Goal: Information Seeking & Learning: Learn about a topic

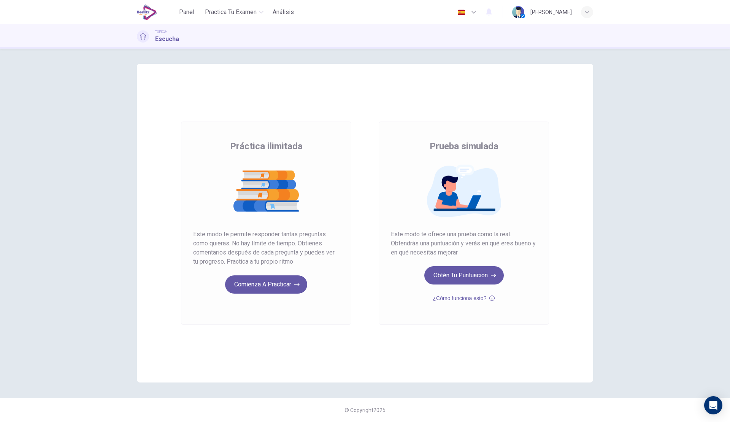
click at [492, 298] on icon "button" at bounding box center [491, 298] width 5 height 9
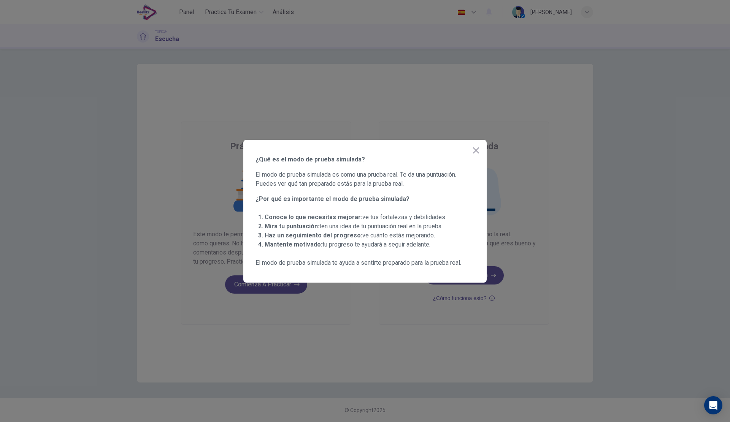
click at [492, 300] on div at bounding box center [365, 211] width 730 height 422
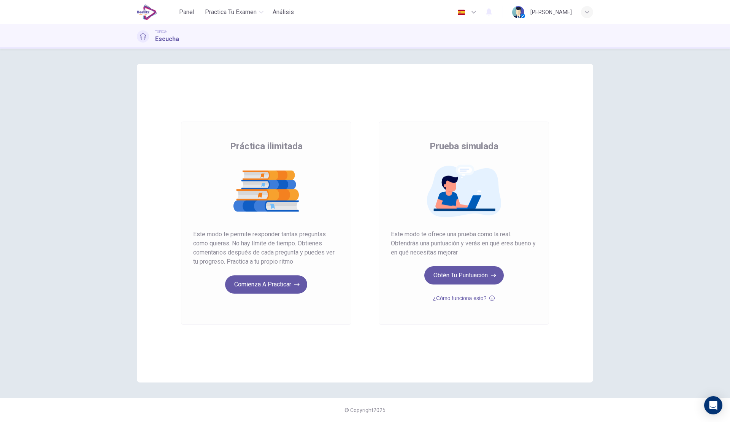
click at [627, 295] on div "Práctica ilimitada Prueba simulada Práctica ilimitada Este modo te permite resp…" at bounding box center [365, 236] width 730 height 374
click at [589, 14] on icon "button" at bounding box center [587, 12] width 5 height 5
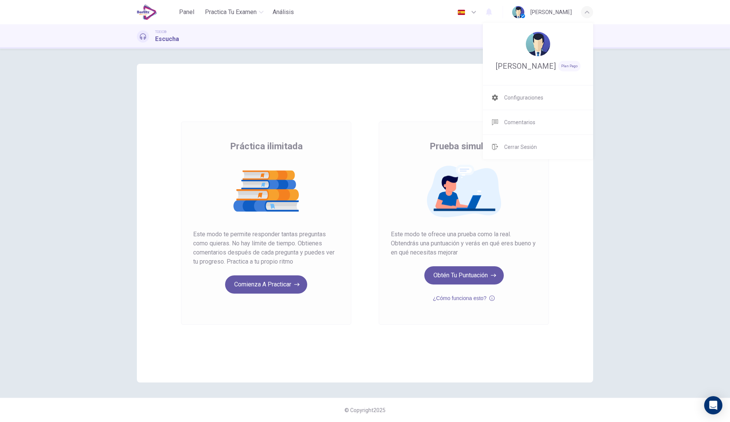
click at [533, 99] on span "Configuraciones" at bounding box center [523, 97] width 39 height 9
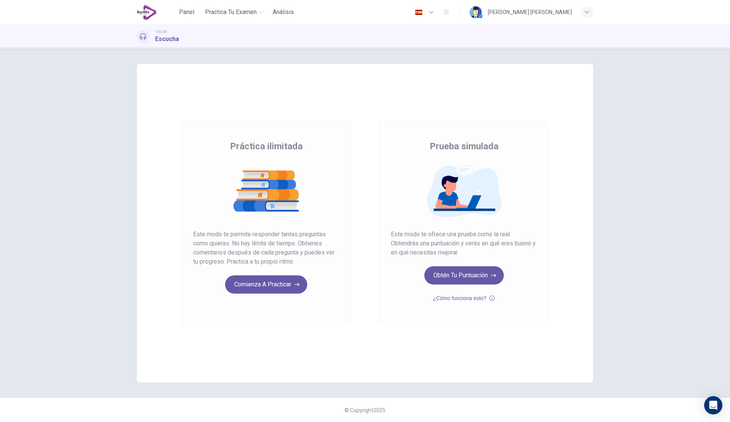
click at [467, 278] on button "Obtén tu puntuación" at bounding box center [463, 276] width 79 height 18
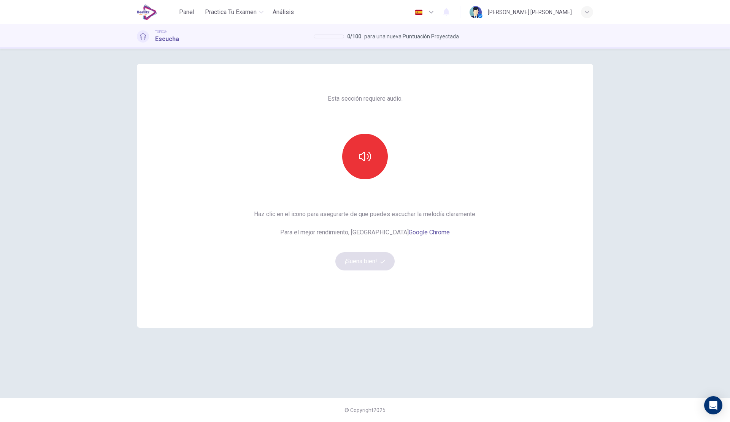
click at [354, 161] on button "button" at bounding box center [365, 157] width 46 height 46
click at [370, 263] on button "¡Suena bien!" at bounding box center [364, 261] width 59 height 18
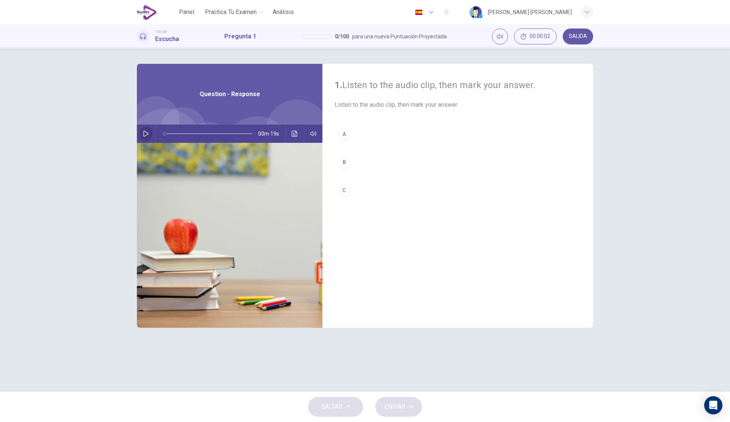
click at [148, 133] on icon "button" at bounding box center [146, 134] width 6 height 6
click at [368, 163] on button "B" at bounding box center [458, 162] width 246 height 19
type input "*"
click at [397, 409] on span "ENVIAR" at bounding box center [394, 407] width 21 height 11
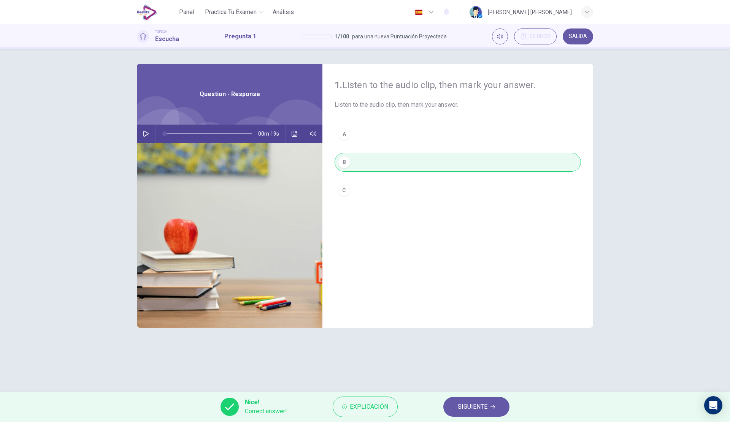
click at [389, 409] on button "Explicación" at bounding box center [365, 407] width 65 height 21
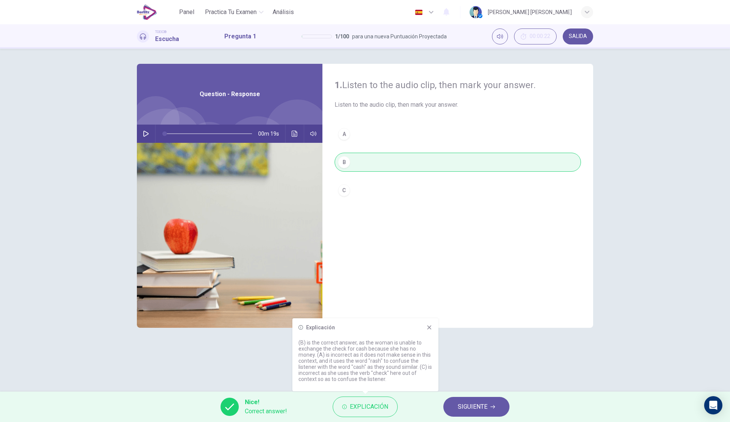
click at [389, 409] on button "Explicación" at bounding box center [365, 407] width 65 height 21
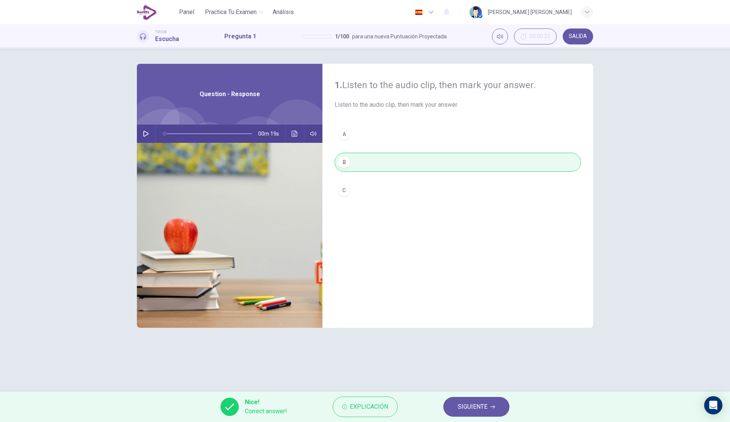
click at [464, 406] on span "SIGUIENTE" at bounding box center [473, 407] width 30 height 11
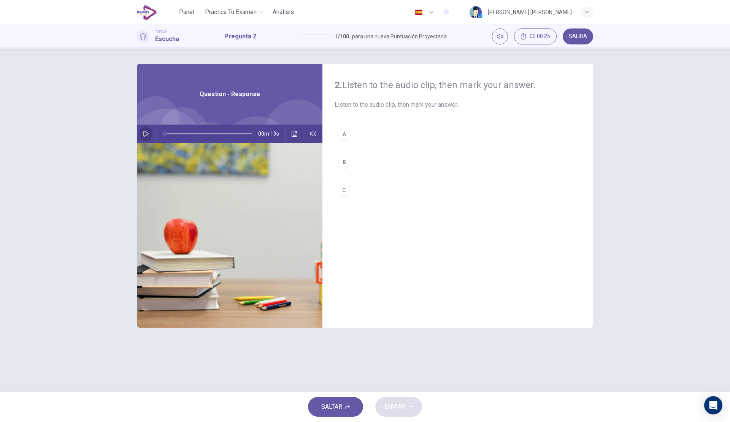
click at [147, 137] on button "button" at bounding box center [146, 134] width 12 height 18
drag, startPoint x: 168, startPoint y: 131, endPoint x: 151, endPoint y: 131, distance: 16.7
click at [151, 131] on div "00m 19s" at bounding box center [230, 134] width 186 height 18
click at [150, 131] on button "button" at bounding box center [146, 134] width 12 height 18
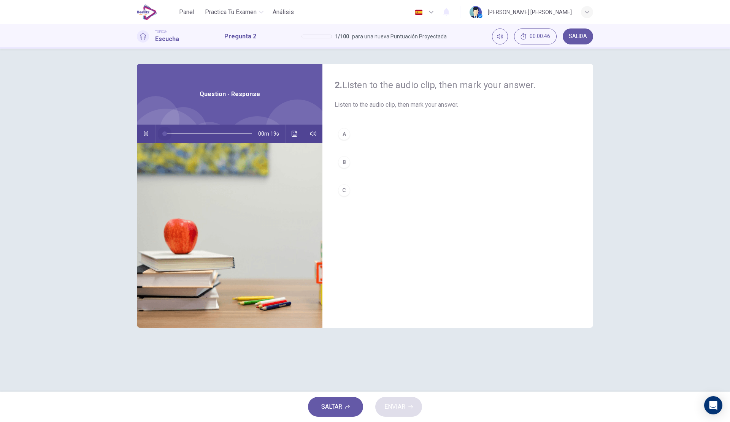
drag, startPoint x: 224, startPoint y: 133, endPoint x: 145, endPoint y: 133, distance: 78.7
click at [145, 133] on div "00m 19s" at bounding box center [230, 134] width 186 height 18
click at [391, 163] on button "B" at bounding box center [458, 162] width 246 height 19
type input "*"
click at [404, 403] on span "ENVIAR" at bounding box center [394, 407] width 21 height 11
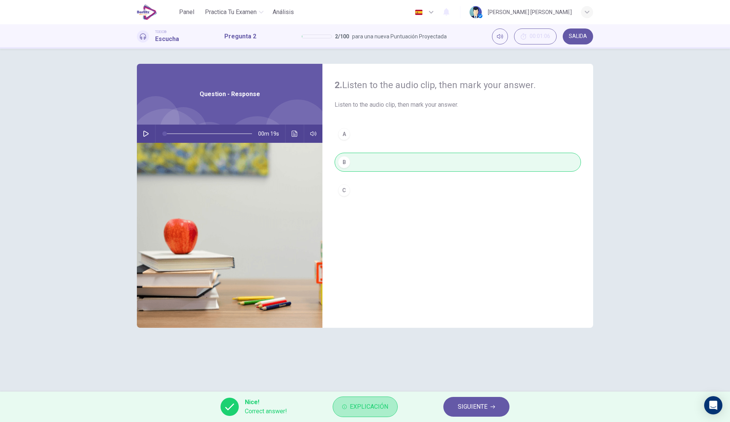
click at [394, 406] on button "Explicación" at bounding box center [365, 407] width 65 height 21
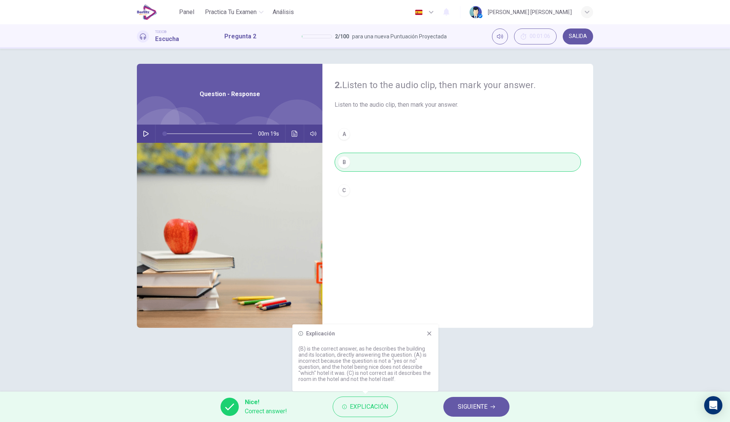
click at [394, 406] on button "Explicación" at bounding box center [365, 407] width 65 height 21
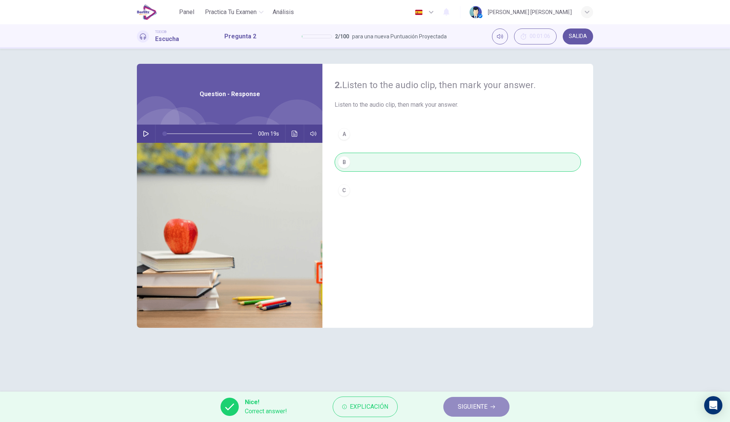
click at [465, 406] on span "SIGUIENTE" at bounding box center [473, 407] width 30 height 11
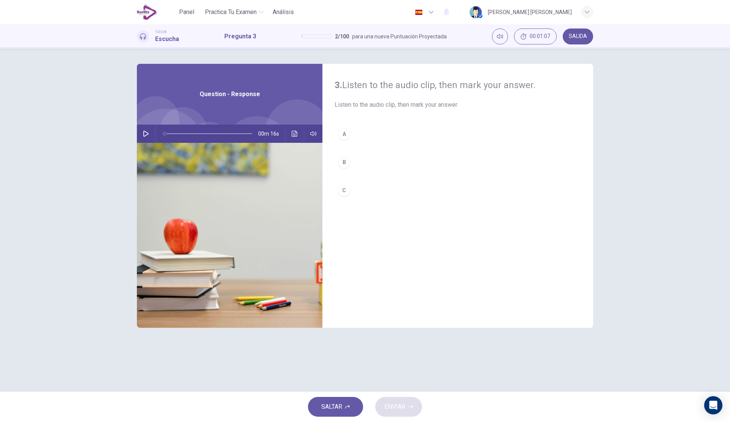
click at [150, 132] on button "button" at bounding box center [146, 134] width 12 height 18
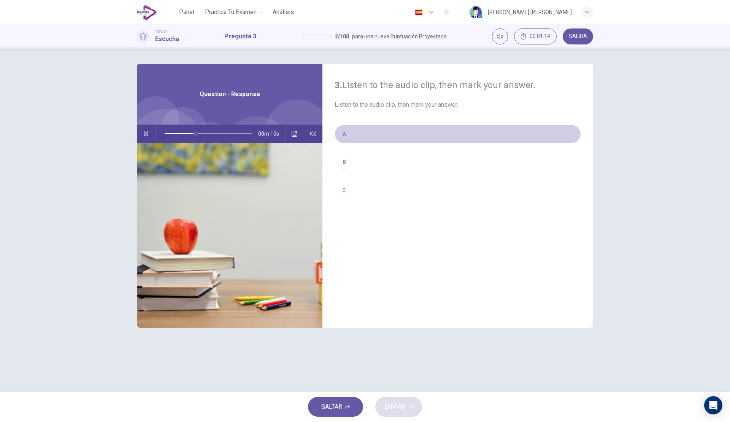
click at [363, 125] on button "A" at bounding box center [458, 134] width 246 height 19
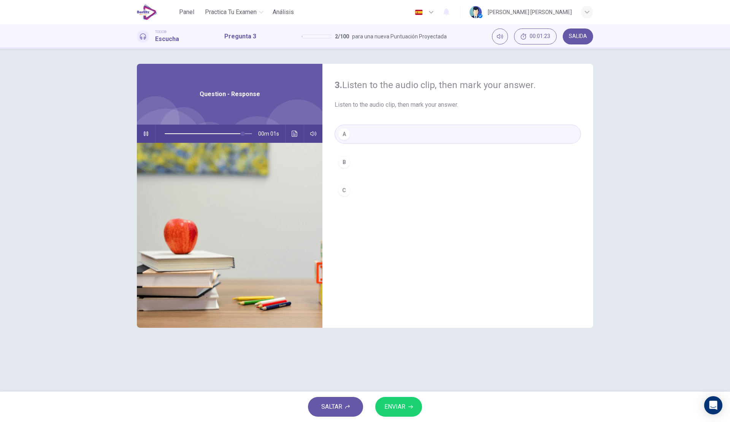
click at [398, 402] on span "ENVIAR" at bounding box center [394, 407] width 21 height 11
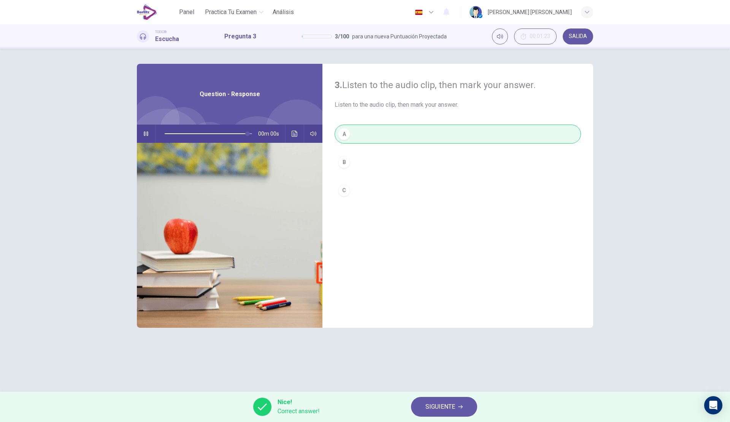
type input "*"
click at [444, 404] on span "SIGUIENTE" at bounding box center [440, 407] width 30 height 11
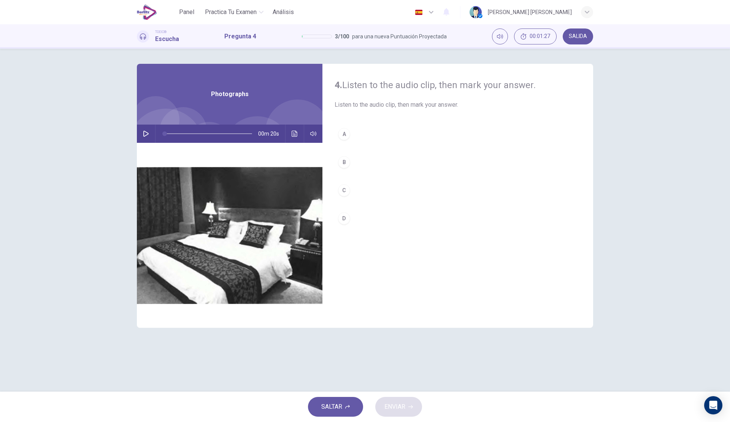
click at [147, 136] on icon "button" at bounding box center [146, 134] width 6 height 6
type input "*"
click at [373, 138] on button "A" at bounding box center [458, 134] width 246 height 19
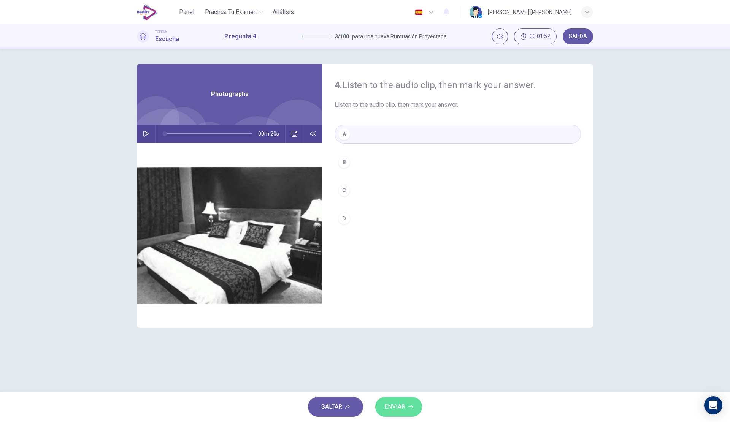
click at [404, 406] on span "ENVIAR" at bounding box center [394, 407] width 21 height 11
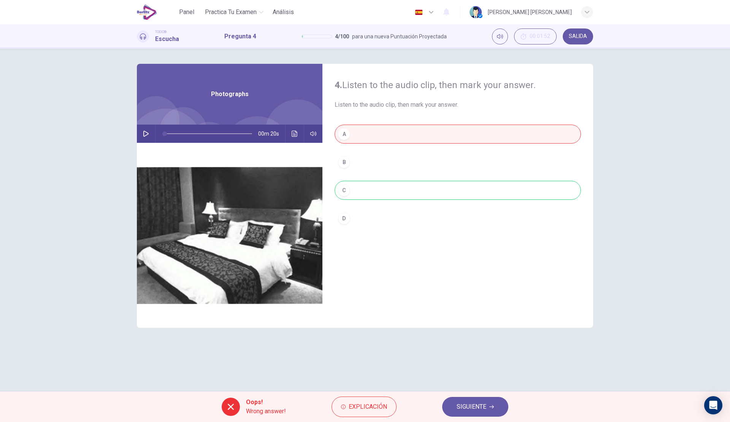
click at [382, 408] on span "Explicación" at bounding box center [368, 407] width 38 height 11
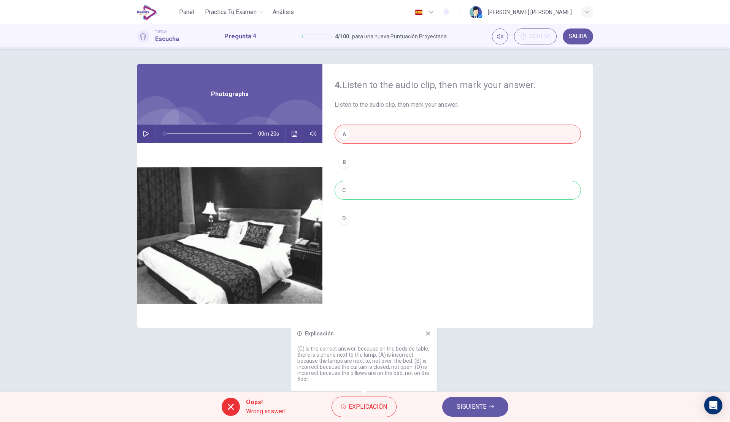
click at [473, 403] on span "SIGUIENTE" at bounding box center [472, 407] width 30 height 11
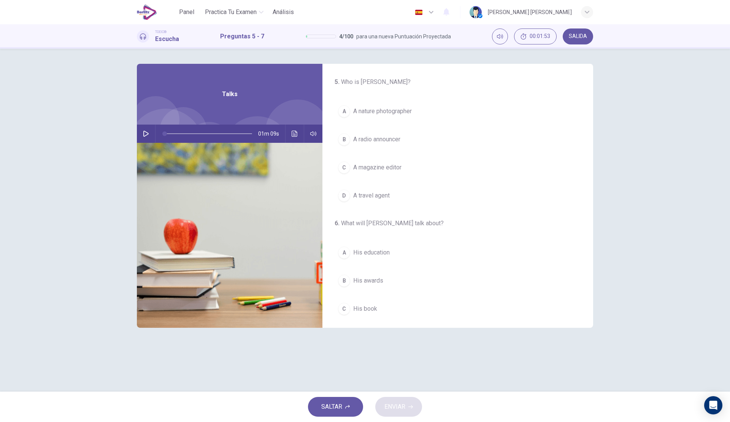
click at [149, 144] on img at bounding box center [230, 235] width 186 height 185
click at [149, 141] on div "01m 09s" at bounding box center [230, 134] width 186 height 18
click at [149, 138] on button "button" at bounding box center [146, 134] width 12 height 18
click at [419, 112] on button "A A nature photographer" at bounding box center [458, 111] width 246 height 19
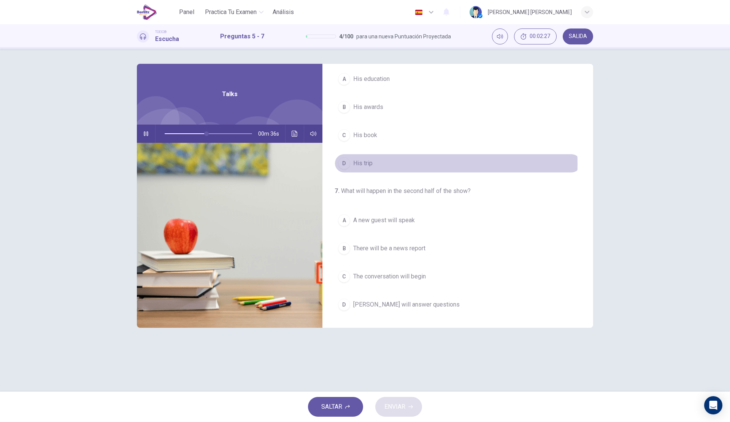
click at [382, 164] on button "D His trip" at bounding box center [458, 163] width 246 height 19
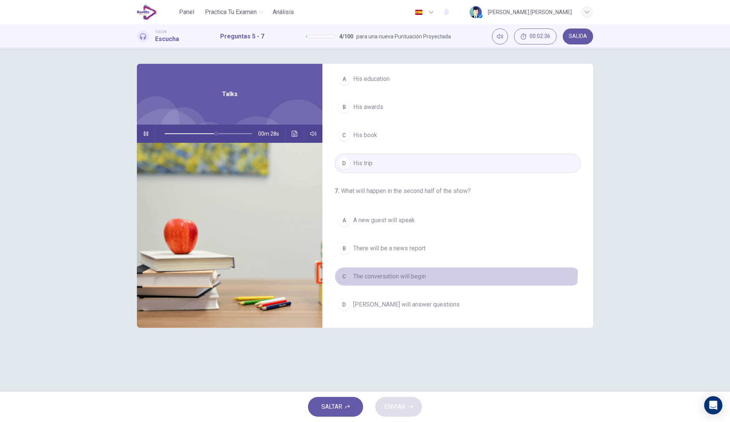
click at [430, 270] on button "C The conversation will begin" at bounding box center [458, 276] width 246 height 19
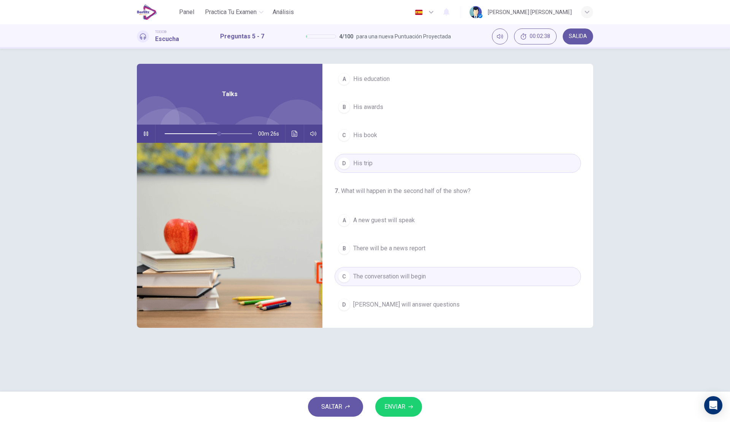
click at [419, 307] on span "[PERSON_NAME] will answer questions" at bounding box center [406, 304] width 106 height 9
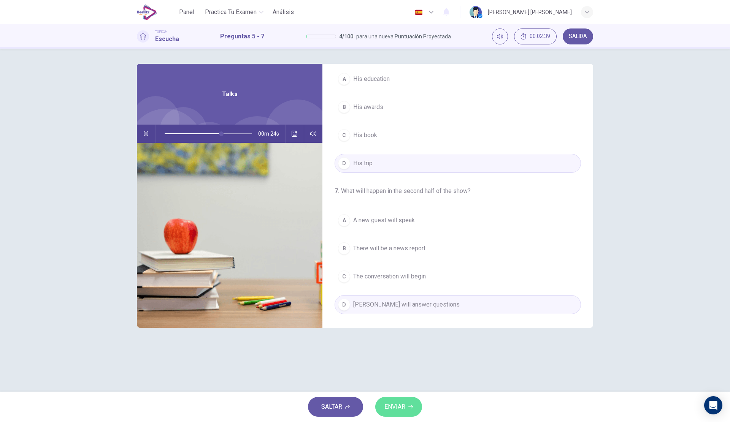
click at [401, 408] on span "ENVIAR" at bounding box center [394, 407] width 21 height 11
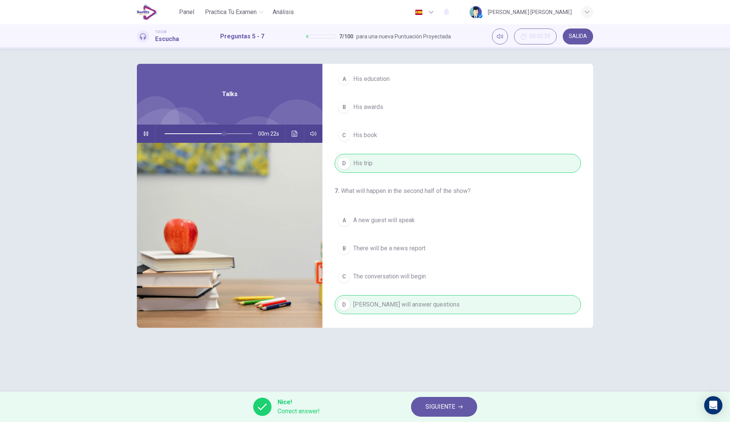
type input "**"
click at [444, 402] on span "SIGUIENTE" at bounding box center [440, 407] width 30 height 11
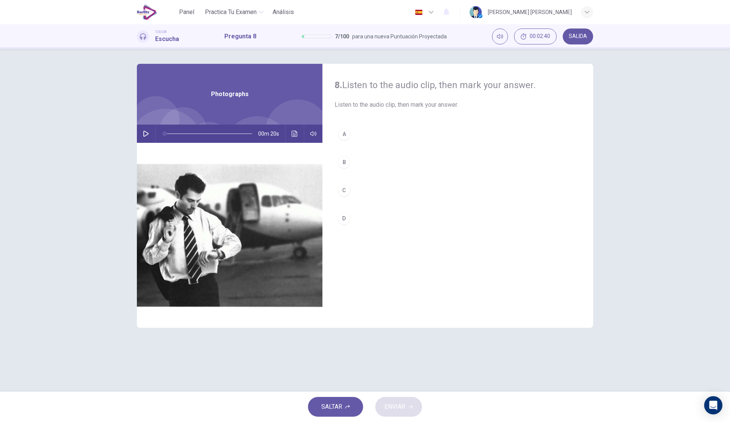
click at [150, 134] on button "button" at bounding box center [146, 134] width 12 height 18
click at [376, 165] on button "B" at bounding box center [458, 162] width 246 height 19
click at [394, 395] on div "SALTAR ENVIAR" at bounding box center [365, 407] width 730 height 30
click at [394, 401] on button "ENVIAR" at bounding box center [398, 407] width 47 height 20
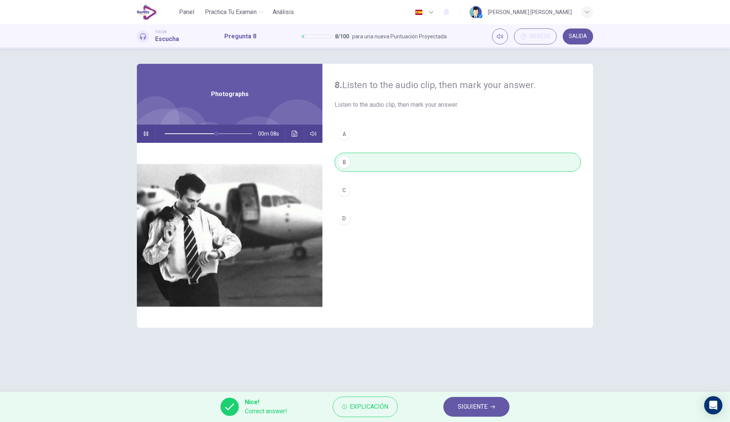
type input "**"
click at [470, 408] on span "SIGUIENTE" at bounding box center [473, 407] width 30 height 11
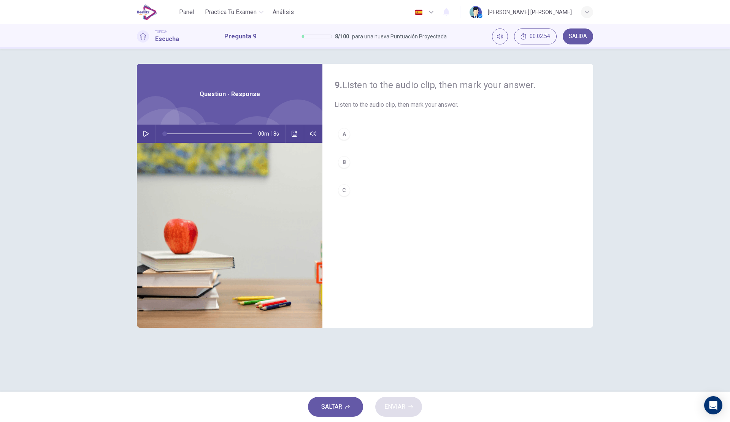
click at [151, 135] on button "button" at bounding box center [146, 134] width 12 height 18
click at [381, 185] on button "C" at bounding box center [458, 190] width 246 height 19
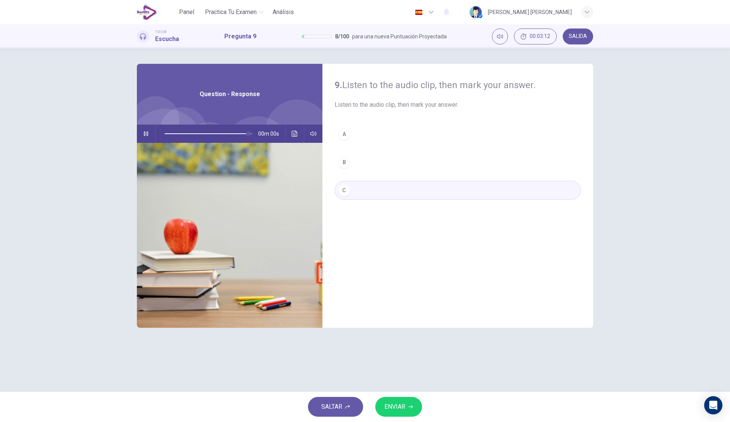
type input "*"
click at [406, 403] on button "ENVIAR" at bounding box center [398, 407] width 47 height 20
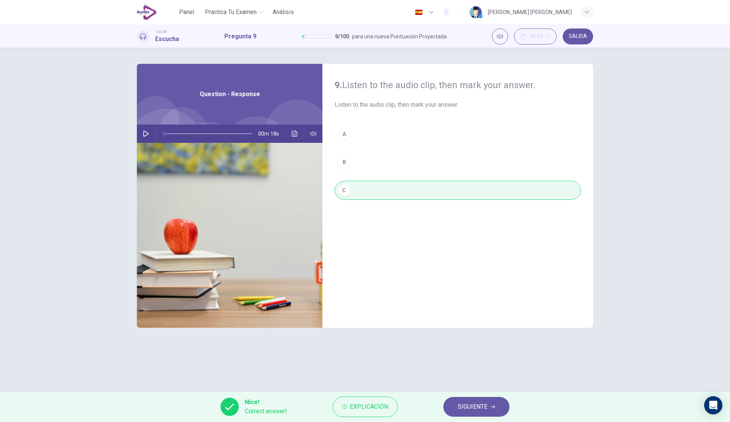
click at [476, 400] on button "SIGUIENTE" at bounding box center [476, 407] width 66 height 20
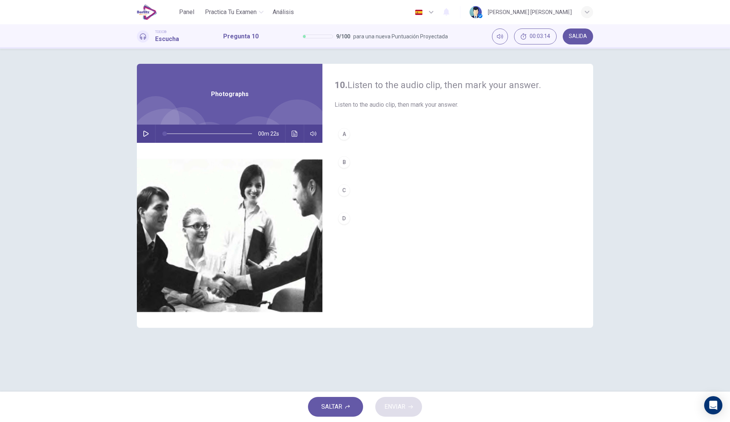
click at [149, 134] on icon "button" at bounding box center [146, 134] width 6 height 6
click at [393, 188] on button "C" at bounding box center [458, 190] width 246 height 19
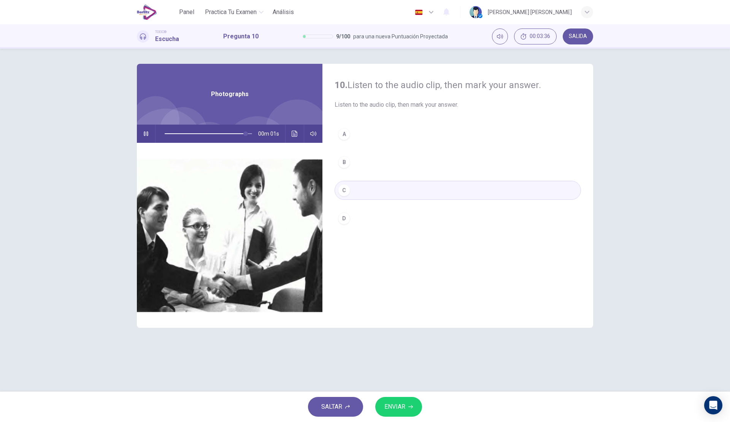
click at [374, 221] on button "D" at bounding box center [458, 218] width 246 height 19
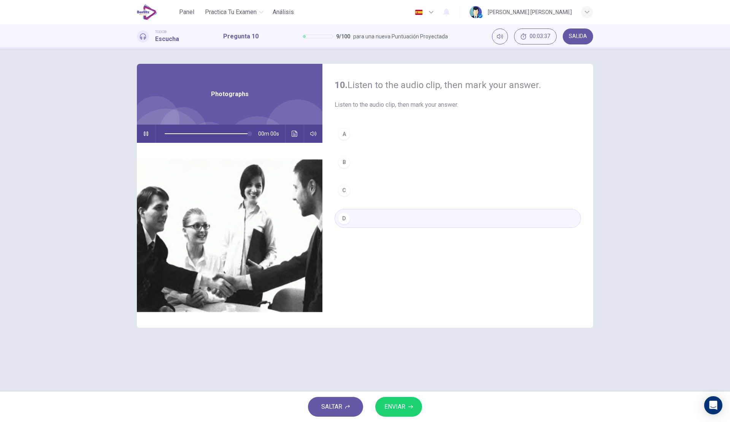
type input "*"
click at [392, 405] on span "ENVIAR" at bounding box center [394, 407] width 21 height 11
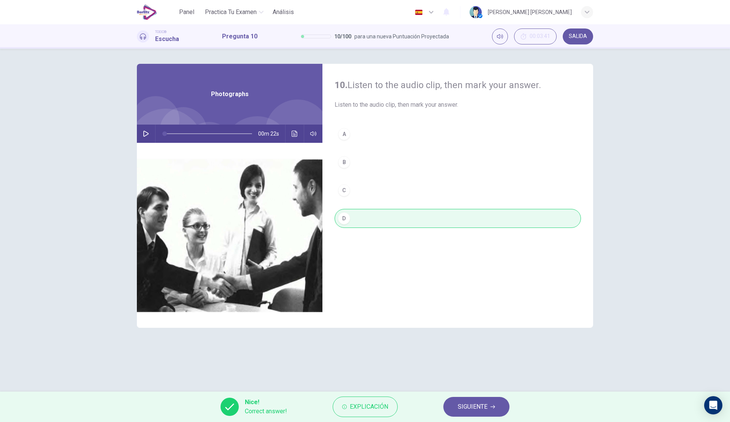
click at [454, 403] on button "SIGUIENTE" at bounding box center [476, 407] width 66 height 20
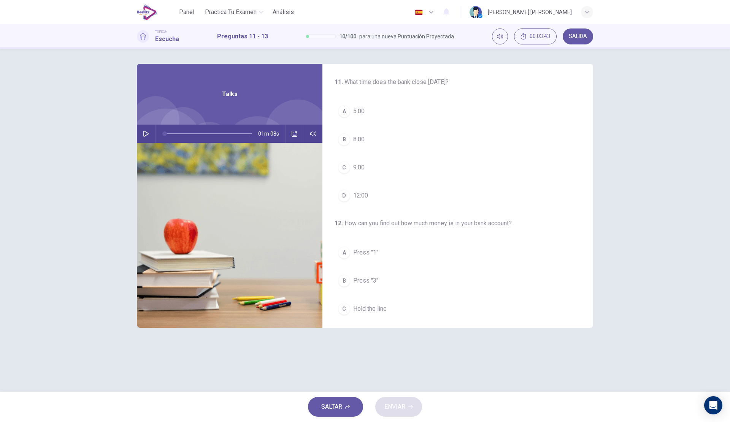
click at [148, 133] on icon "button" at bounding box center [146, 134] width 6 height 6
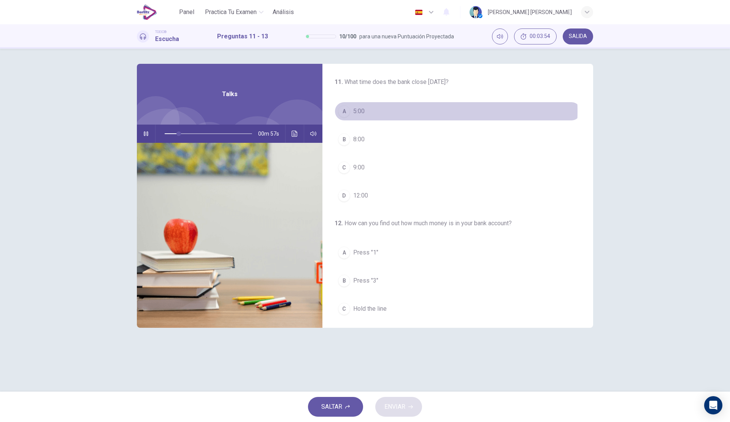
click at [378, 111] on button "A 5:00" at bounding box center [458, 111] width 246 height 19
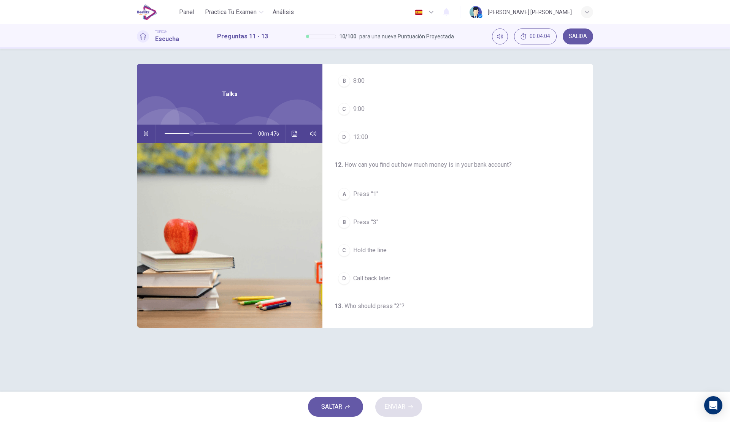
scroll to position [76, 0]
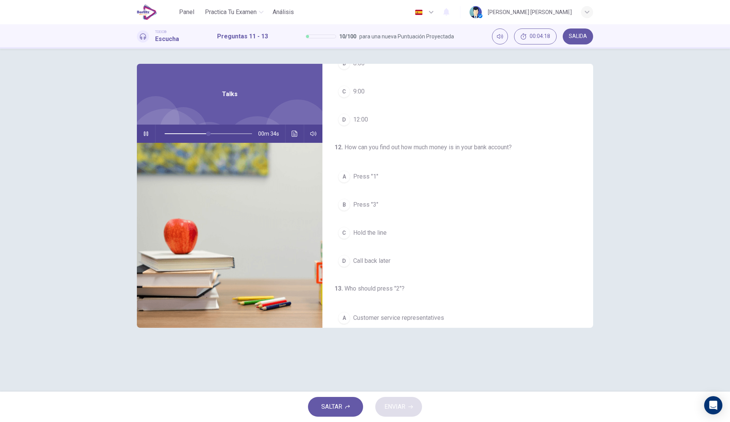
click at [383, 174] on button "A Press "1"" at bounding box center [458, 176] width 246 height 19
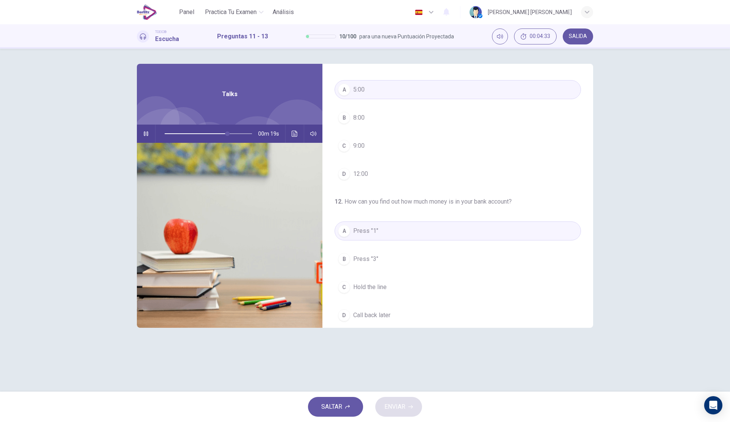
scroll to position [0, 0]
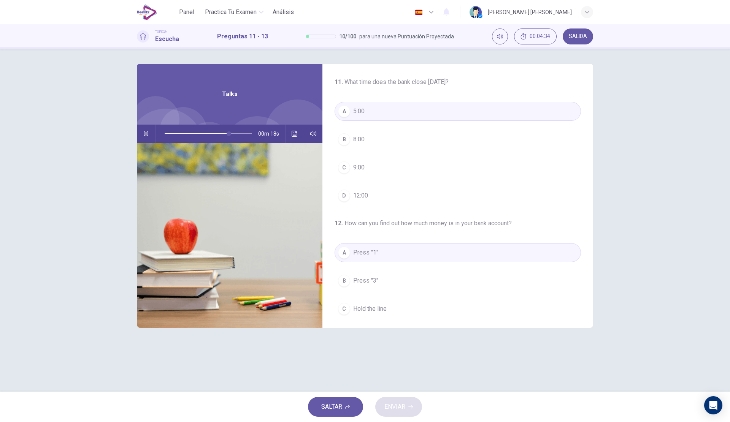
click at [391, 200] on button "D 12:00" at bounding box center [458, 195] width 246 height 19
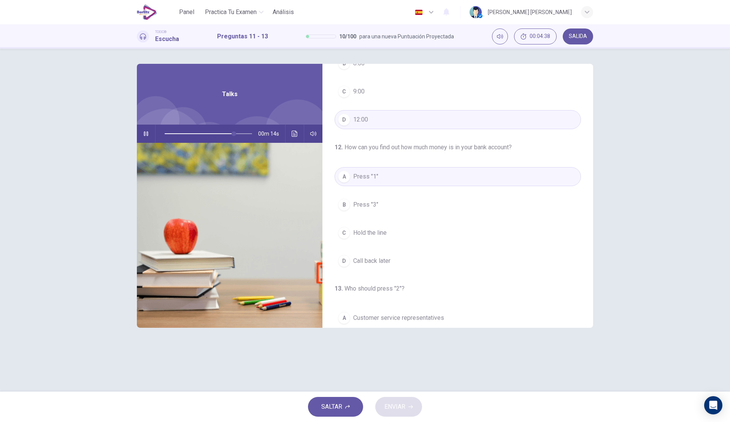
scroll to position [174, 0]
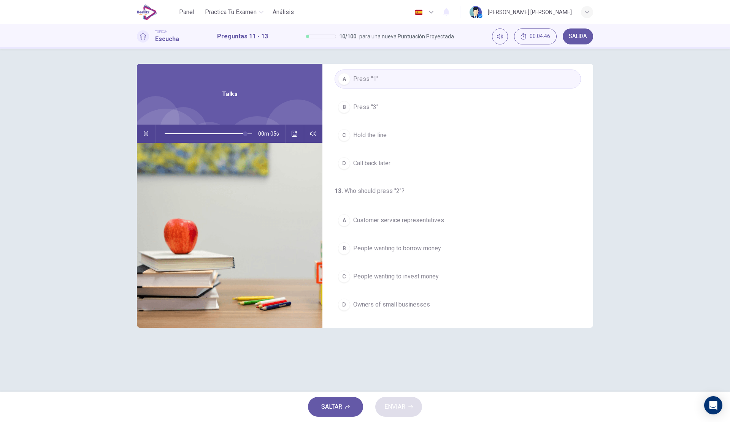
click at [404, 306] on span "Owners of small businesses" at bounding box center [391, 304] width 77 height 9
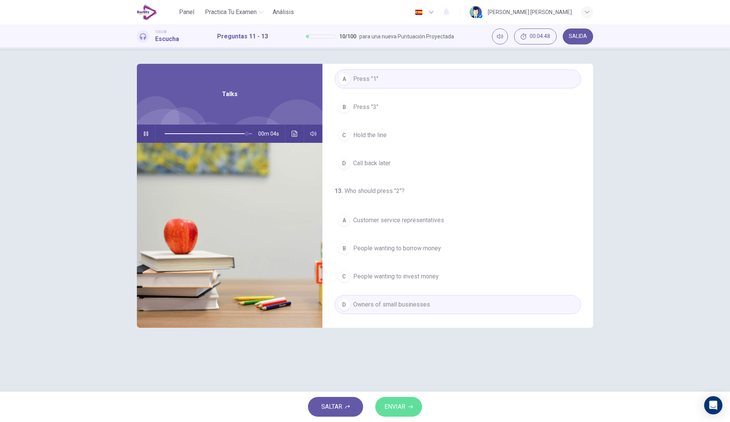
click at [400, 403] on span "ENVIAR" at bounding box center [394, 407] width 21 height 11
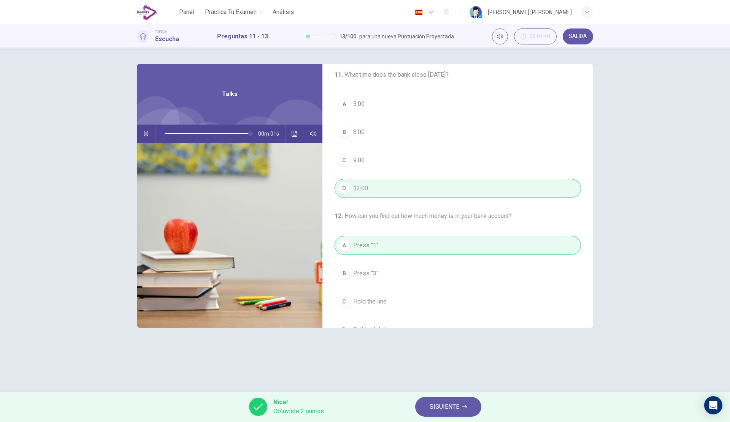
scroll to position [0, 0]
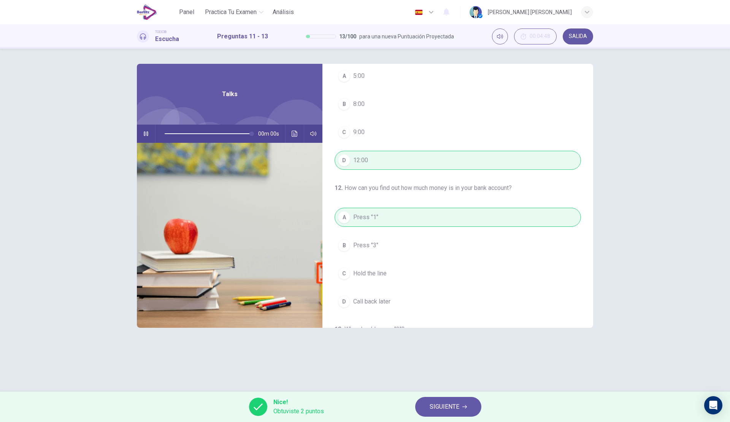
type input "*"
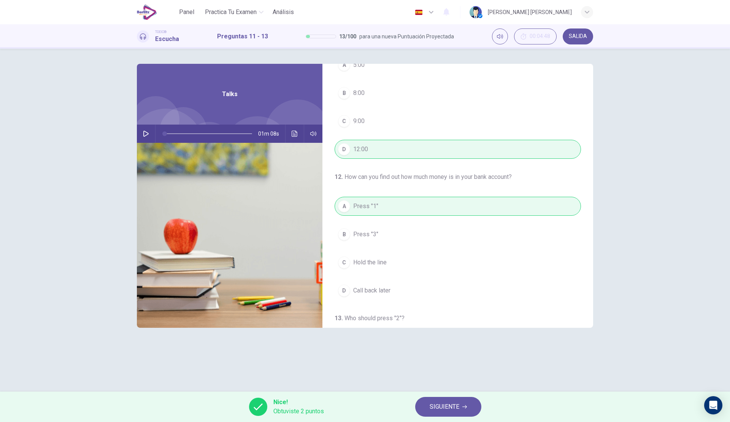
scroll to position [174, 0]
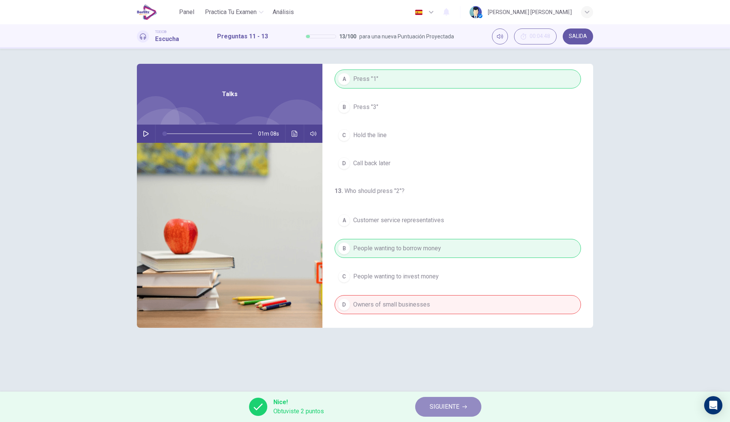
click at [435, 405] on span "SIGUIENTE" at bounding box center [445, 407] width 30 height 11
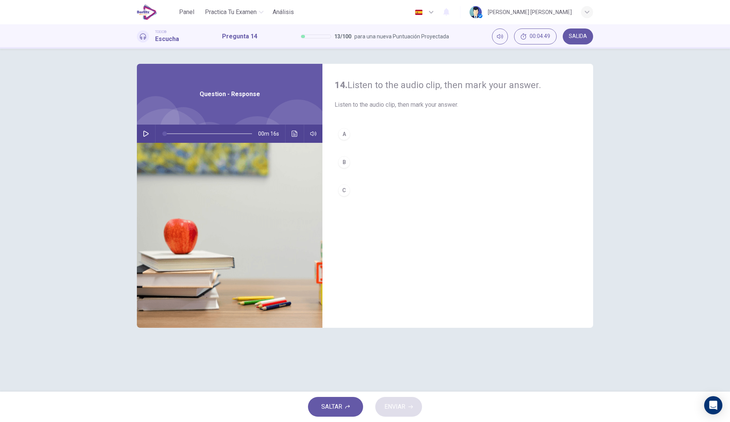
click at [152, 133] on div "00m 16s" at bounding box center [230, 134] width 186 height 18
click at [150, 133] on button "button" at bounding box center [146, 134] width 12 height 18
click at [371, 135] on button "A" at bounding box center [458, 134] width 246 height 19
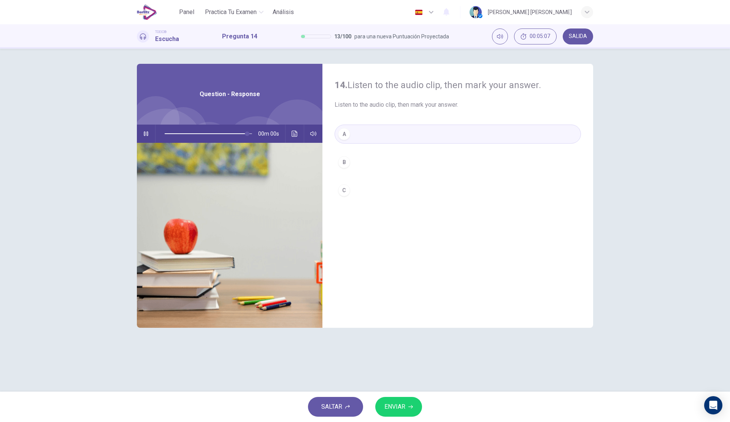
type input "*"
click at [393, 405] on span "ENVIAR" at bounding box center [394, 407] width 21 height 11
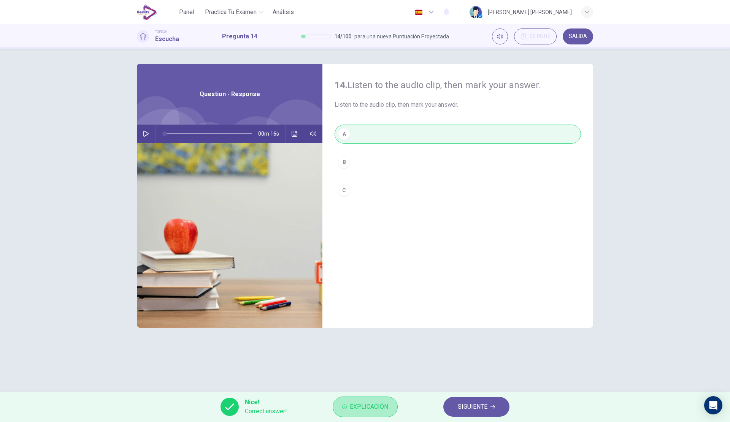
click at [380, 408] on span "Explicación" at bounding box center [369, 407] width 38 height 11
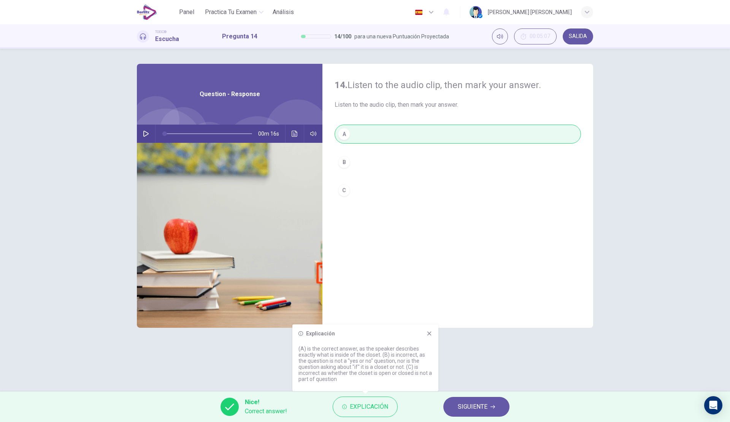
click at [468, 408] on span "SIGUIENTE" at bounding box center [473, 407] width 30 height 11
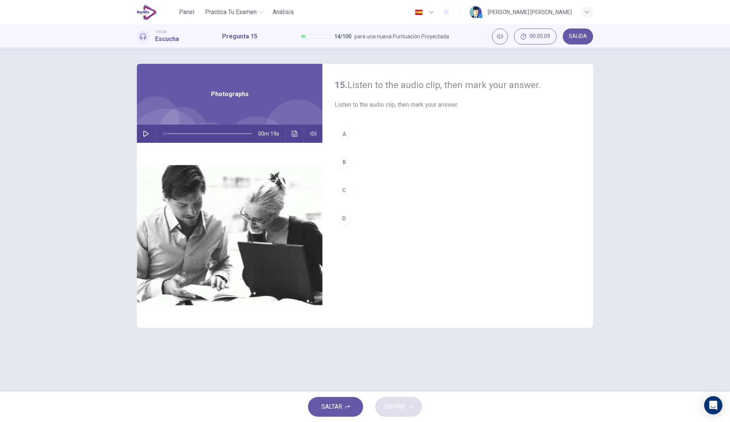
click at [145, 136] on icon "button" at bounding box center [145, 134] width 5 height 6
click at [402, 137] on button "A" at bounding box center [458, 134] width 246 height 19
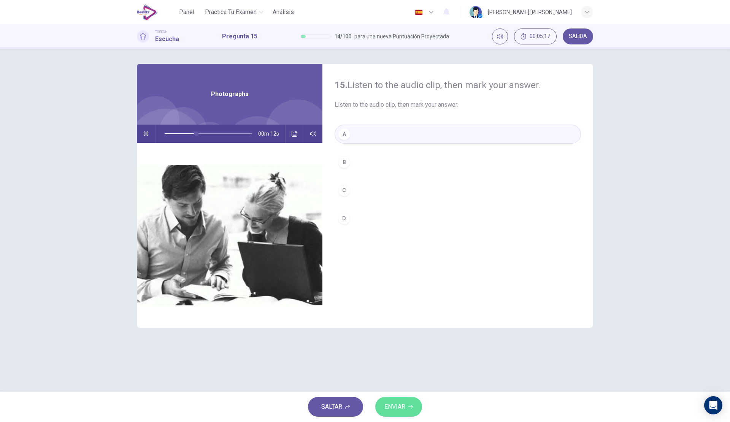
click at [401, 402] on span "ENVIAR" at bounding box center [394, 407] width 21 height 11
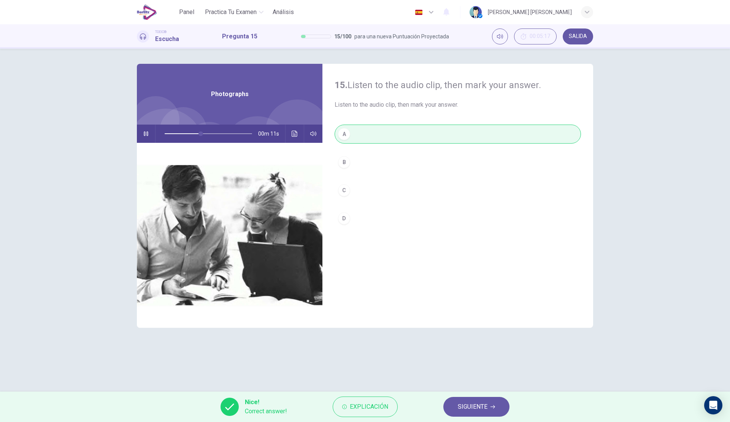
type input "**"
click at [492, 409] on button "SIGUIENTE" at bounding box center [476, 407] width 66 height 20
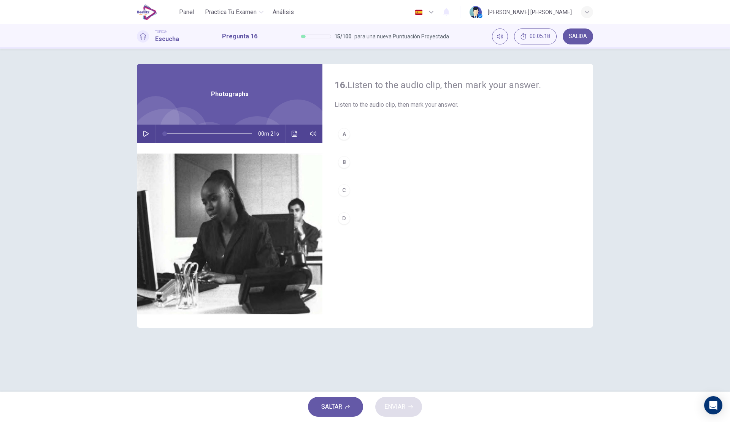
click at [146, 132] on icon "button" at bounding box center [146, 134] width 6 height 6
click at [378, 163] on button "B" at bounding box center [458, 162] width 246 height 19
type input "*"
click at [394, 409] on span "ENVIAR" at bounding box center [394, 407] width 21 height 11
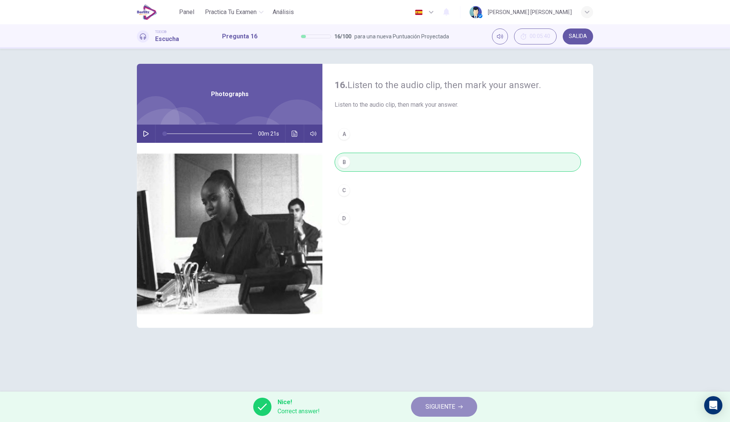
click at [456, 401] on button "SIGUIENTE" at bounding box center [444, 407] width 66 height 20
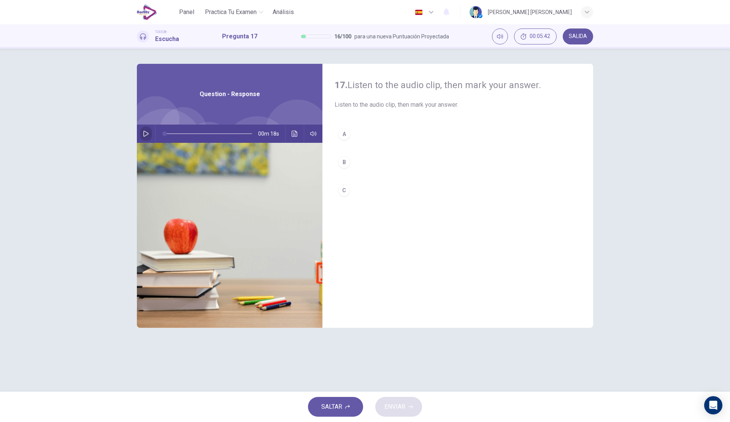
click at [151, 133] on button "button" at bounding box center [146, 134] width 12 height 18
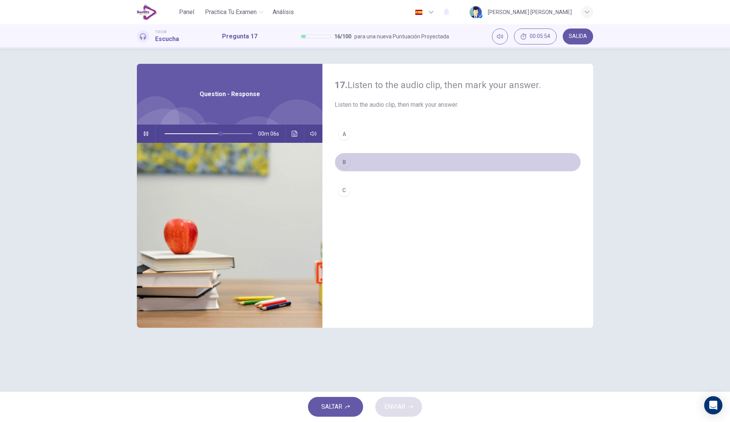
click at [377, 160] on button "B" at bounding box center [458, 162] width 246 height 19
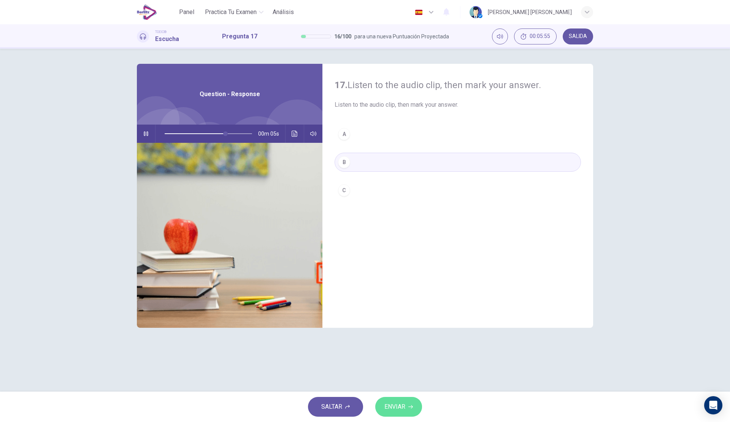
click at [391, 403] on span "ENVIAR" at bounding box center [394, 407] width 21 height 11
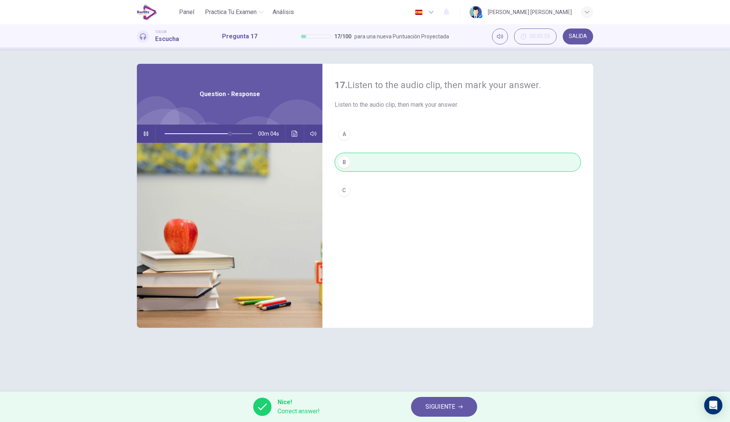
type input "**"
click at [447, 402] on span "SIGUIENTE" at bounding box center [440, 407] width 30 height 11
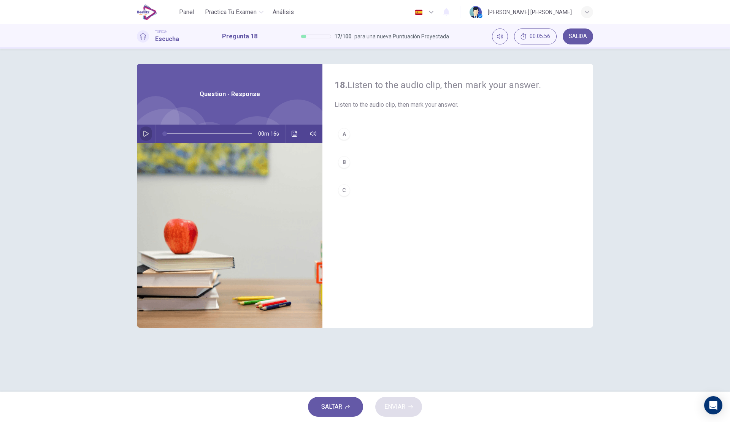
click at [142, 136] on button "button" at bounding box center [146, 134] width 12 height 18
click at [370, 159] on button "B" at bounding box center [458, 162] width 246 height 19
click at [392, 408] on span "ENVIAR" at bounding box center [394, 407] width 21 height 11
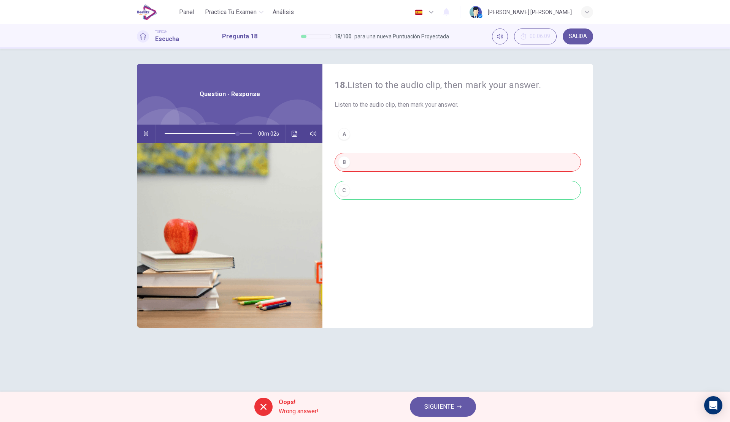
type input "**"
click at [421, 406] on button "SIGUIENTE" at bounding box center [443, 407] width 66 height 20
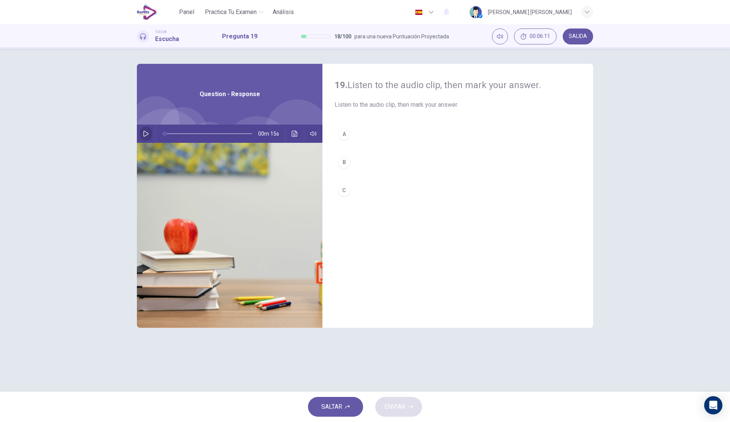
click at [151, 133] on button "button" at bounding box center [146, 134] width 12 height 18
click at [379, 133] on button "A" at bounding box center [458, 134] width 246 height 19
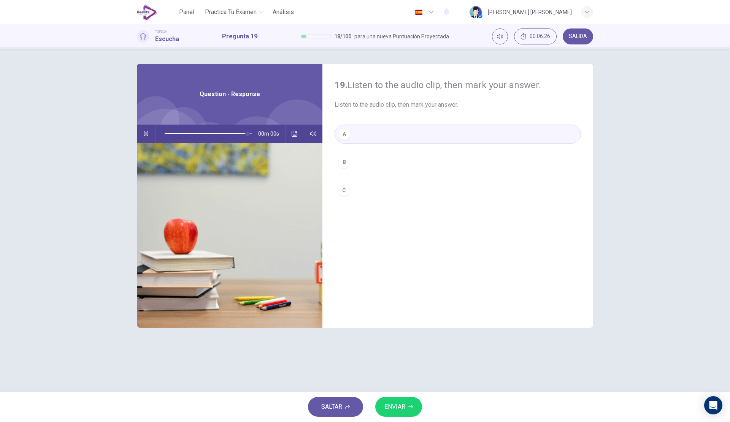
click at [389, 411] on span "ENVIAR" at bounding box center [394, 407] width 21 height 11
type input "*"
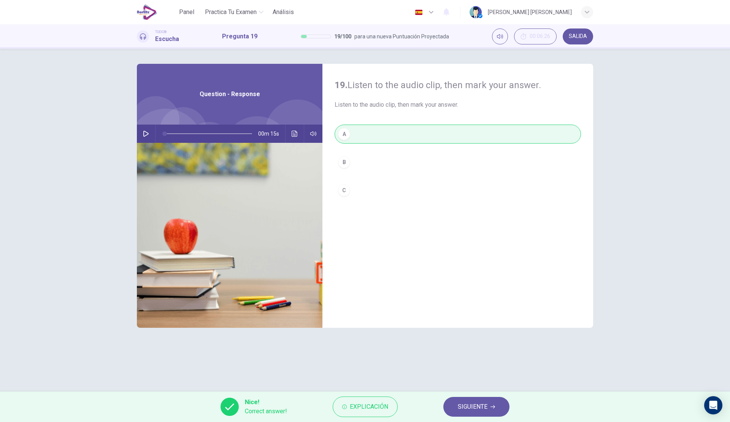
click at [389, 411] on button "Explicación" at bounding box center [365, 407] width 65 height 21
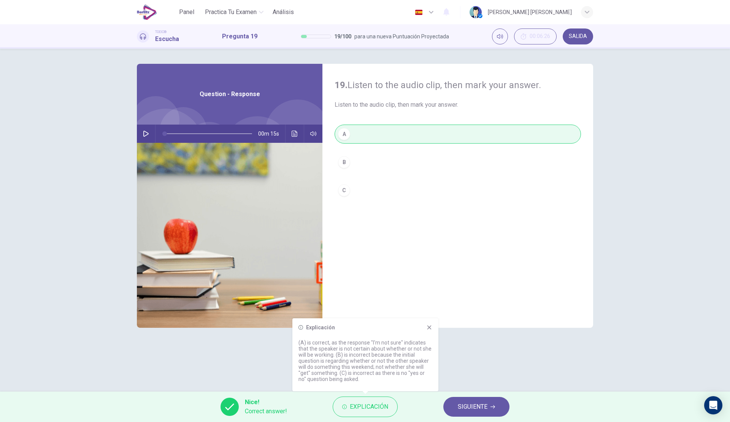
click at [459, 411] on span "SIGUIENTE" at bounding box center [473, 407] width 30 height 11
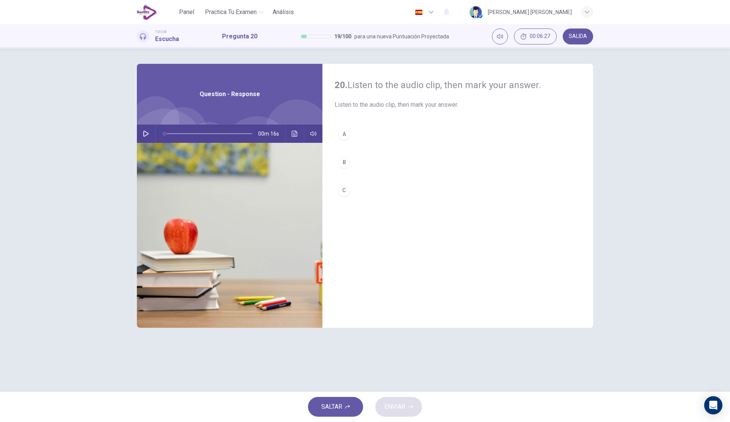
click at [143, 129] on button "button" at bounding box center [146, 134] width 12 height 18
click at [380, 132] on button "A" at bounding box center [458, 134] width 246 height 19
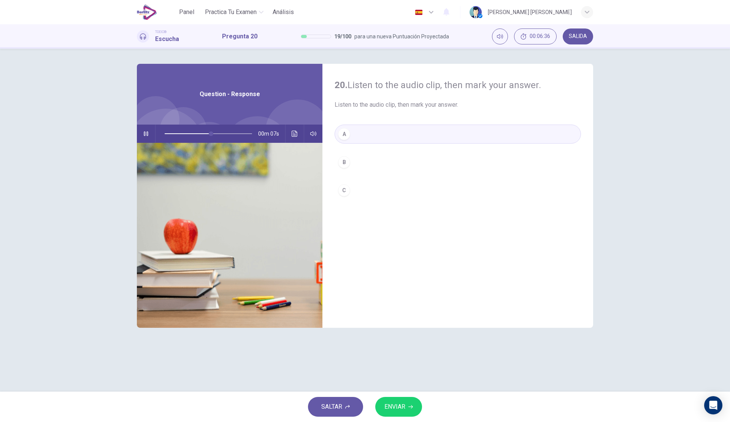
click at [397, 407] on span "ENVIAR" at bounding box center [394, 407] width 21 height 11
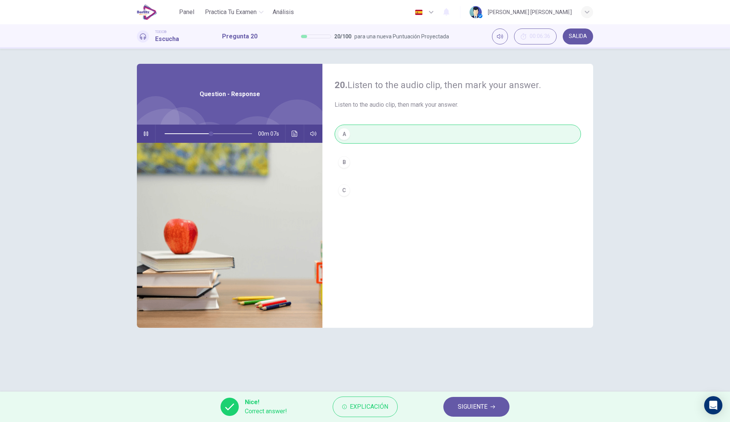
type input "**"
click at [479, 403] on span "SIGUIENTE" at bounding box center [473, 407] width 30 height 11
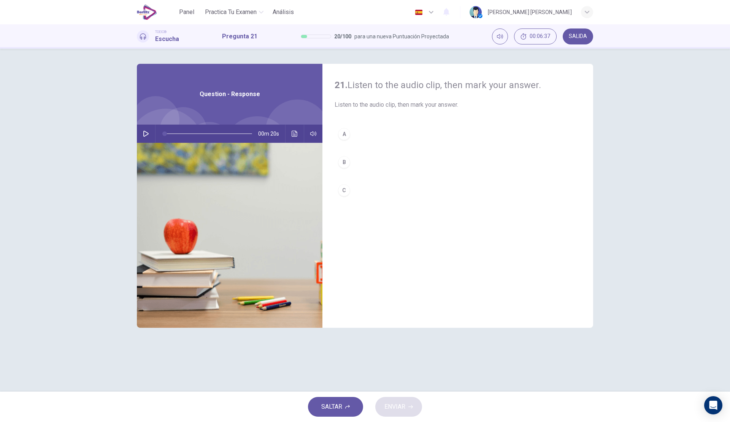
click at [148, 129] on button "button" at bounding box center [146, 134] width 12 height 18
click at [368, 138] on button "A" at bounding box center [458, 134] width 246 height 19
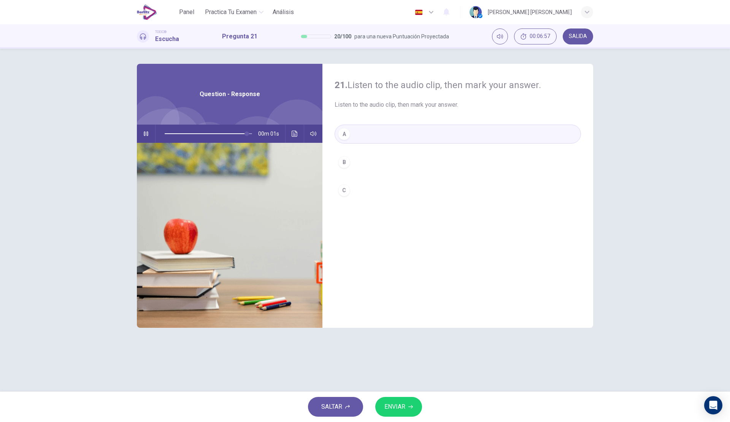
type input "*"
click at [391, 403] on span "ENVIAR" at bounding box center [394, 407] width 21 height 11
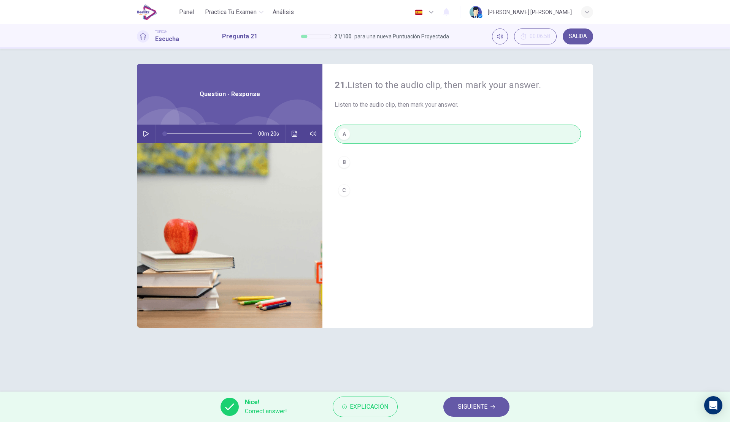
click at [492, 401] on button "SIGUIENTE" at bounding box center [476, 407] width 66 height 20
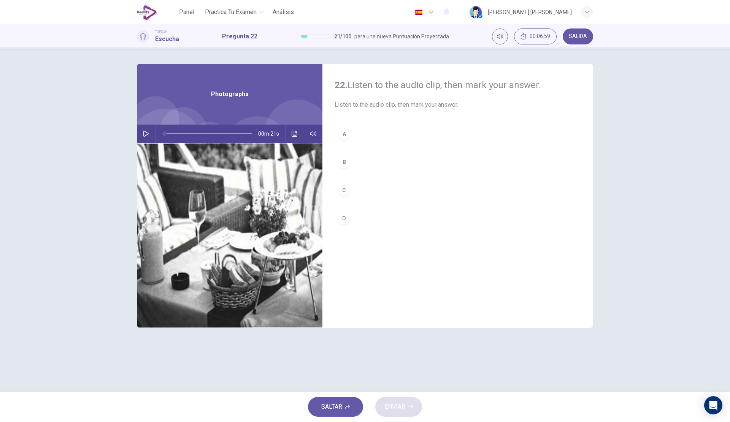
click at [144, 138] on button "button" at bounding box center [146, 134] width 12 height 18
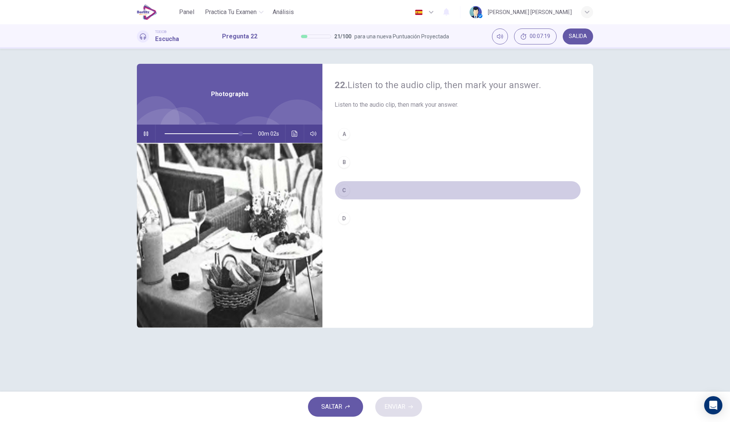
click at [371, 190] on button "C" at bounding box center [458, 190] width 246 height 19
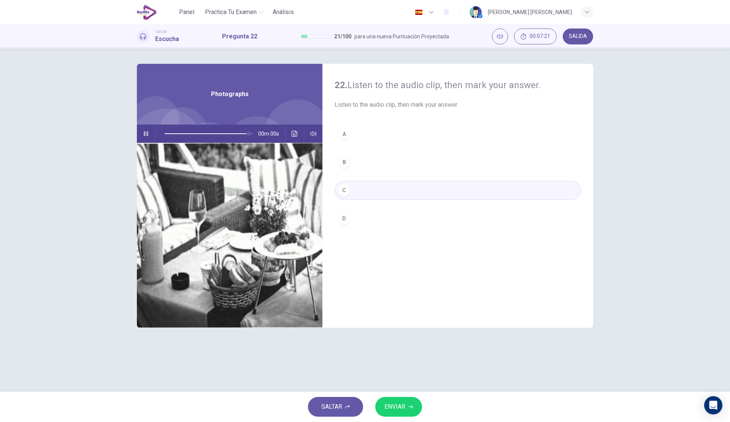
type input "*"
click at [400, 404] on span "ENVIAR" at bounding box center [394, 407] width 21 height 11
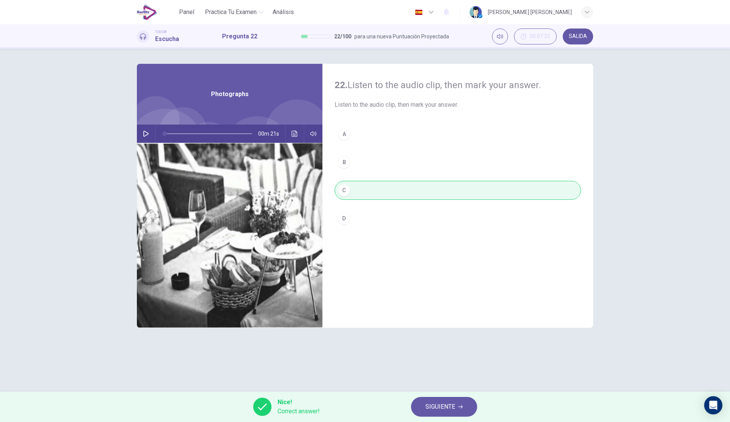
click at [457, 405] on button "SIGUIENTE" at bounding box center [444, 407] width 66 height 20
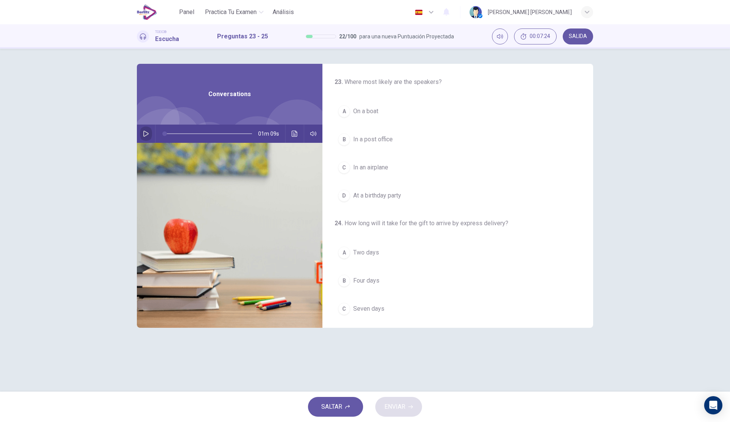
click at [145, 132] on icon "button" at bounding box center [145, 134] width 5 height 6
click at [383, 250] on button "A Two days" at bounding box center [458, 252] width 246 height 19
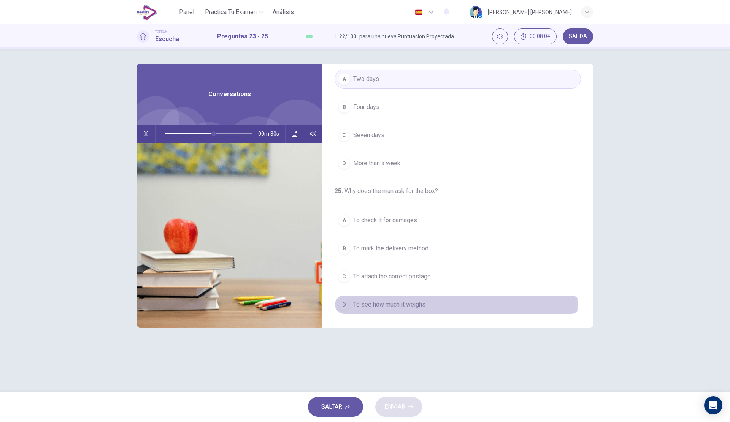
click at [413, 305] on span "To see how much it weighs" at bounding box center [389, 304] width 72 height 9
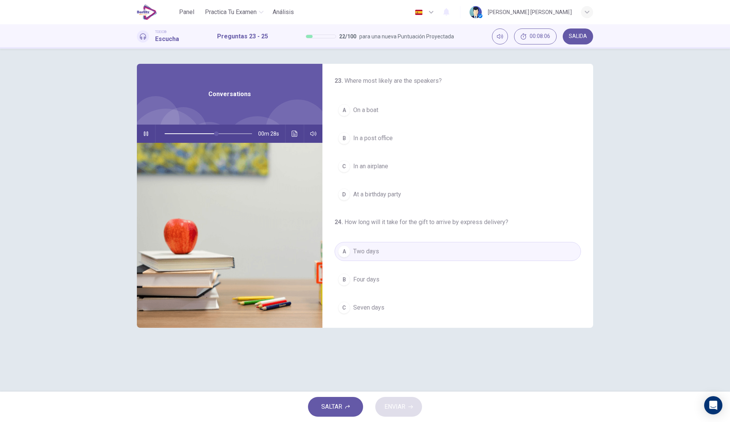
scroll to position [0, 0]
click at [397, 143] on button "B In a post office" at bounding box center [458, 139] width 246 height 19
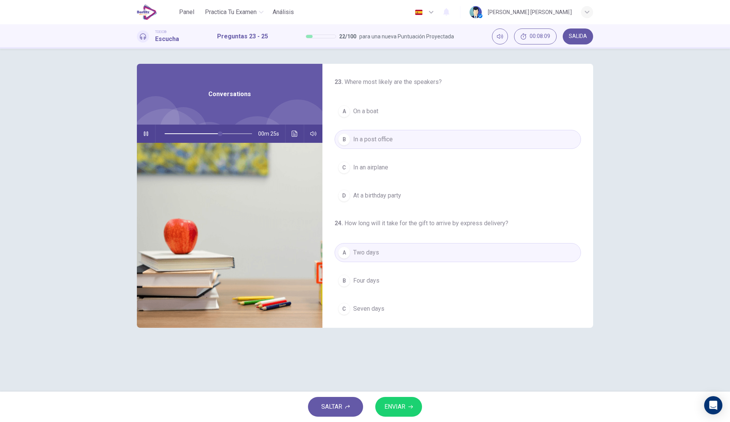
click at [405, 398] on button "ENVIAR" at bounding box center [398, 407] width 47 height 20
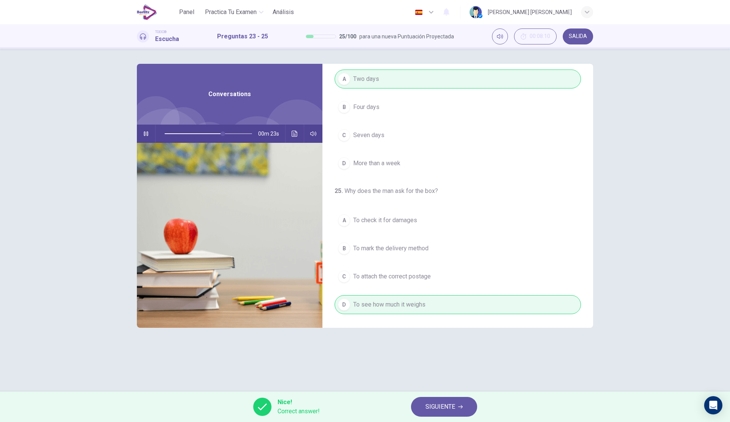
type input "**"
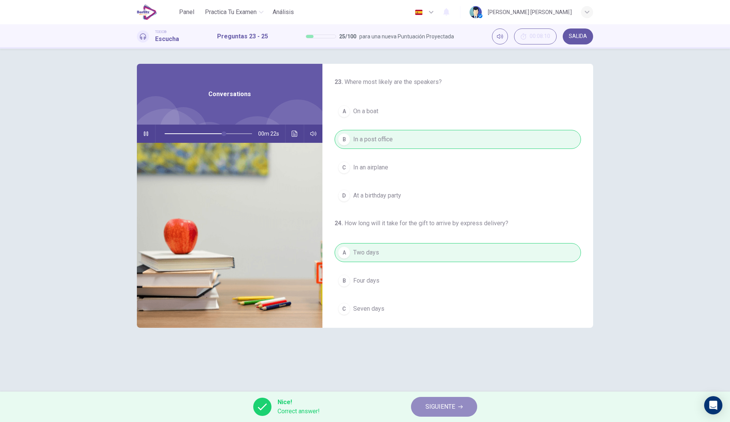
click at [431, 410] on span "SIGUIENTE" at bounding box center [440, 407] width 30 height 11
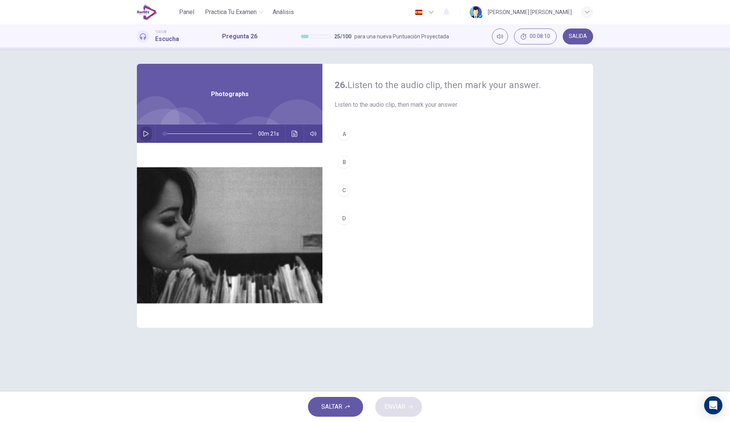
click at [152, 135] on button "button" at bounding box center [146, 134] width 12 height 18
click at [363, 187] on button "C" at bounding box center [458, 190] width 246 height 19
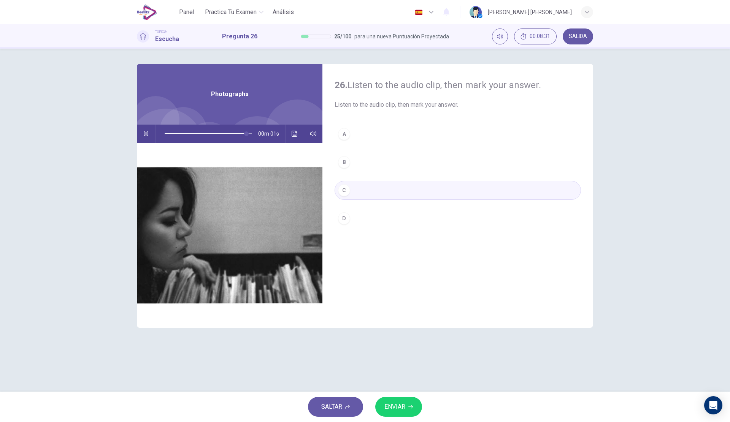
click at [398, 407] on span "ENVIAR" at bounding box center [394, 407] width 21 height 11
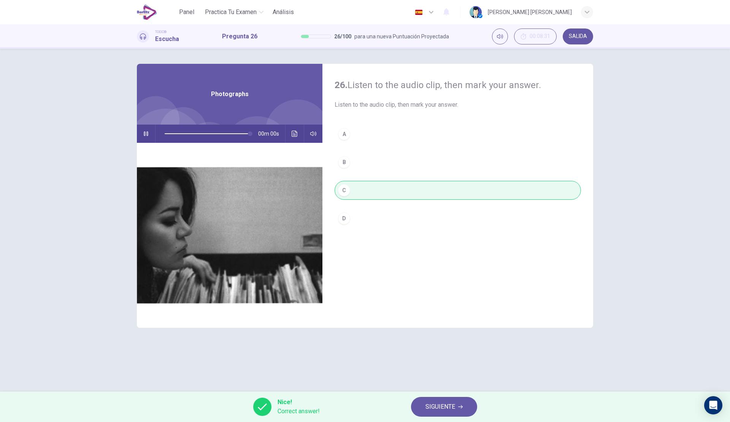
type input "*"
click at [421, 403] on button "SIGUIENTE" at bounding box center [444, 407] width 66 height 20
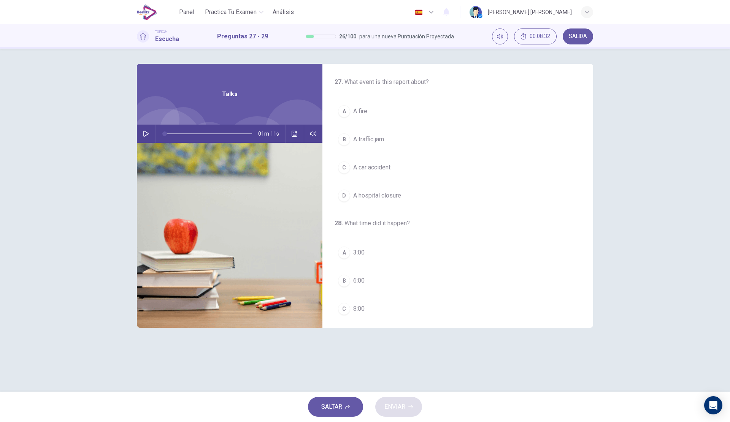
click at [152, 132] on button "button" at bounding box center [146, 134] width 12 height 18
click at [388, 165] on span "A car accident" at bounding box center [371, 167] width 37 height 9
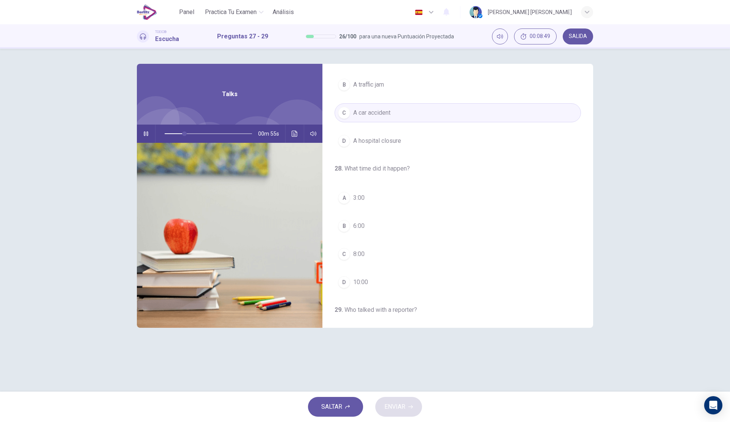
scroll to position [38, 0]
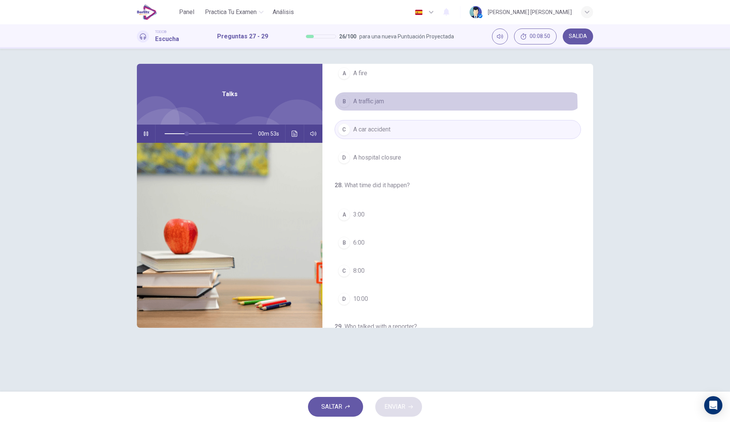
click at [401, 106] on button "B A traffic jam" at bounding box center [458, 101] width 246 height 19
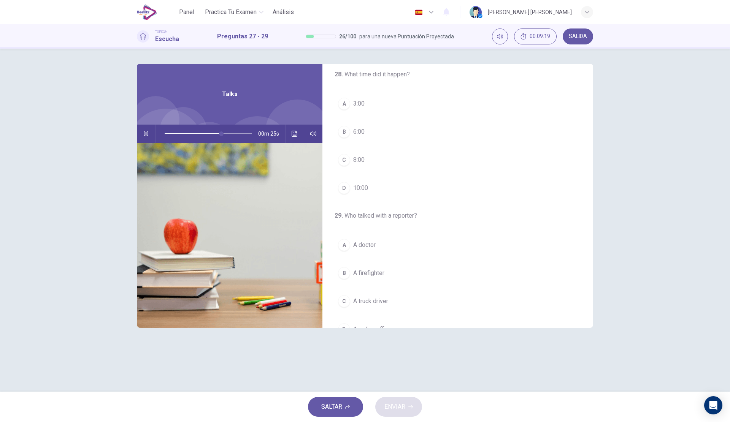
scroll to position [136, 0]
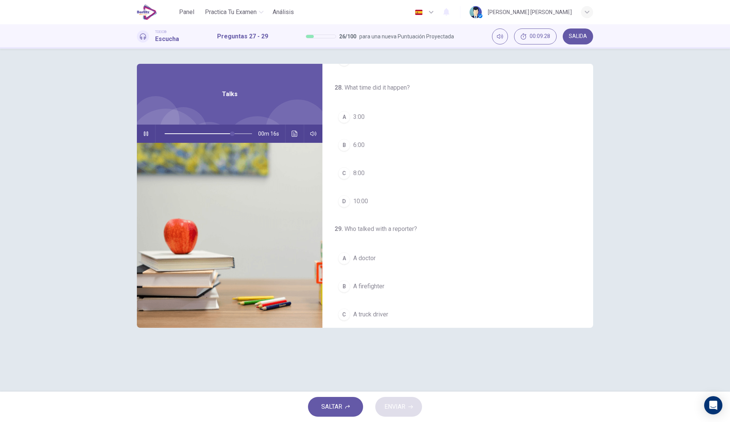
click at [370, 205] on button "D 10:00" at bounding box center [458, 201] width 246 height 19
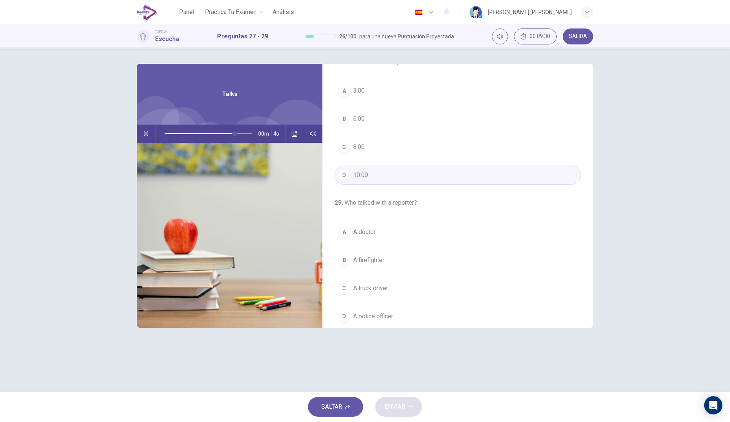
scroll to position [174, 0]
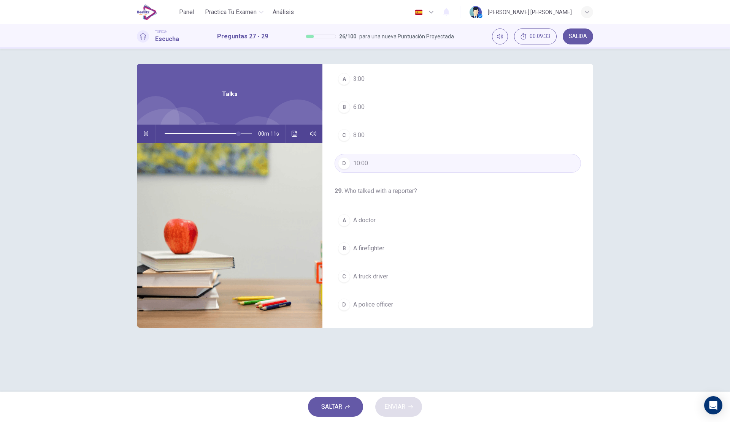
click at [374, 254] on button "B A firefighter" at bounding box center [458, 248] width 246 height 19
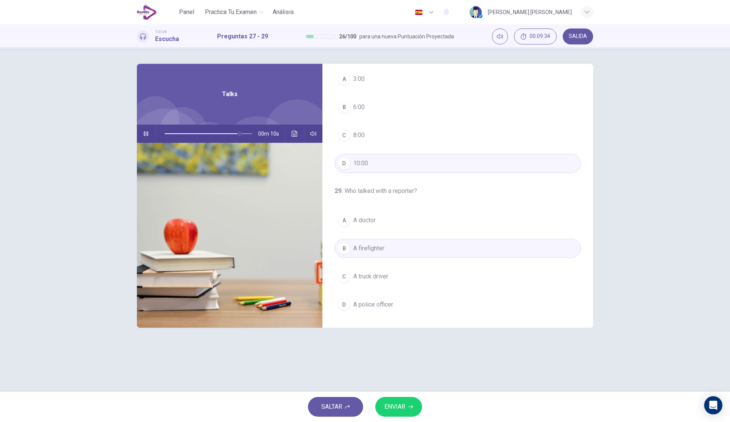
click at [408, 412] on button "ENVIAR" at bounding box center [398, 407] width 47 height 20
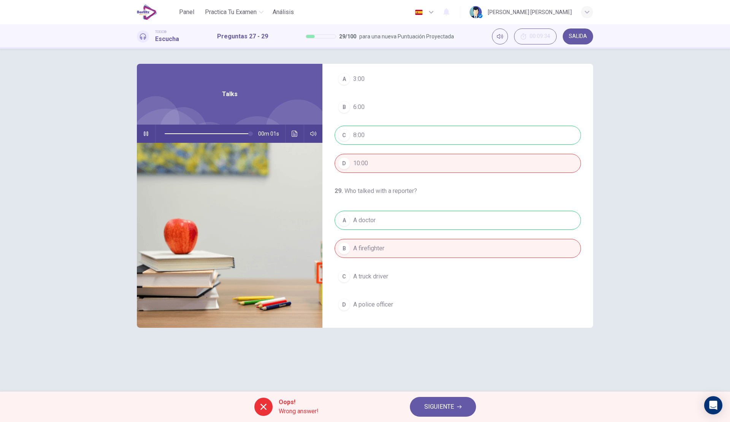
type input "*"
click at [441, 407] on span "SIGUIENTE" at bounding box center [439, 407] width 30 height 11
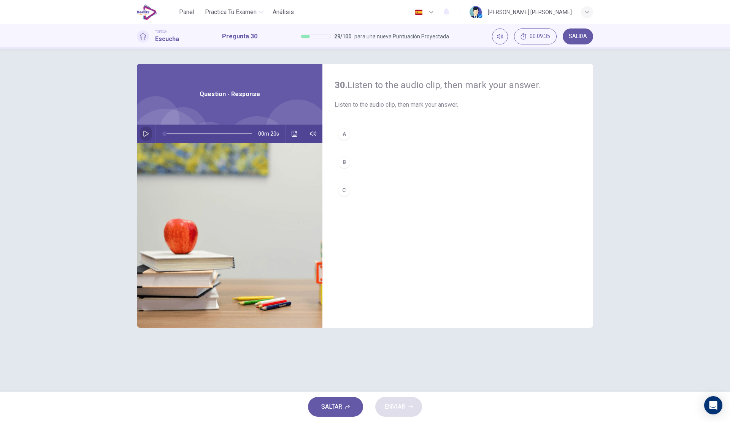
click at [149, 132] on button "button" at bounding box center [146, 134] width 12 height 18
click at [374, 190] on button "C" at bounding box center [458, 190] width 246 height 19
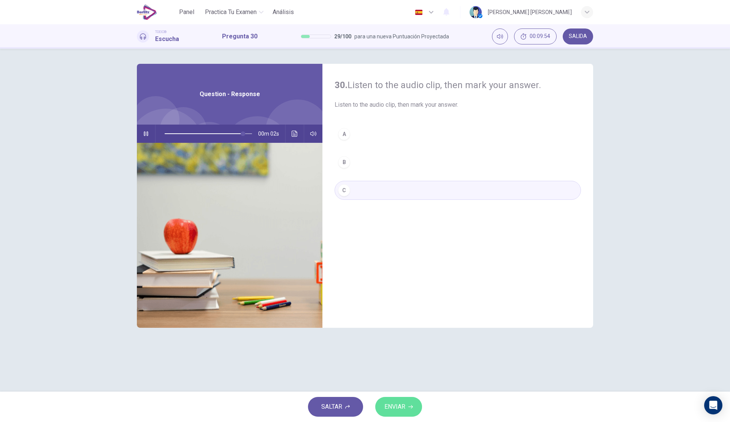
click at [410, 403] on button "ENVIAR" at bounding box center [398, 407] width 47 height 20
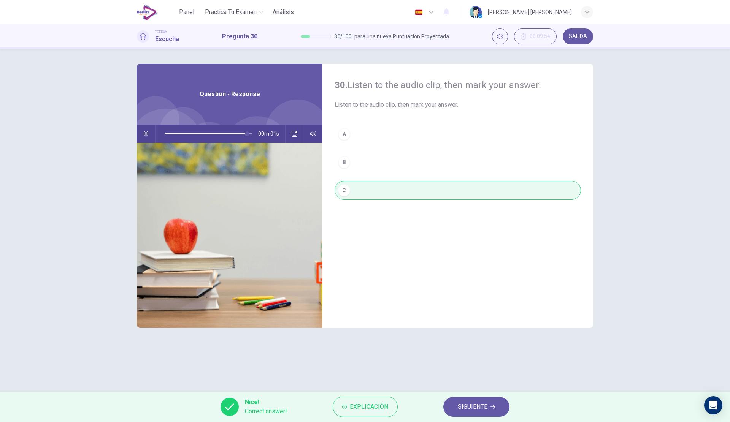
type input "*"
click at [453, 404] on button "SIGUIENTE" at bounding box center [476, 407] width 66 height 20
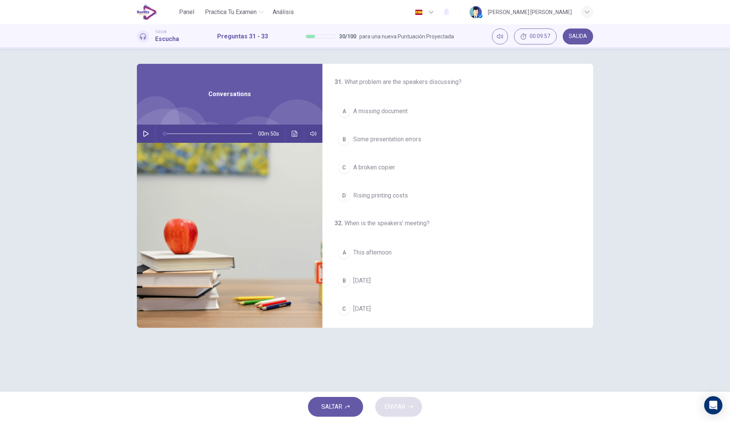
click at [149, 134] on icon "button" at bounding box center [146, 134] width 6 height 6
click at [380, 167] on span "A broken copier" at bounding box center [374, 167] width 42 height 9
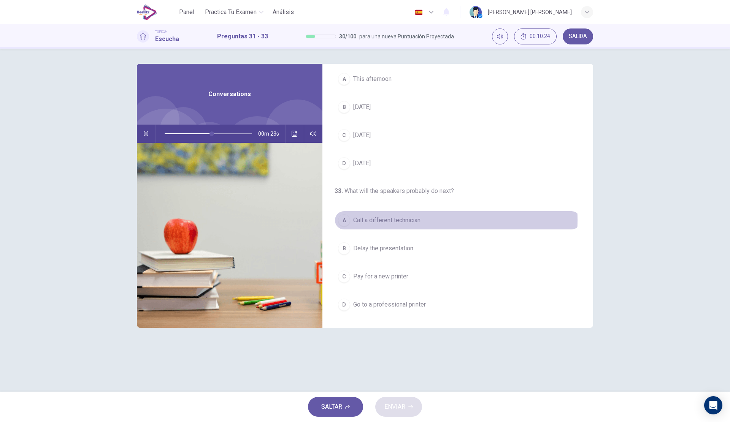
click at [409, 220] on span "Call a different technician" at bounding box center [386, 220] width 67 height 9
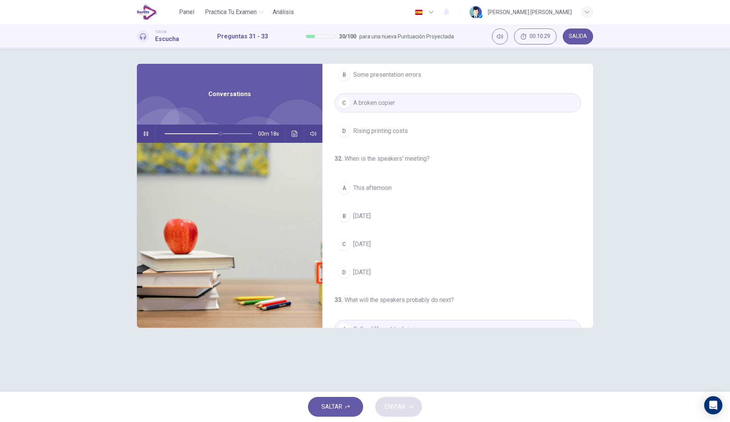
scroll to position [60, 0]
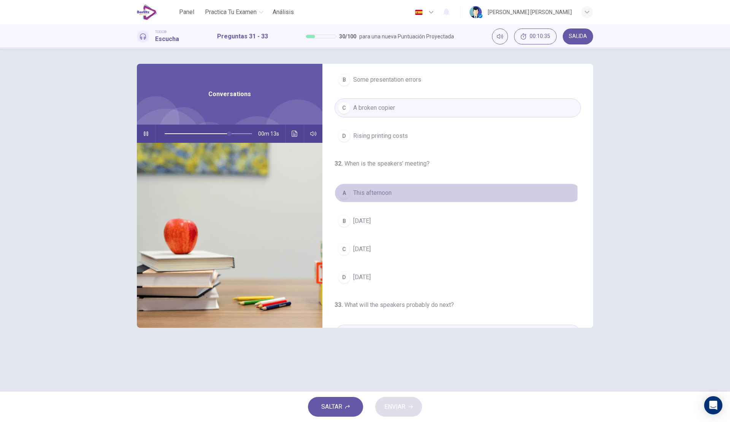
click at [397, 192] on button "A This afternoon" at bounding box center [458, 193] width 246 height 19
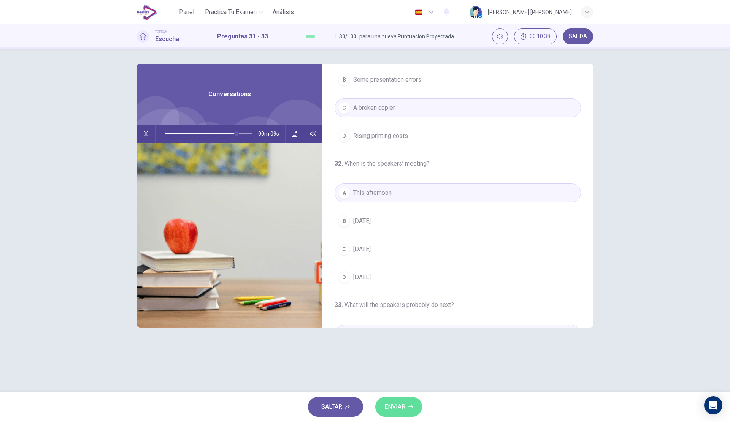
click at [406, 412] on button "ENVIAR" at bounding box center [398, 407] width 47 height 20
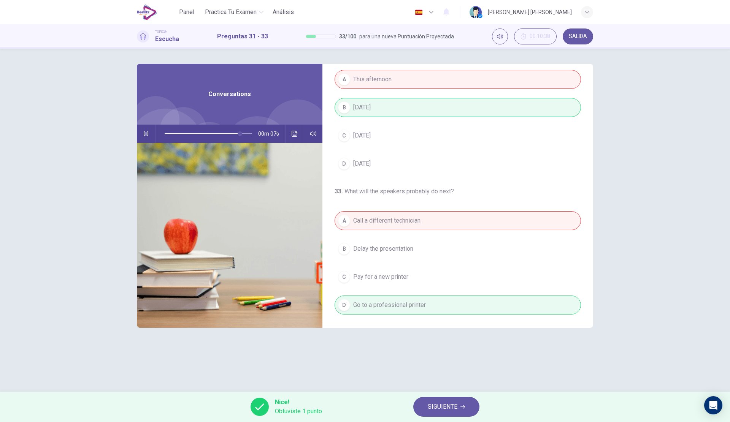
scroll to position [174, 0]
type input "**"
click at [442, 406] on span "SIGUIENTE" at bounding box center [443, 407] width 30 height 11
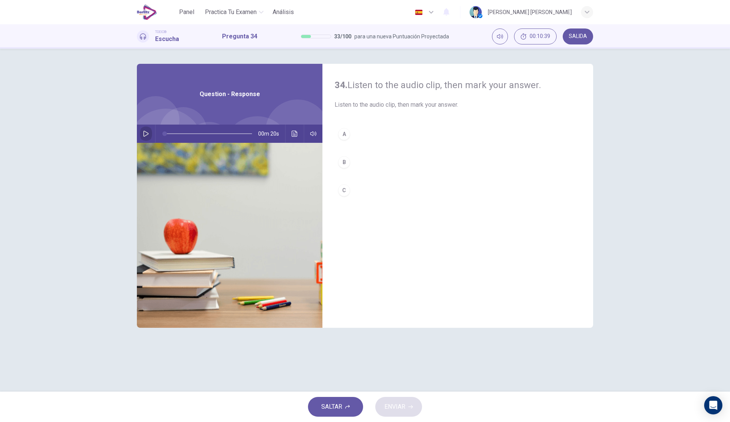
click at [148, 135] on icon "button" at bounding box center [146, 134] width 6 height 6
click at [370, 142] on button "A" at bounding box center [458, 134] width 246 height 19
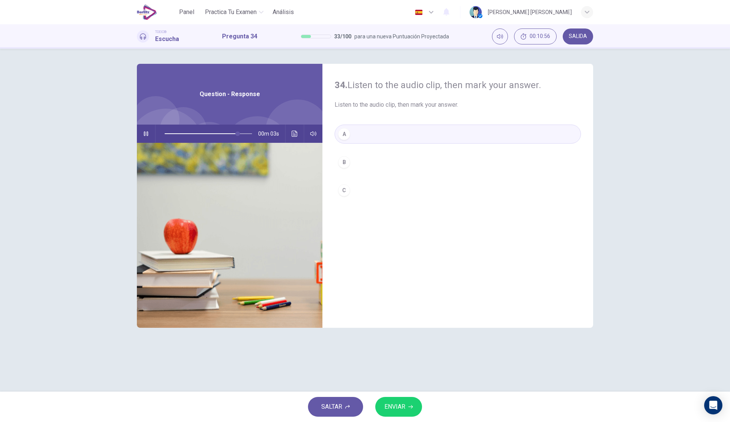
click at [369, 192] on button "C" at bounding box center [458, 190] width 246 height 19
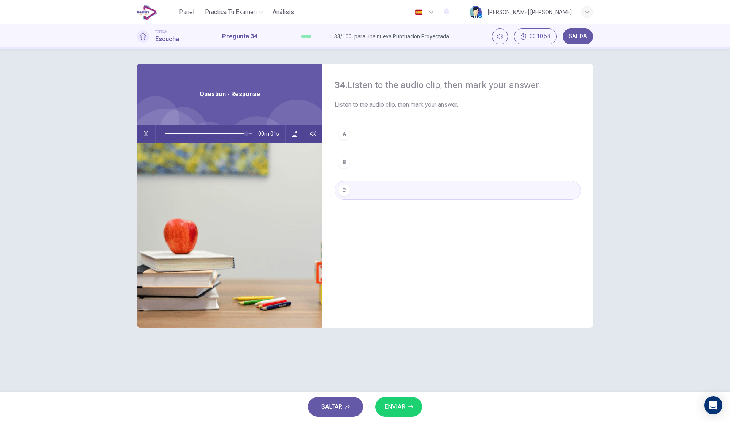
click at [394, 405] on span "ENVIAR" at bounding box center [394, 407] width 21 height 11
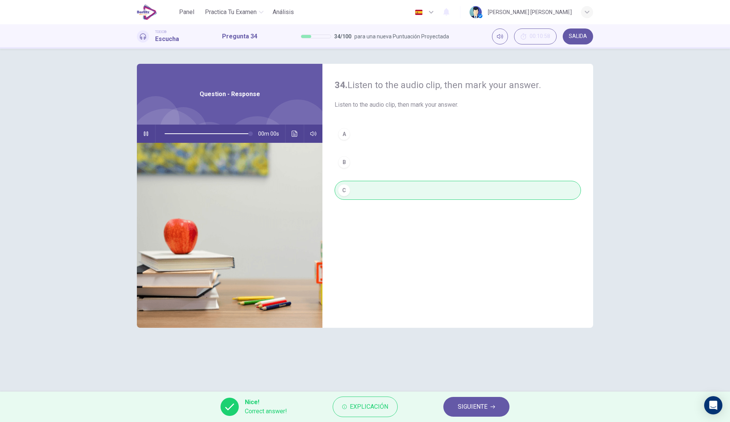
type input "*"
click at [455, 405] on button "SIGUIENTE" at bounding box center [476, 407] width 66 height 20
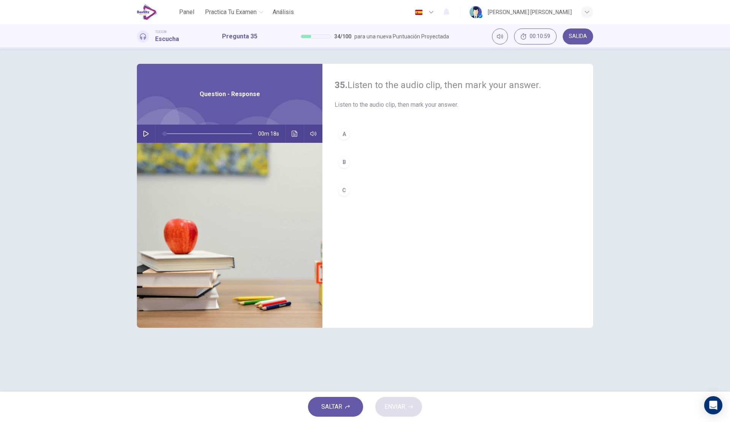
click at [150, 134] on button "button" at bounding box center [146, 134] width 12 height 18
click at [379, 137] on button "A" at bounding box center [458, 134] width 246 height 19
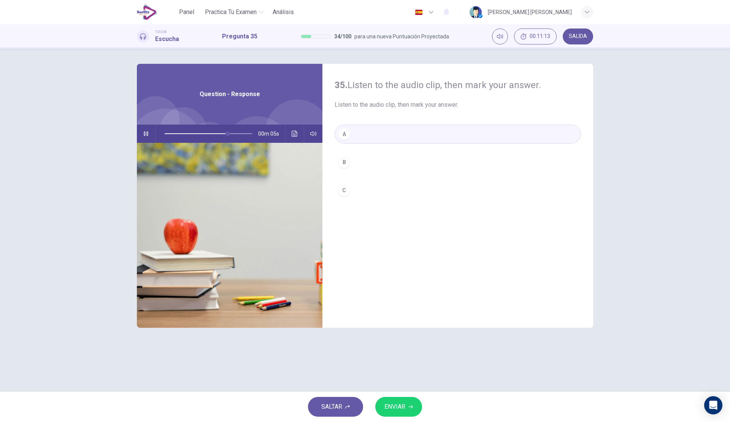
click at [405, 403] on span "ENVIAR" at bounding box center [394, 407] width 21 height 11
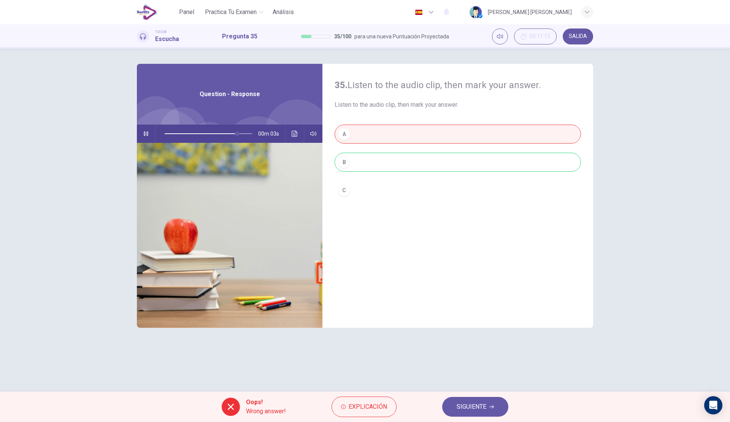
click at [397, 404] on div "Oops! Wrong answer! Explicación SIGUIENTE" at bounding box center [365, 407] width 730 height 30
click at [390, 405] on button "Explicación" at bounding box center [364, 407] width 65 height 21
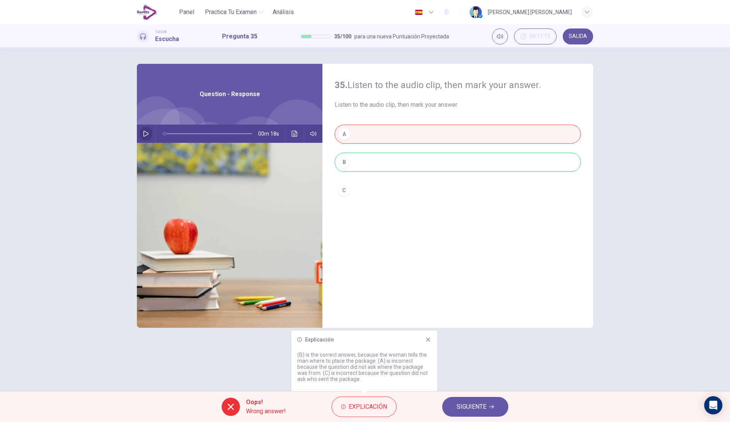
click at [145, 136] on icon "button" at bounding box center [145, 134] width 5 height 6
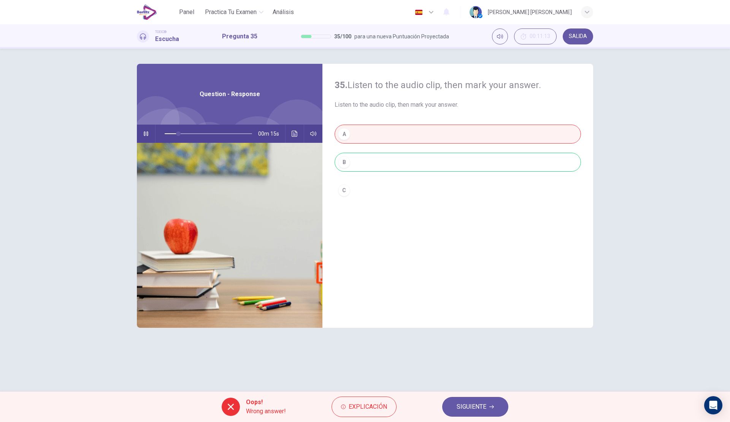
type input "**"
click at [481, 409] on span "SIGUIENTE" at bounding box center [472, 407] width 30 height 11
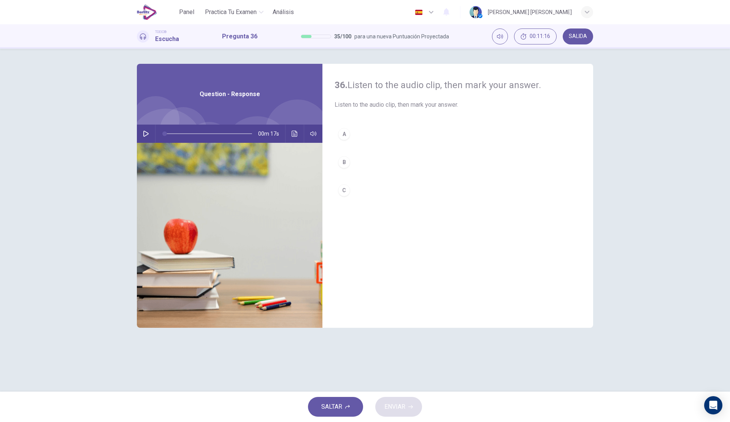
click at [153, 132] on div "00m 17s" at bounding box center [230, 134] width 186 height 18
click at [145, 135] on icon "button" at bounding box center [146, 134] width 6 height 6
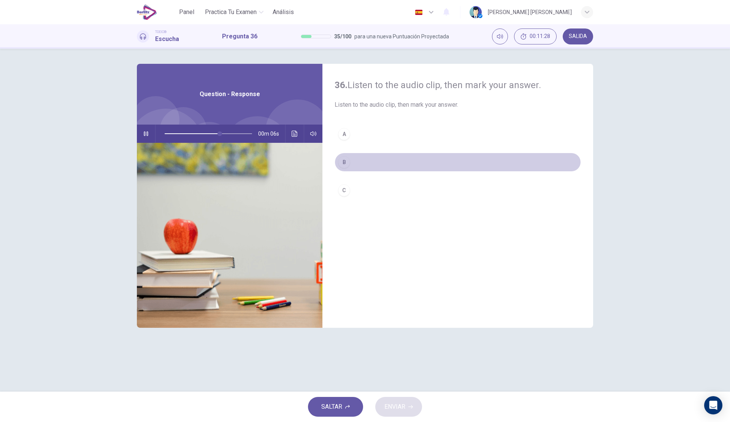
click at [375, 165] on button "B" at bounding box center [458, 162] width 246 height 19
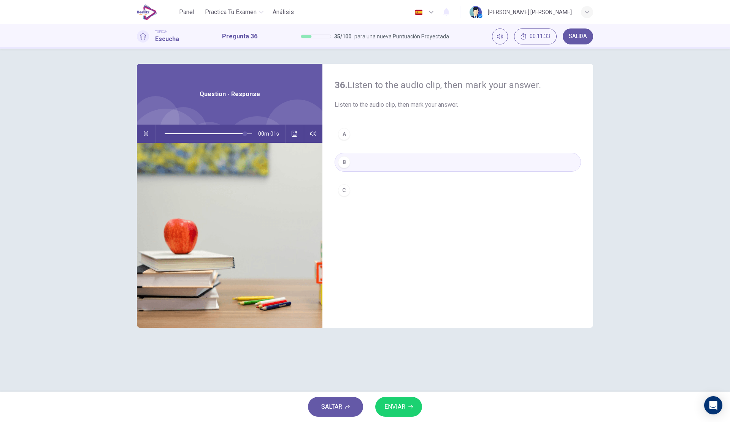
click at [403, 406] on span "ENVIAR" at bounding box center [394, 407] width 21 height 11
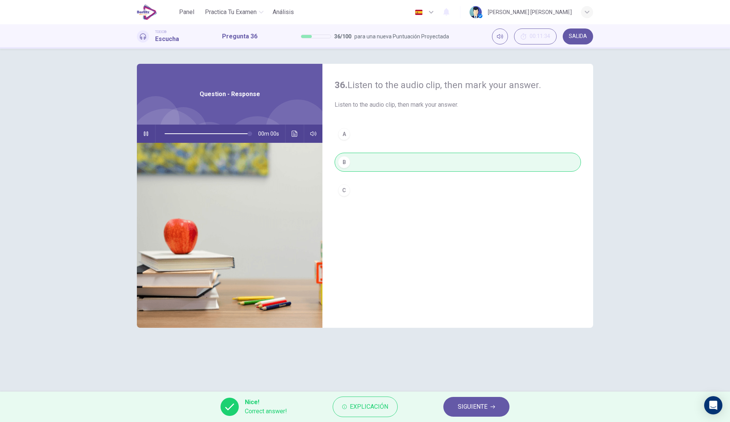
type input "*"
click at [473, 401] on button "SIGUIENTE" at bounding box center [476, 407] width 66 height 20
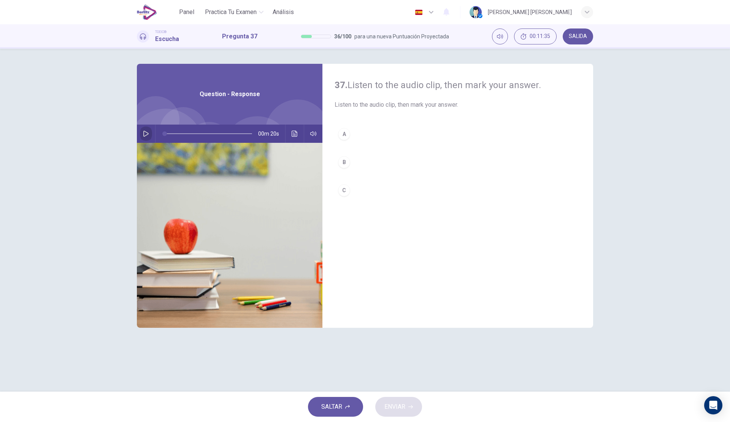
click at [150, 135] on button "button" at bounding box center [146, 134] width 12 height 18
click at [376, 163] on button "B" at bounding box center [458, 162] width 246 height 19
type input "*"
click at [400, 397] on button "ENVIAR" at bounding box center [398, 407] width 47 height 20
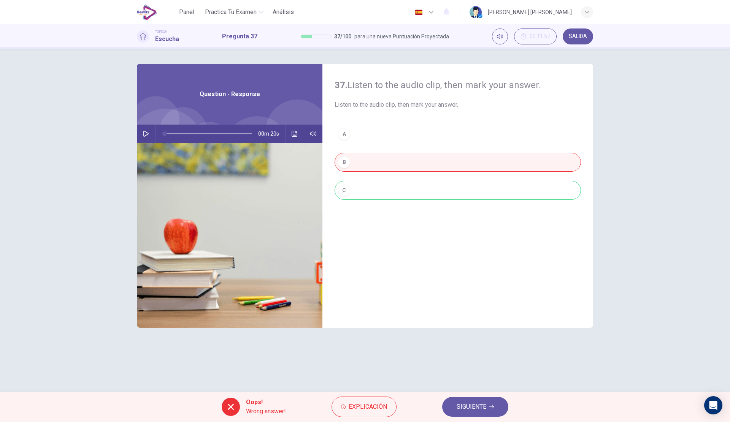
click at [376, 411] on span "Explicación" at bounding box center [368, 407] width 38 height 11
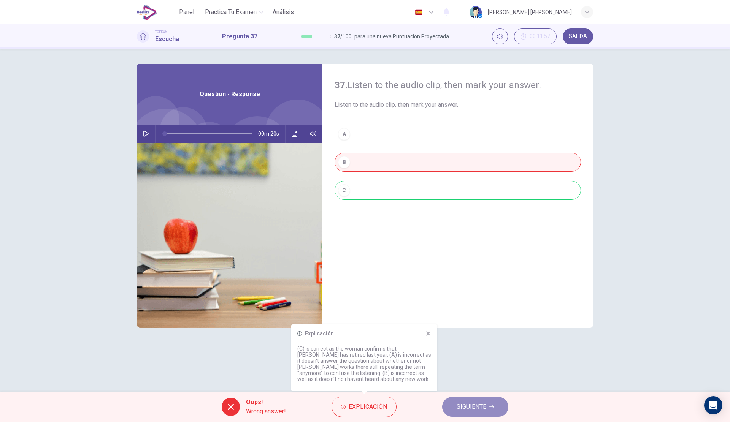
click at [457, 405] on span "SIGUIENTE" at bounding box center [472, 407] width 30 height 11
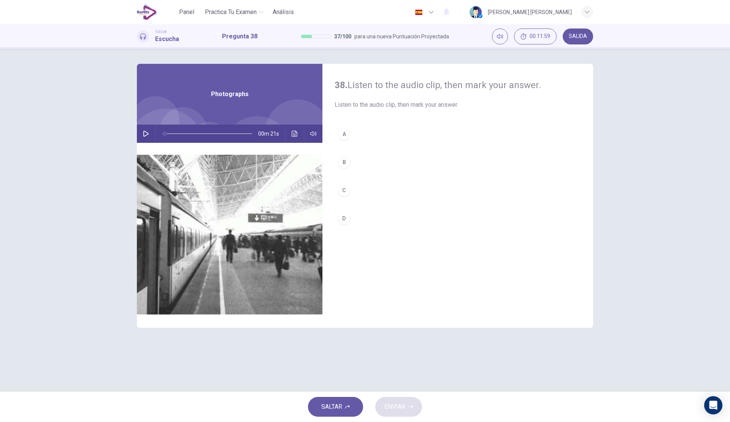
click at [144, 132] on icon "button" at bounding box center [146, 134] width 6 height 6
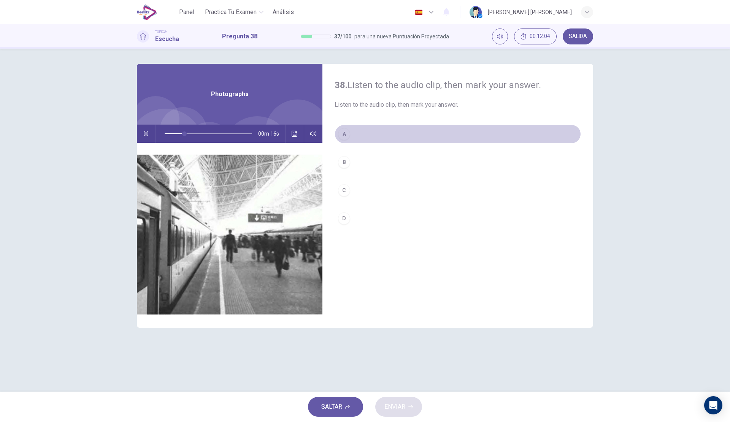
click at [393, 141] on button "A" at bounding box center [458, 134] width 246 height 19
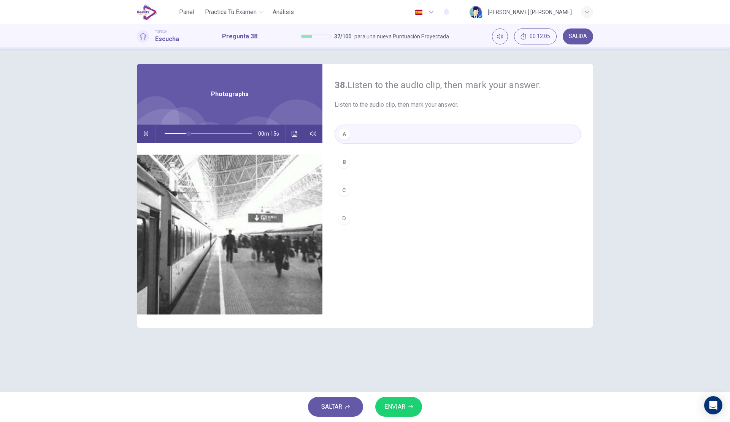
click at [394, 407] on span "ENVIAR" at bounding box center [394, 407] width 21 height 11
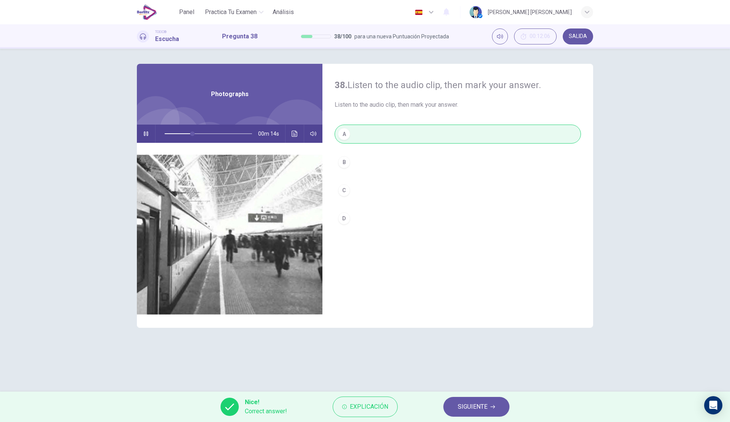
type input "**"
click at [490, 403] on button "SIGUIENTE" at bounding box center [476, 407] width 66 height 20
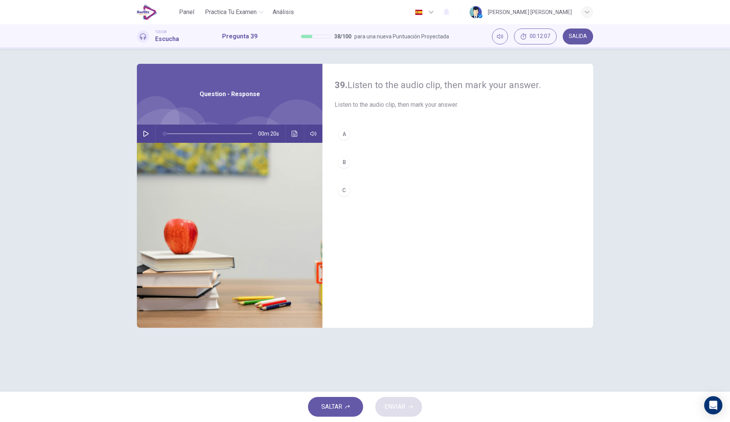
click at [142, 132] on button "button" at bounding box center [146, 134] width 12 height 18
click at [389, 161] on button "B" at bounding box center [458, 162] width 246 height 19
click at [396, 405] on span "ENVIAR" at bounding box center [394, 407] width 21 height 11
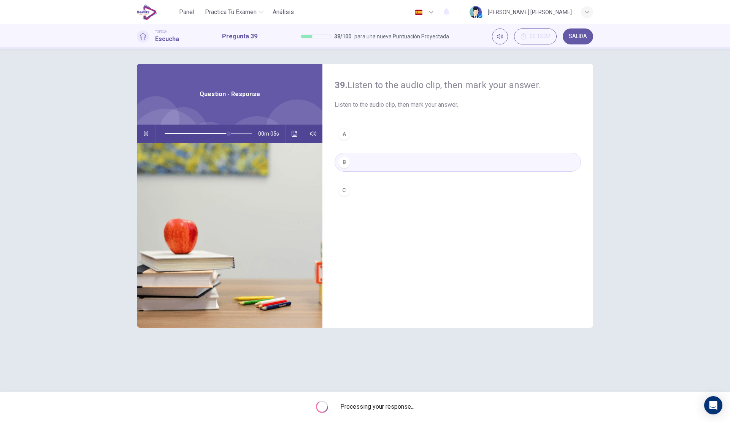
type input "**"
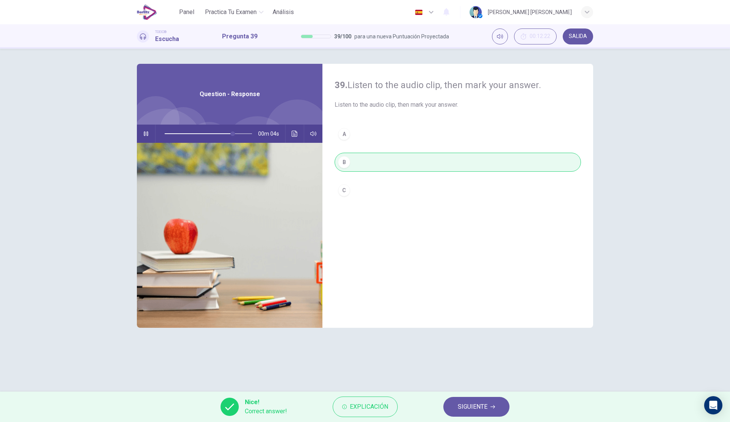
click at [493, 408] on icon "button" at bounding box center [492, 407] width 5 height 5
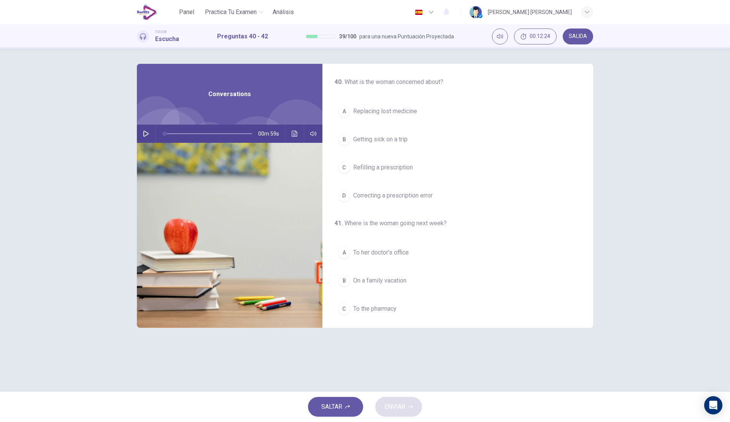
click at [152, 135] on div "00m 59s" at bounding box center [230, 134] width 186 height 18
click at [149, 136] on button "button" at bounding box center [146, 134] width 12 height 18
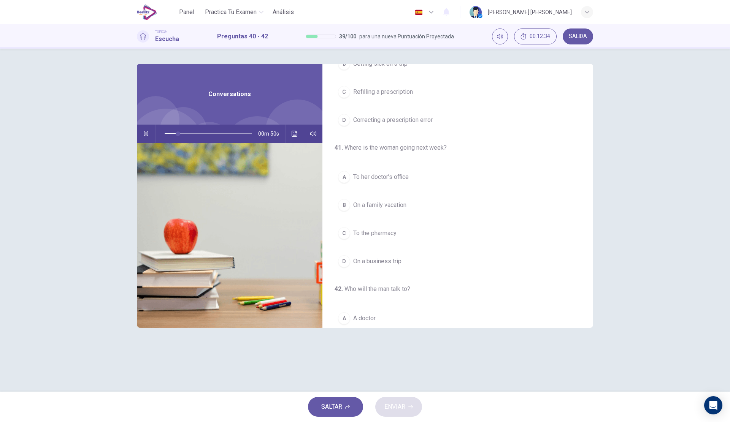
scroll to position [76, 0]
click at [387, 200] on button "B On a family vacation" at bounding box center [458, 204] width 246 height 19
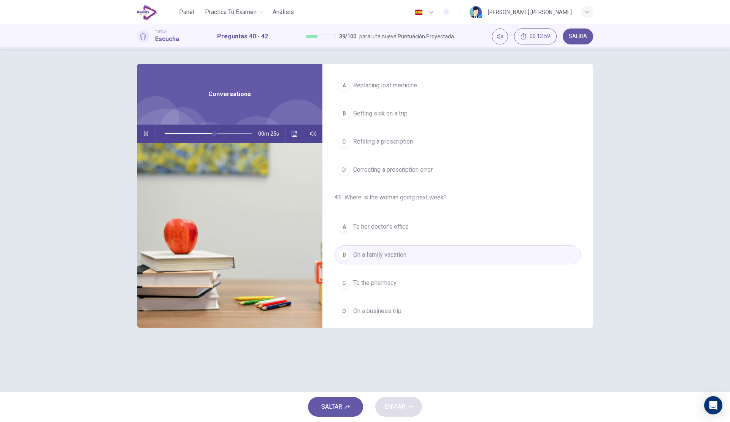
scroll to position [0, 0]
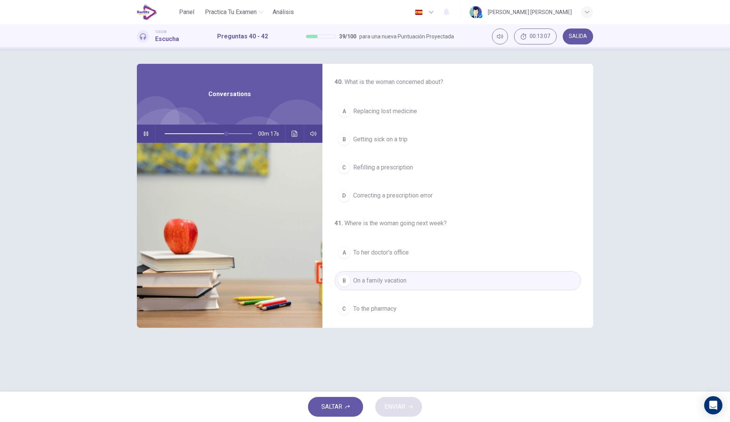
click at [400, 167] on span "Refilling a prescription" at bounding box center [383, 167] width 60 height 9
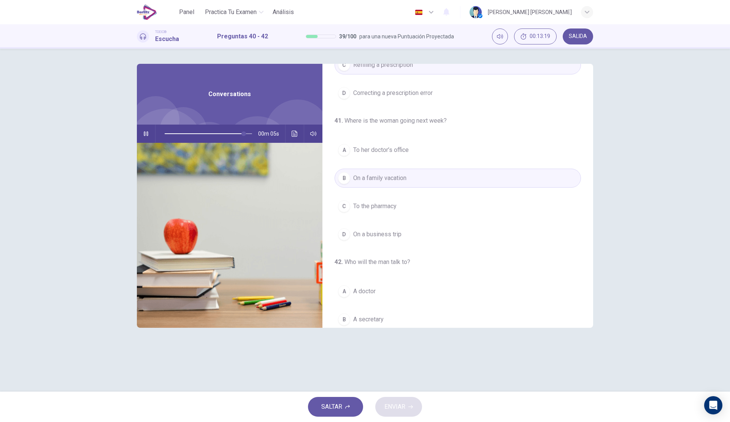
scroll to position [174, 0]
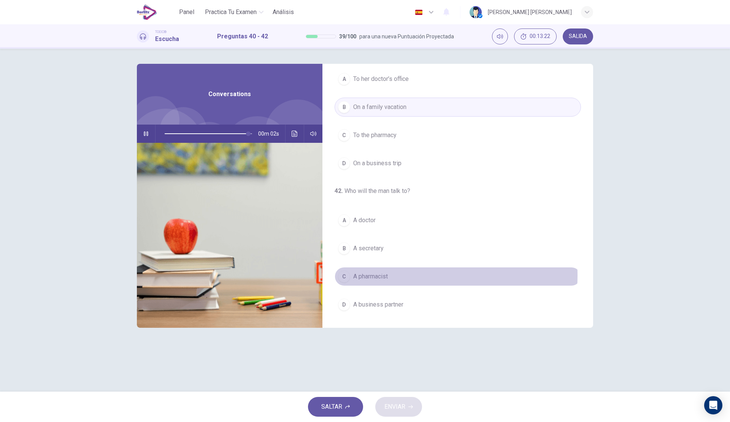
click at [384, 275] on span "A pharmacist" at bounding box center [370, 276] width 35 height 9
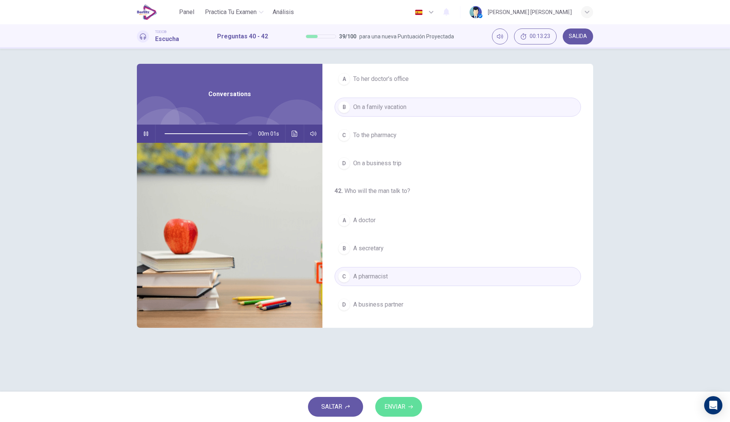
click at [394, 407] on span "ENVIAR" at bounding box center [394, 407] width 21 height 11
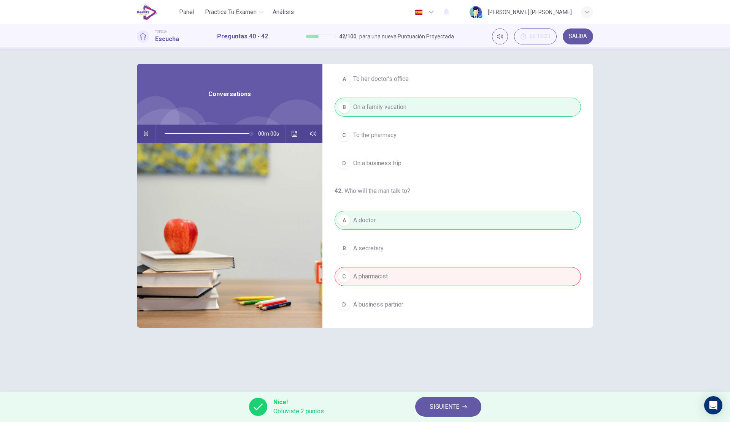
type input "*"
click at [430, 401] on button "SIGUIENTE" at bounding box center [448, 407] width 66 height 20
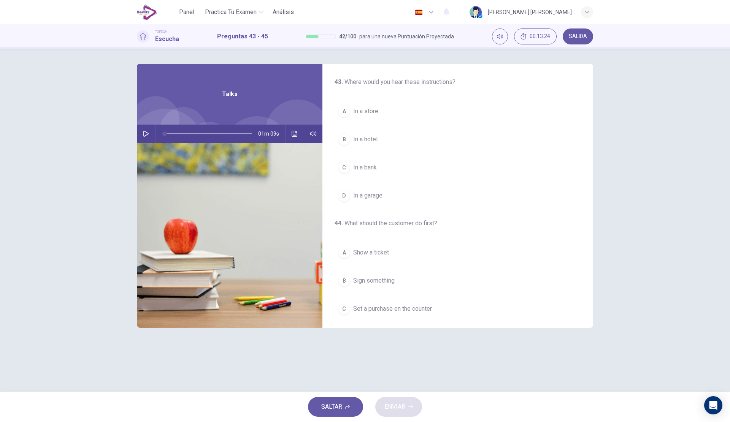
click at [144, 136] on icon "button" at bounding box center [145, 134] width 5 height 6
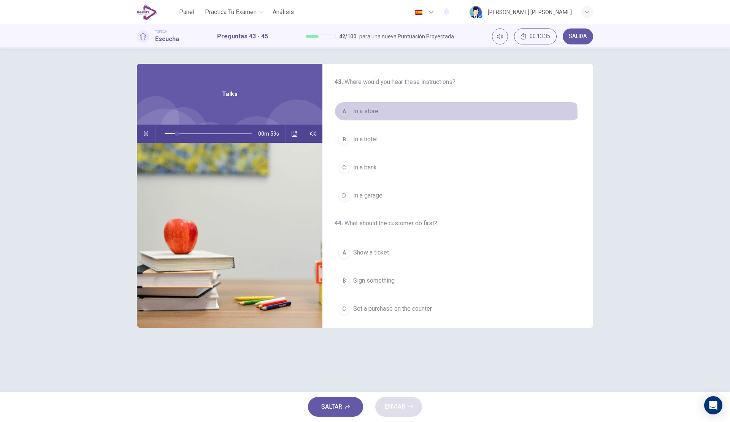
click at [373, 117] on button "A In a store" at bounding box center [458, 111] width 246 height 19
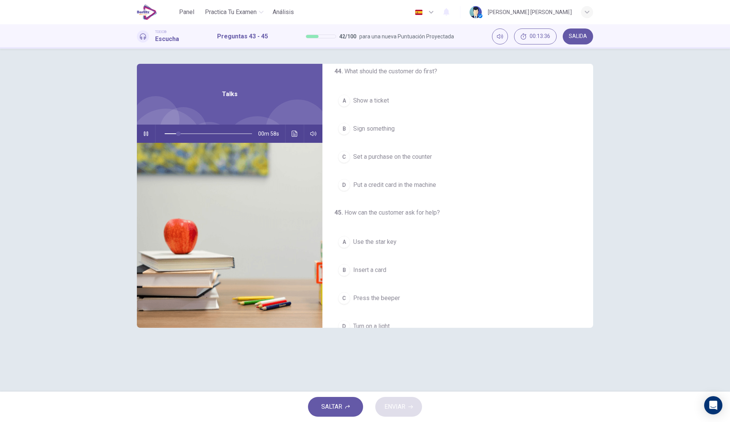
scroll to position [114, 0]
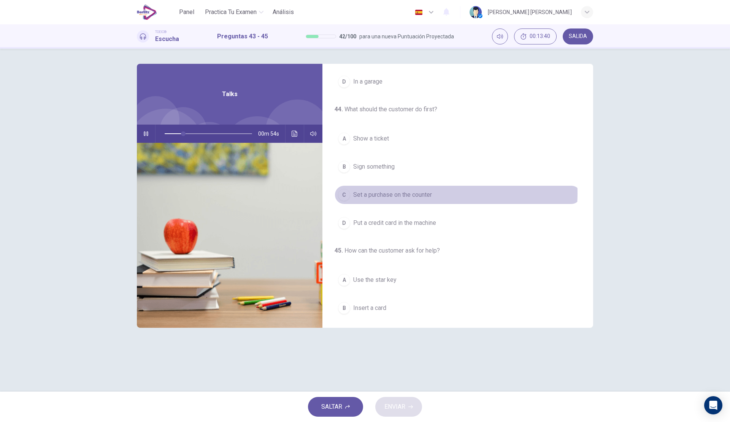
click at [417, 194] on span "Set a purchase on the counter" at bounding box center [392, 194] width 79 height 9
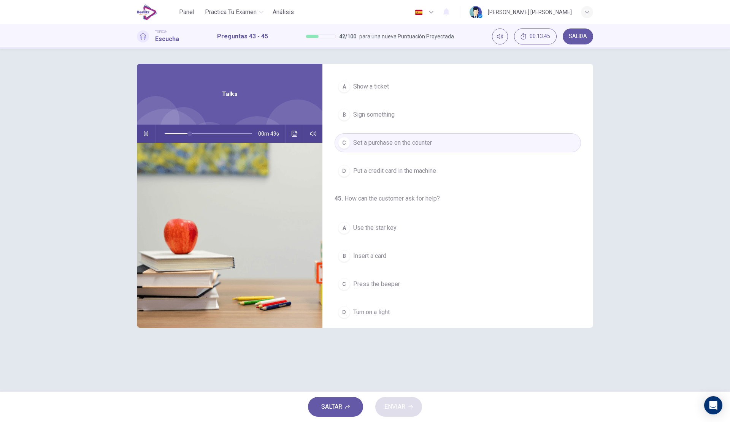
scroll to position [174, 0]
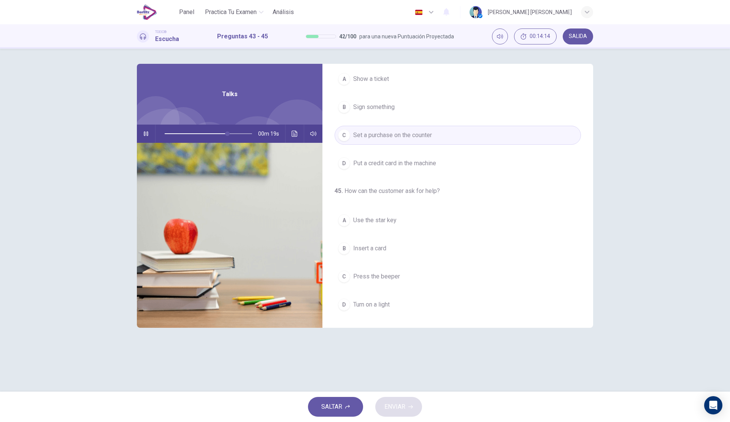
click at [387, 273] on span "Press the beeper" at bounding box center [376, 276] width 47 height 9
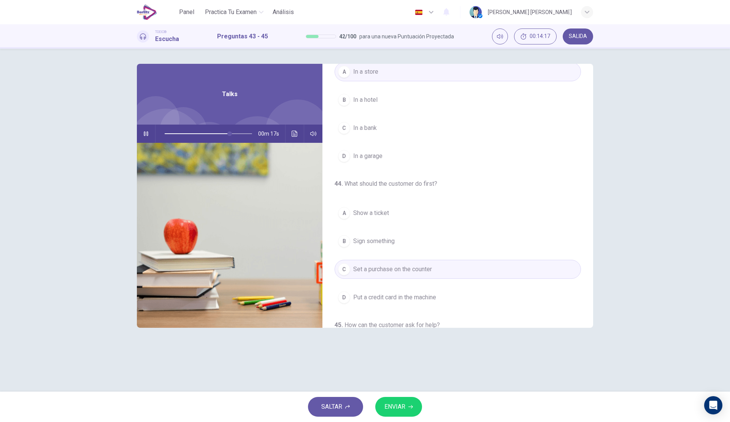
scroll to position [0, 0]
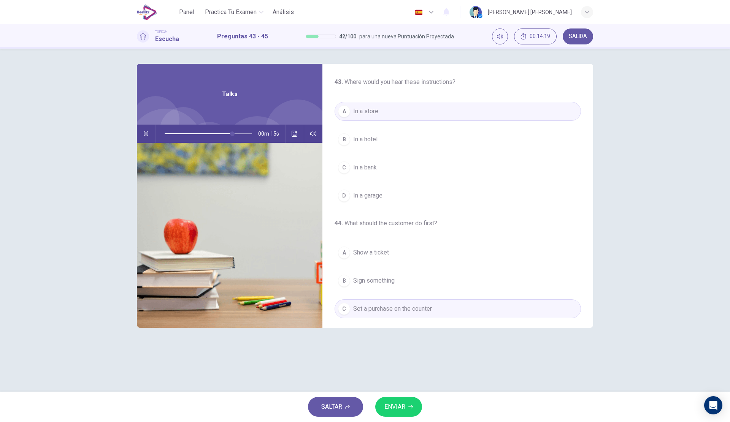
click at [405, 408] on span "ENVIAR" at bounding box center [394, 407] width 21 height 11
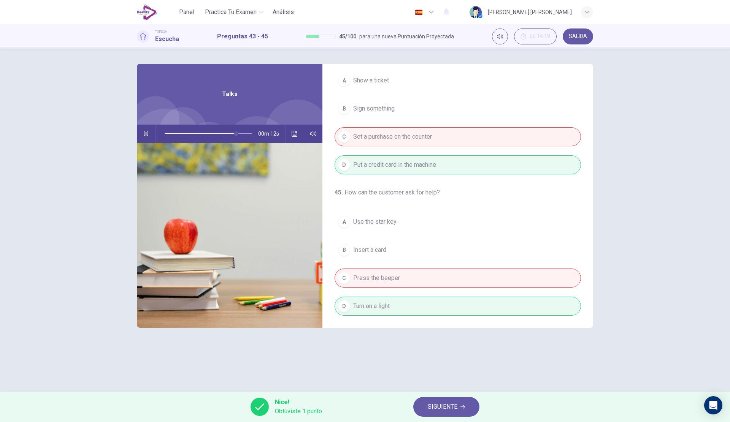
scroll to position [174, 0]
click at [167, 134] on span at bounding box center [208, 134] width 87 height 16
drag, startPoint x: 167, startPoint y: 134, endPoint x: 150, endPoint y: 134, distance: 16.7
click at [150, 134] on div "01m 09s" at bounding box center [230, 134] width 186 height 18
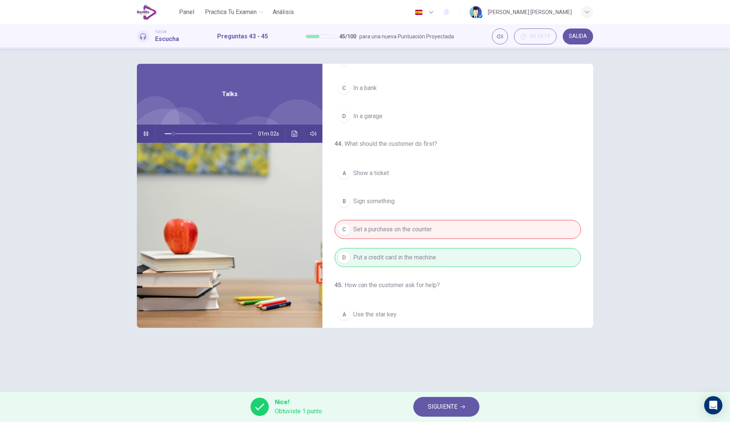
scroll to position [98, 0]
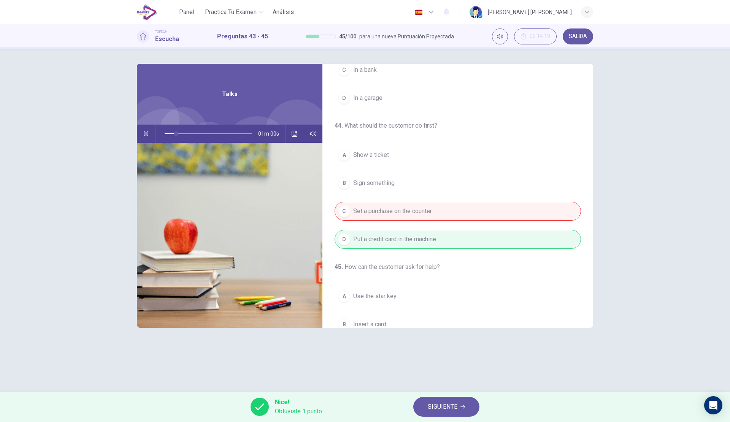
type input "**"
click at [438, 403] on span "SIGUIENTE" at bounding box center [443, 407] width 30 height 11
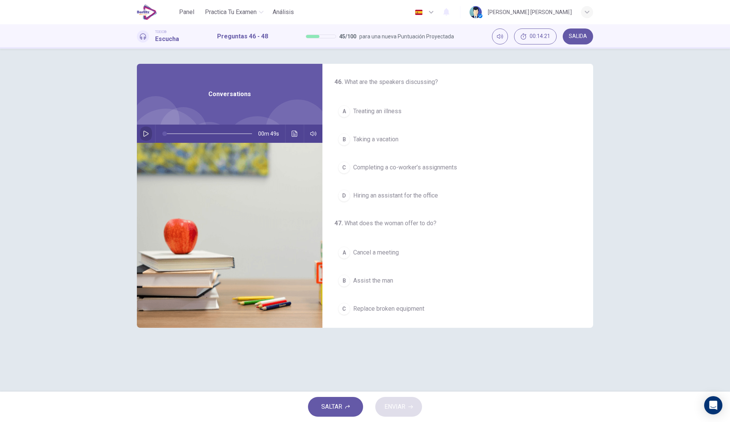
click at [143, 136] on icon "button" at bounding box center [146, 134] width 6 height 6
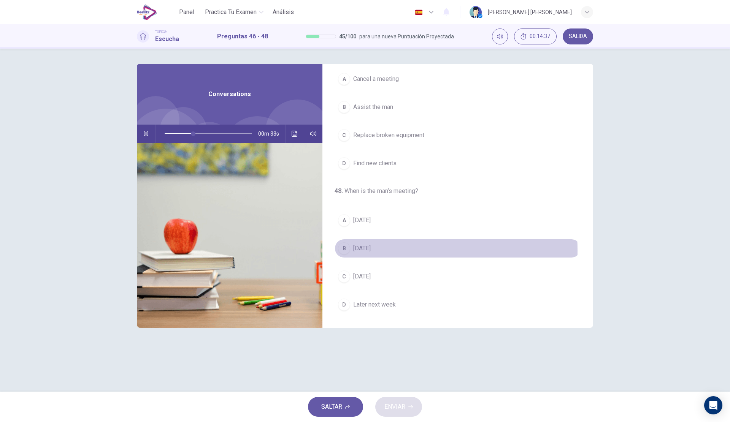
click at [371, 251] on span "[DATE]" at bounding box center [361, 248] width 17 height 9
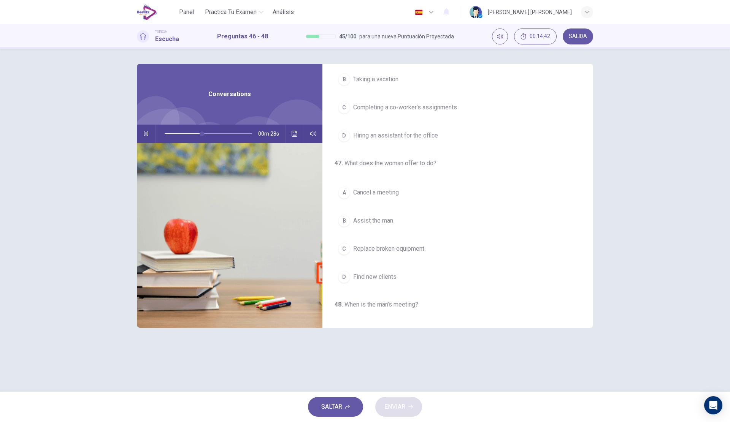
scroll to position [60, 0]
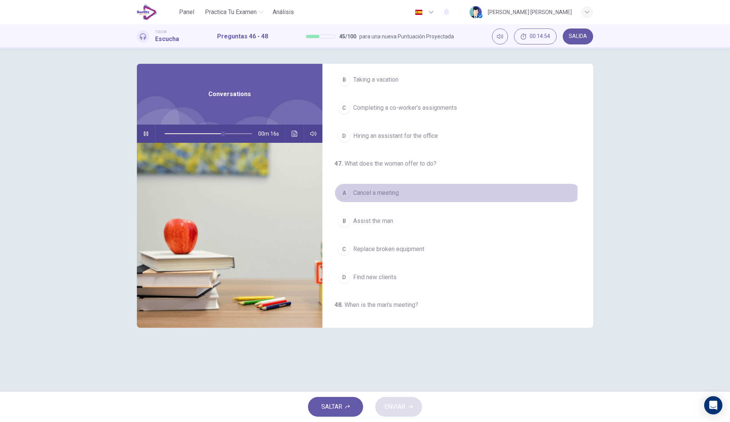
click at [386, 192] on span "Cancel a meeting" at bounding box center [376, 193] width 46 height 9
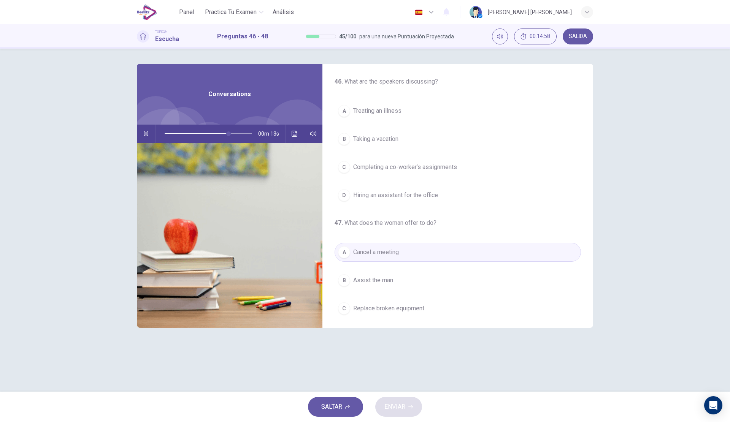
scroll to position [0, 0]
click at [401, 195] on span "Hiring an assistant for the office" at bounding box center [395, 195] width 85 height 9
click at [406, 412] on button "ENVIAR" at bounding box center [398, 407] width 47 height 20
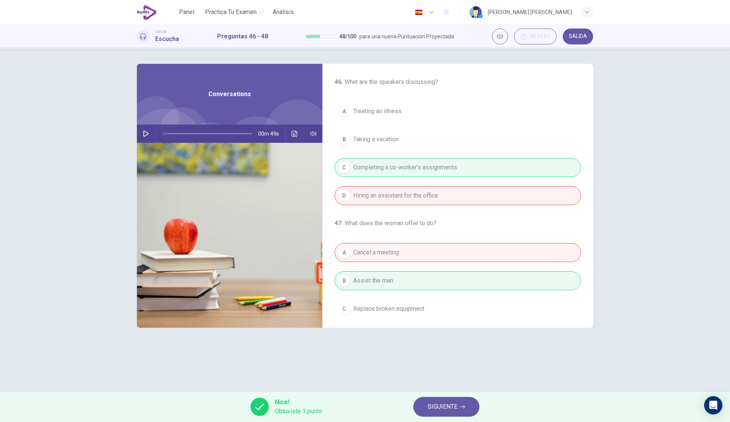
click at [141, 134] on button "button" at bounding box center [146, 134] width 12 height 18
type input "**"
click at [436, 406] on span "SIGUIENTE" at bounding box center [443, 407] width 30 height 11
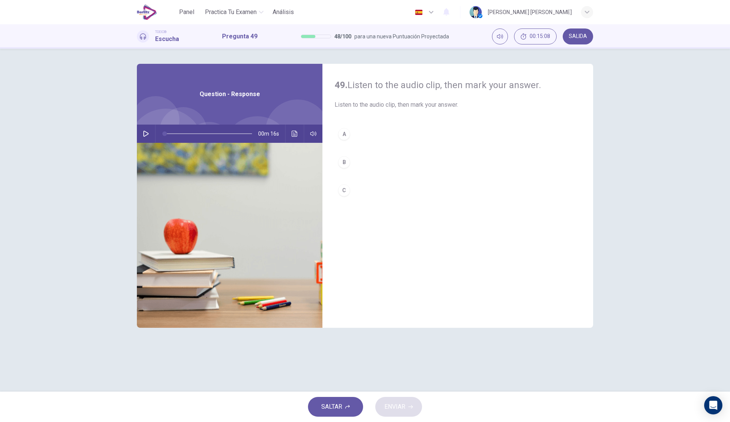
click at [142, 135] on button "button" at bounding box center [146, 134] width 12 height 18
click at [370, 140] on button "A" at bounding box center [458, 134] width 246 height 19
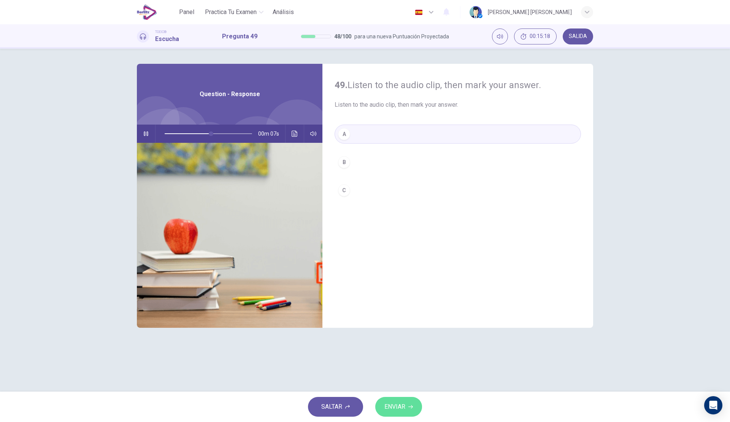
click at [396, 401] on button "ENVIAR" at bounding box center [398, 407] width 47 height 20
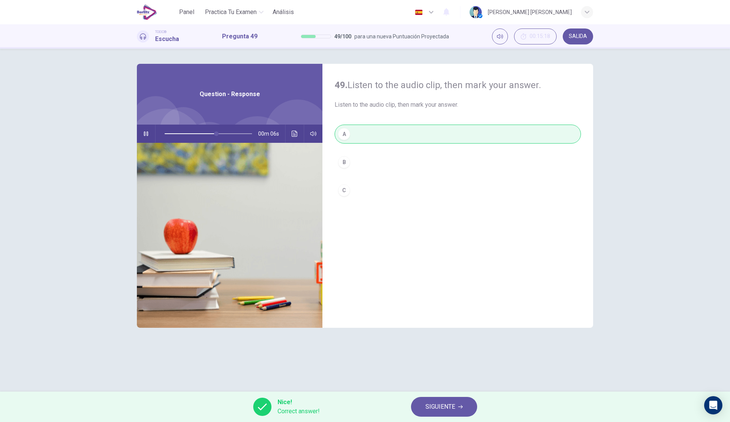
type input "**"
click at [444, 403] on span "SIGUIENTE" at bounding box center [440, 407] width 30 height 11
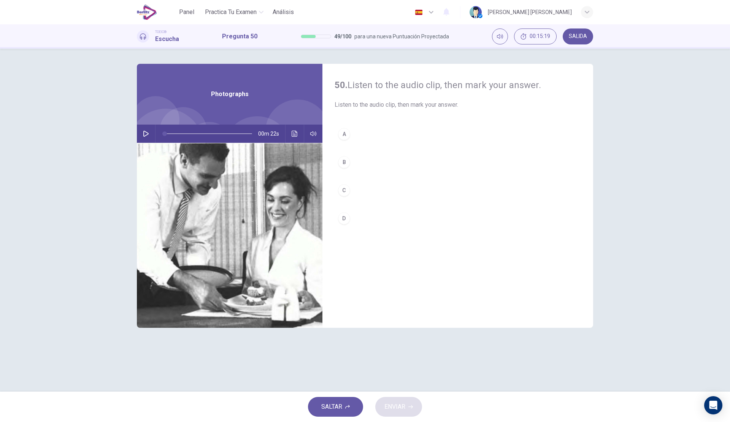
click at [151, 132] on button "button" at bounding box center [146, 134] width 12 height 18
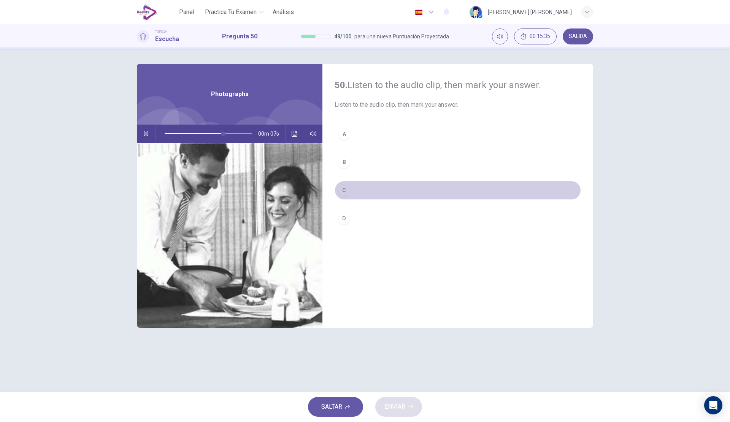
click at [357, 189] on button "C" at bounding box center [458, 190] width 246 height 19
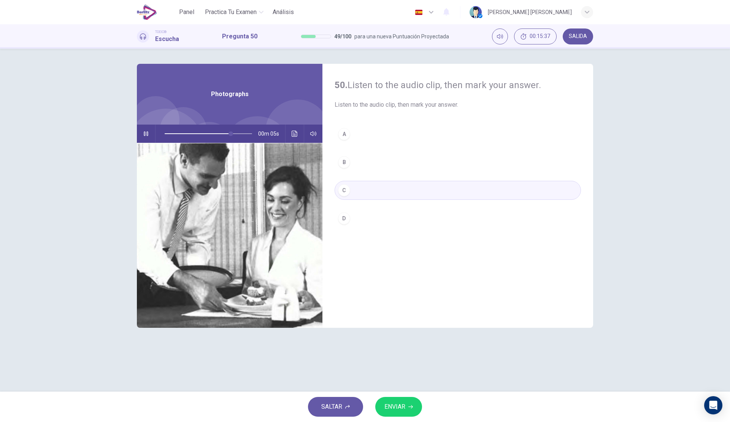
click at [403, 400] on button "ENVIAR" at bounding box center [398, 407] width 47 height 20
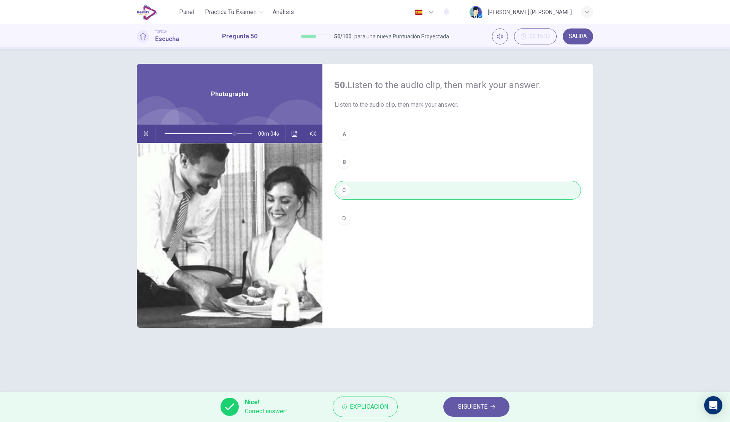
type input "**"
click at [481, 407] on span "SIGUIENTE" at bounding box center [473, 407] width 30 height 11
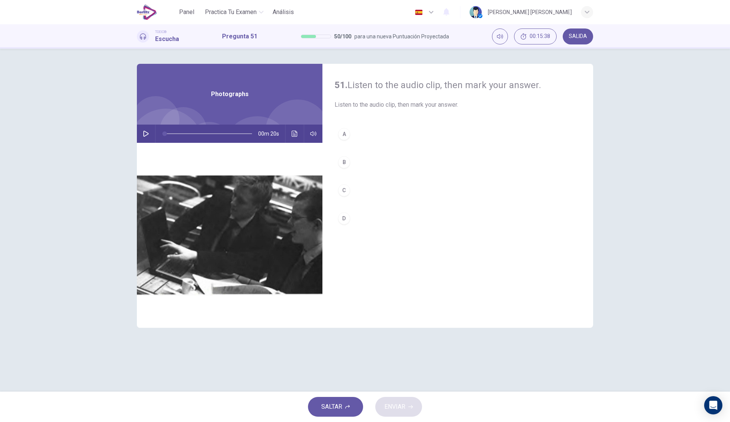
click at [143, 134] on button "button" at bounding box center [146, 134] width 12 height 18
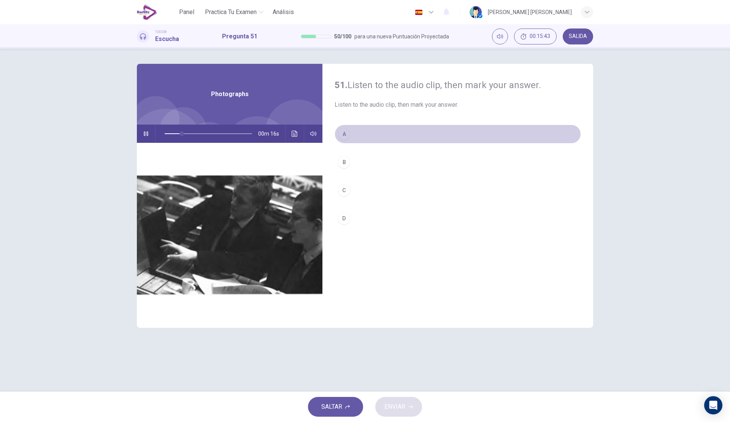
click at [370, 132] on button "A" at bounding box center [458, 134] width 246 height 19
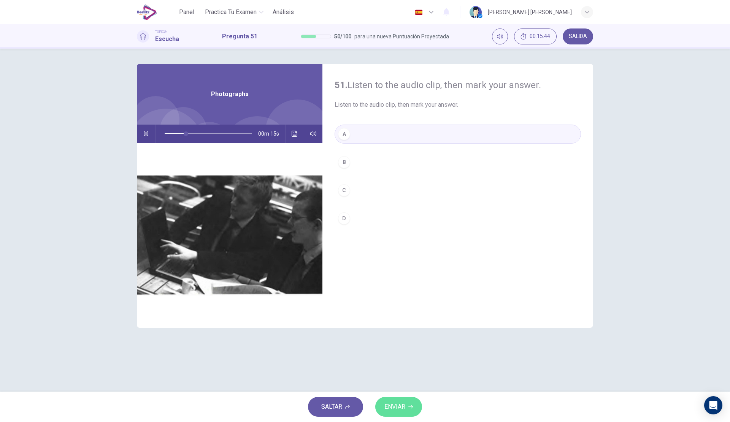
click at [398, 401] on button "ENVIAR" at bounding box center [398, 407] width 47 height 20
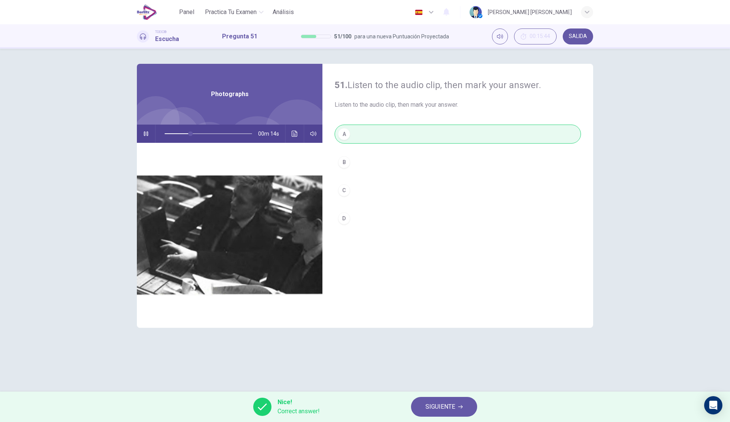
type input "**"
click at [445, 403] on span "SIGUIENTE" at bounding box center [440, 407] width 30 height 11
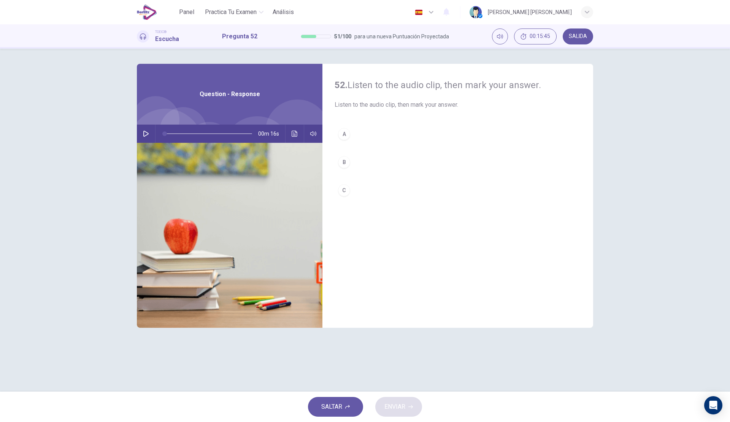
click at [148, 132] on icon "button" at bounding box center [146, 134] width 6 height 6
click at [359, 133] on button "A" at bounding box center [458, 134] width 246 height 19
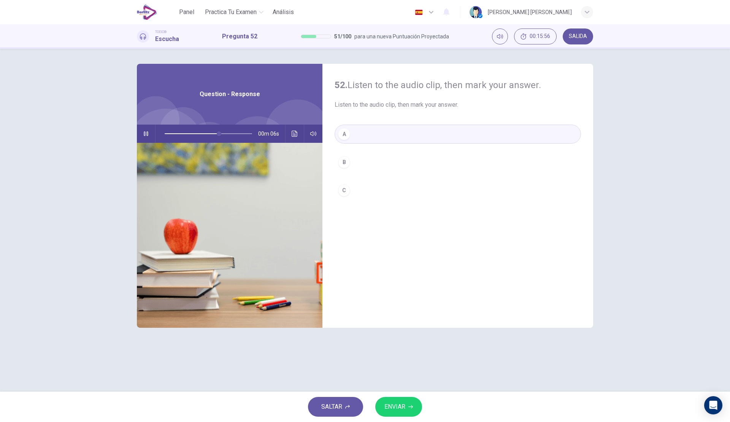
click at [402, 403] on span "ENVIAR" at bounding box center [394, 407] width 21 height 11
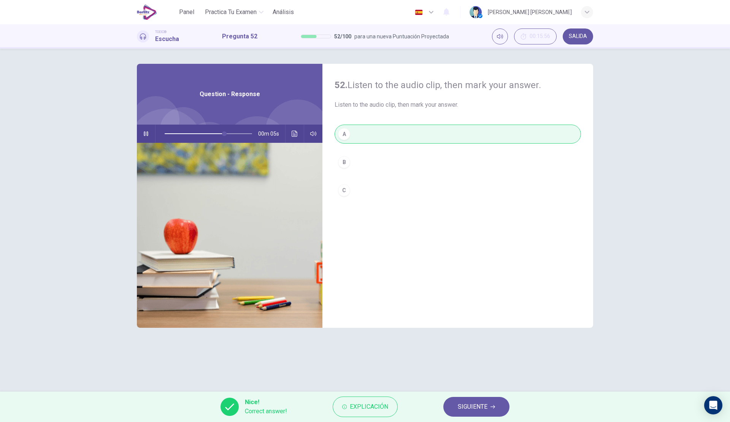
type input "**"
click at [467, 403] on span "SIGUIENTE" at bounding box center [473, 407] width 30 height 11
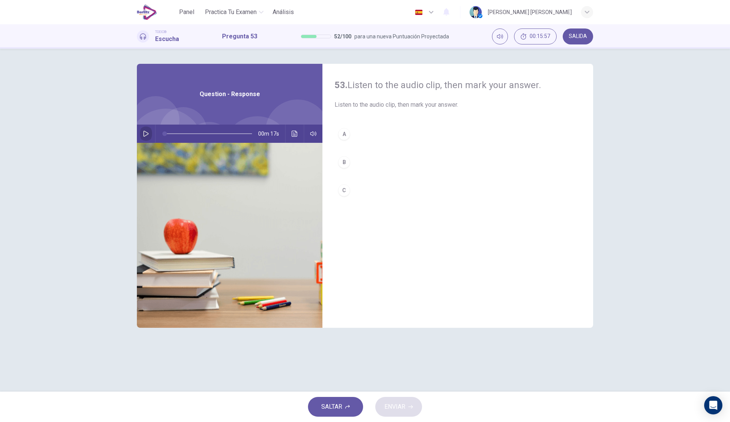
click at [142, 135] on button "button" at bounding box center [146, 134] width 12 height 18
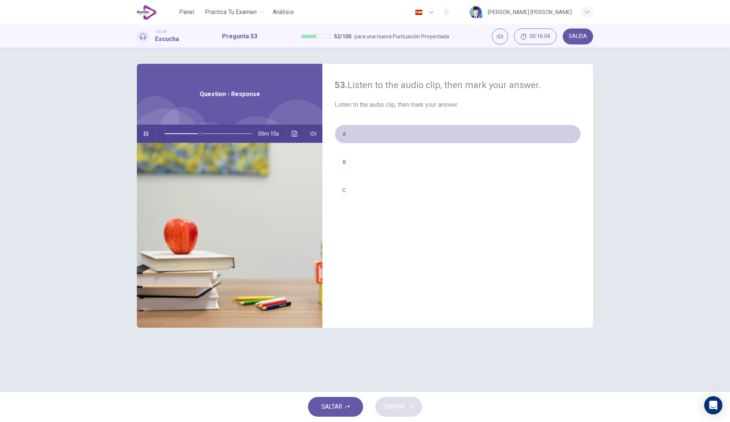
click at [384, 136] on button "A" at bounding box center [458, 134] width 246 height 19
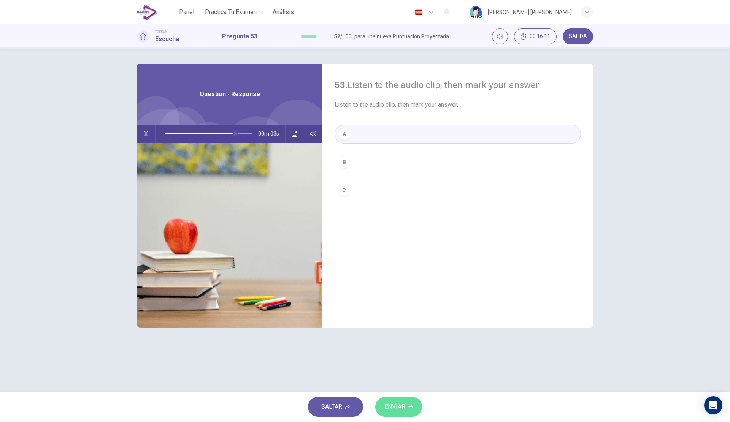
click at [403, 411] on span "ENVIAR" at bounding box center [394, 407] width 21 height 11
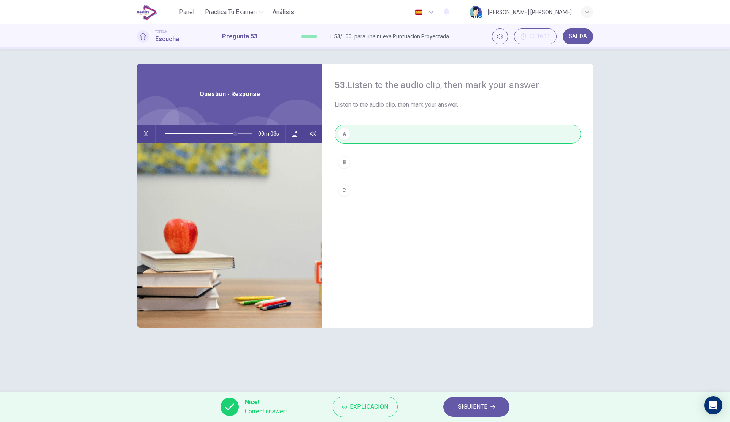
type input "**"
click at [470, 409] on span "SIGUIENTE" at bounding box center [473, 407] width 30 height 11
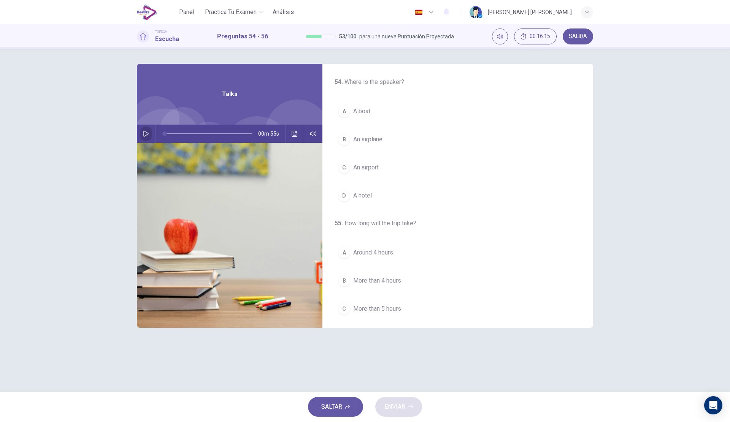
click at [149, 134] on button "button" at bounding box center [146, 134] width 12 height 18
click at [381, 145] on button "B An airplane" at bounding box center [458, 139] width 246 height 19
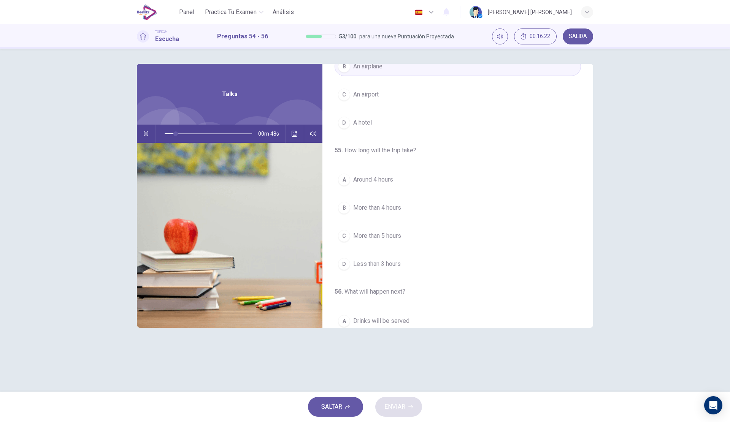
scroll to position [76, 0]
click at [381, 177] on span "Around 4 hours" at bounding box center [373, 176] width 40 height 9
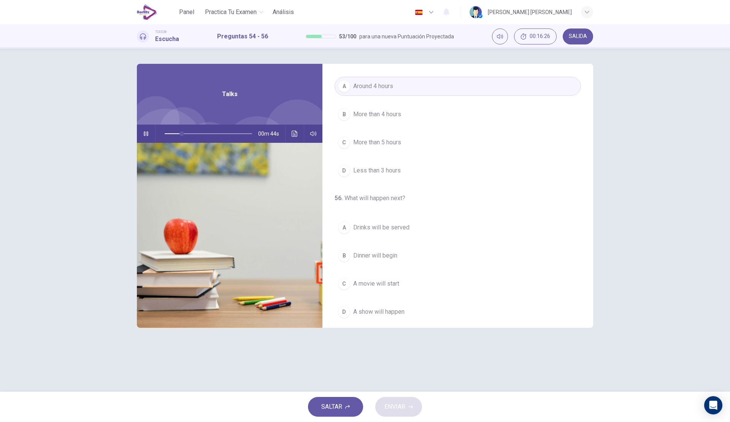
scroll to position [174, 0]
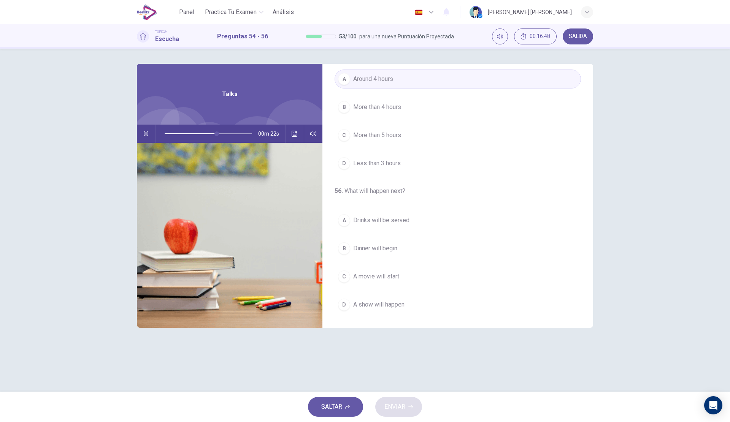
click at [392, 251] on span "Dinner will begin" at bounding box center [375, 248] width 44 height 9
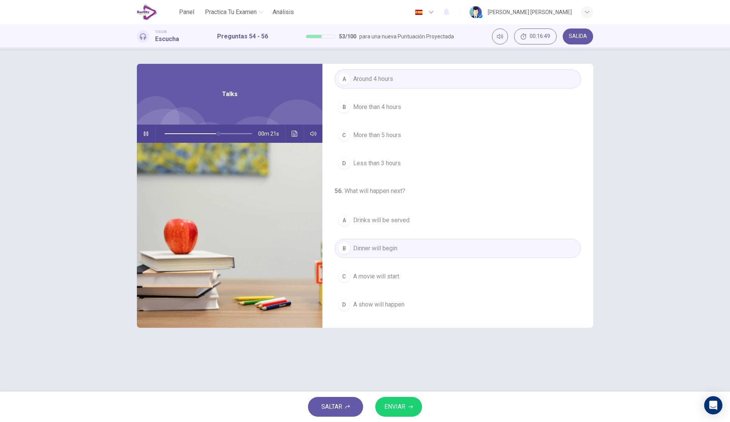
click at [402, 224] on span "Drinks will be served" at bounding box center [381, 220] width 56 height 9
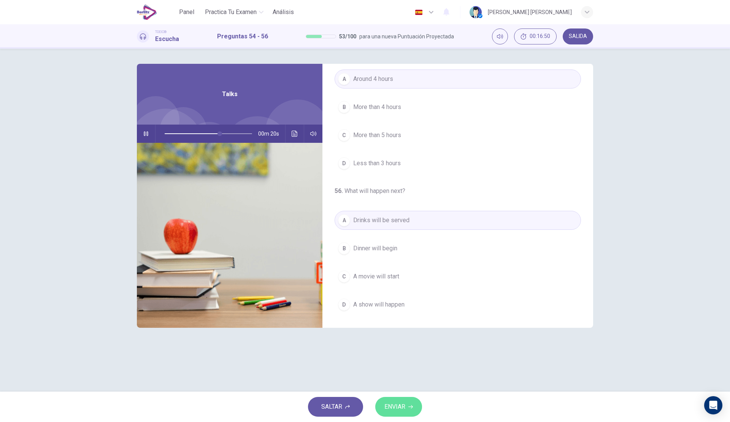
click at [397, 409] on span "ENVIAR" at bounding box center [394, 407] width 21 height 11
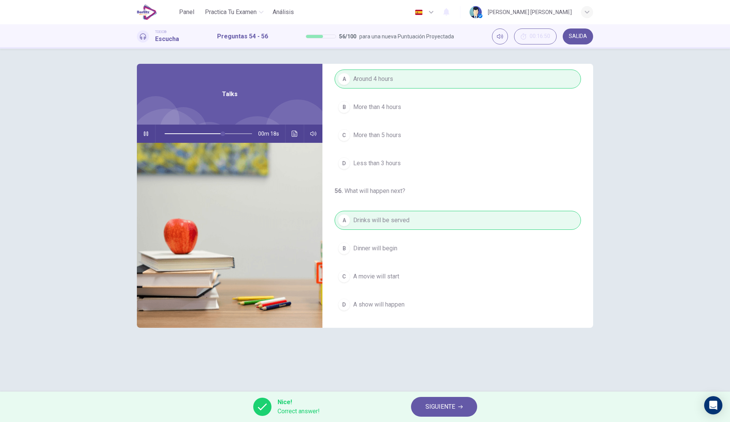
type input "**"
click at [446, 402] on span "SIGUIENTE" at bounding box center [440, 407] width 30 height 11
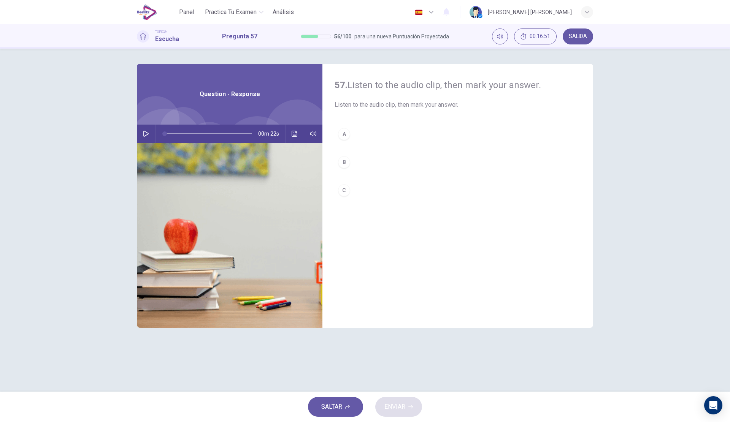
click at [143, 128] on button "button" at bounding box center [146, 134] width 12 height 18
click at [397, 133] on button "A" at bounding box center [458, 134] width 246 height 19
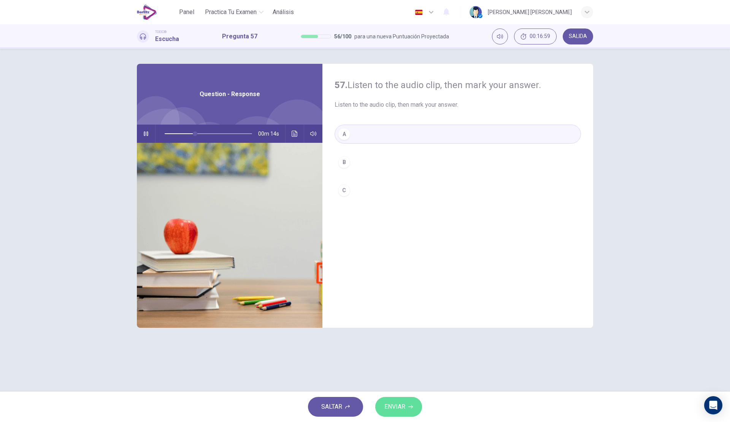
click at [405, 407] on span "ENVIAR" at bounding box center [394, 407] width 21 height 11
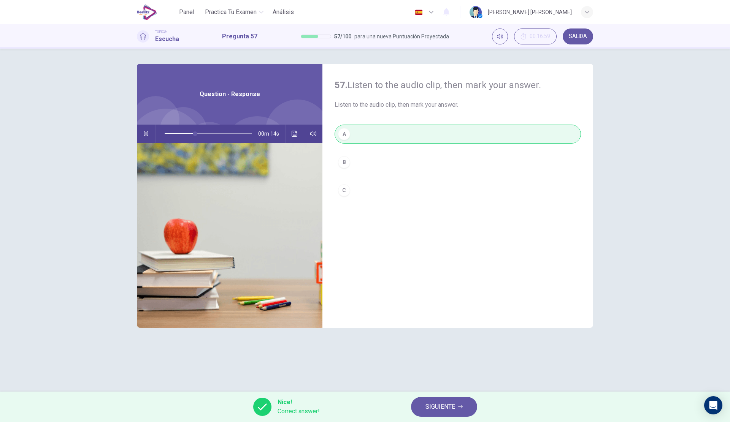
type input "**"
click at [456, 405] on button "SIGUIENTE" at bounding box center [444, 407] width 66 height 20
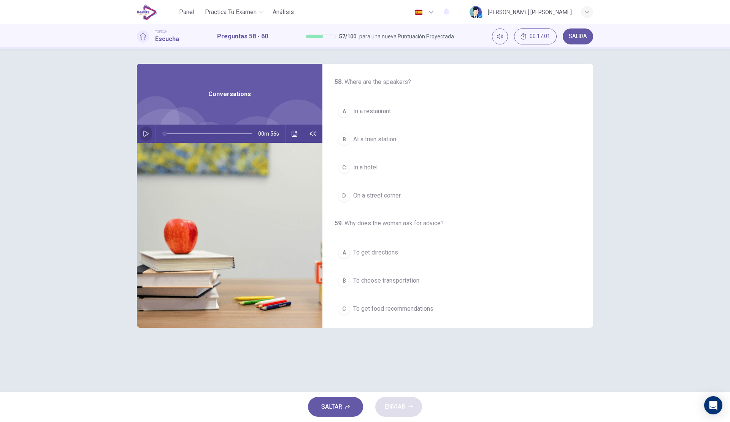
click at [147, 130] on button "button" at bounding box center [146, 134] width 12 height 18
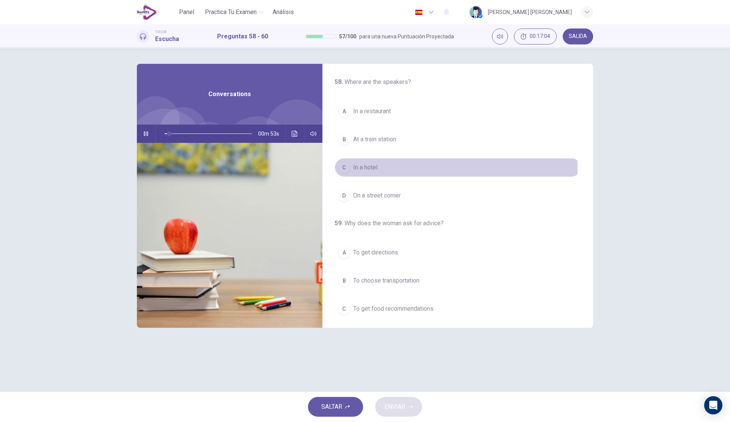
click at [379, 167] on button "C In a hotel" at bounding box center [458, 167] width 246 height 19
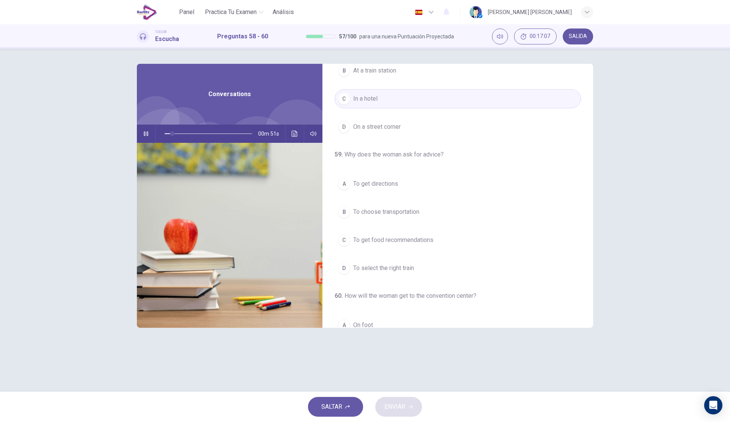
scroll to position [76, 0]
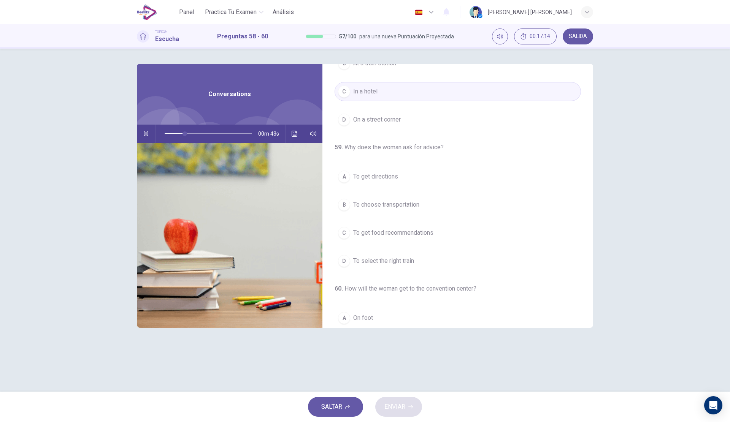
drag, startPoint x: 408, startPoint y: 179, endPoint x: 411, endPoint y: 184, distance: 5.5
click at [411, 184] on button "A To get directions" at bounding box center [458, 176] width 246 height 19
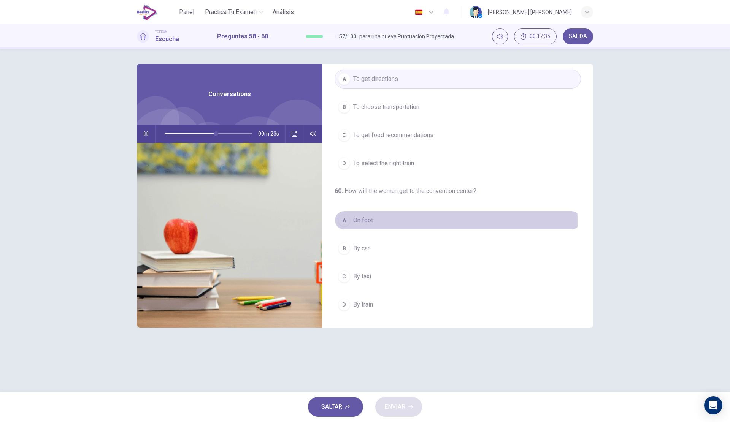
click at [365, 222] on span "On foot" at bounding box center [363, 220] width 20 height 9
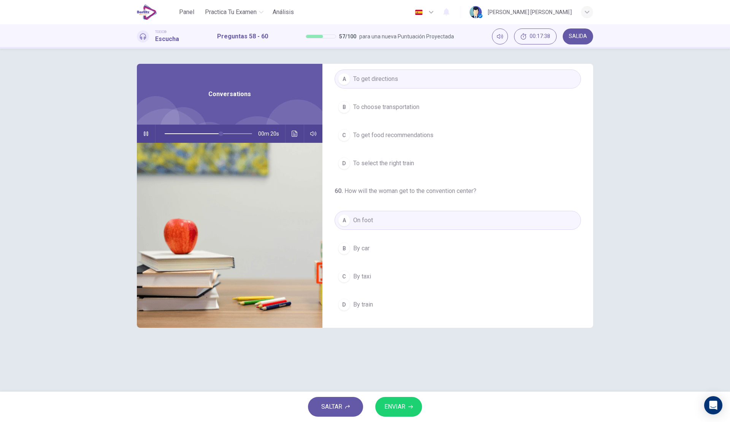
click at [403, 412] on span "ENVIAR" at bounding box center [394, 407] width 21 height 11
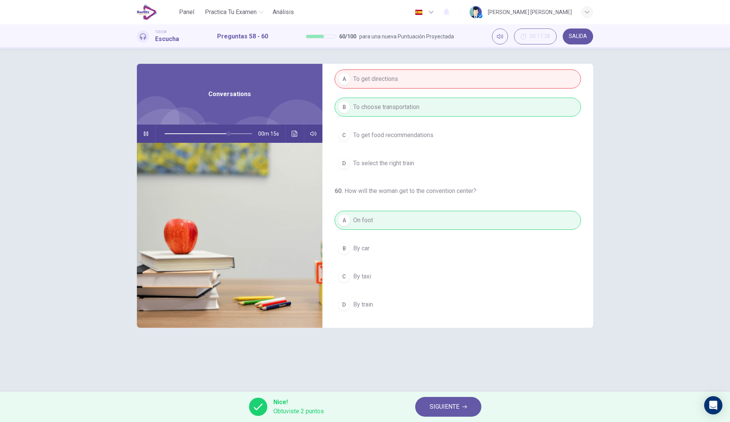
scroll to position [0, 0]
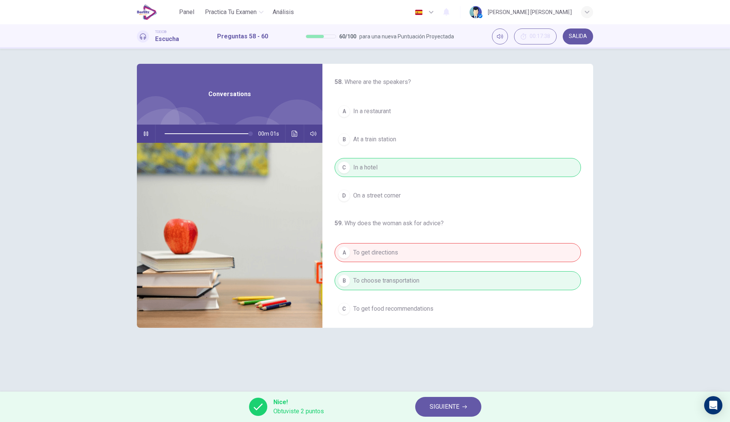
type input "*"
click at [436, 408] on span "SIGUIENTE" at bounding box center [445, 407] width 30 height 11
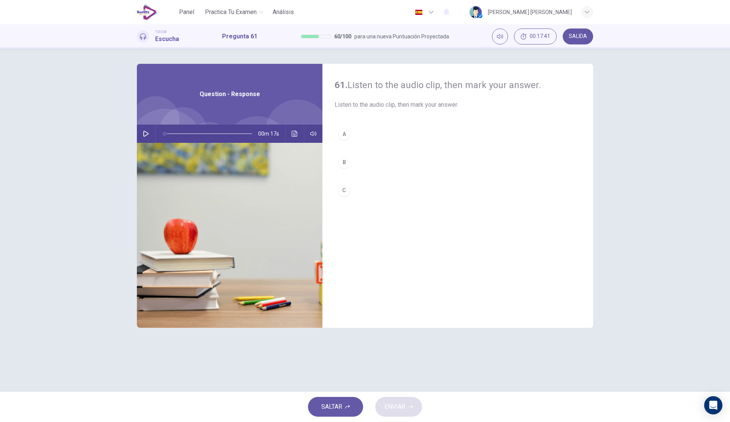
click at [139, 132] on div "00m 17s" at bounding box center [230, 134] width 186 height 18
click at [142, 135] on button "button" at bounding box center [146, 134] width 12 height 18
click at [406, 132] on button "A" at bounding box center [458, 134] width 246 height 19
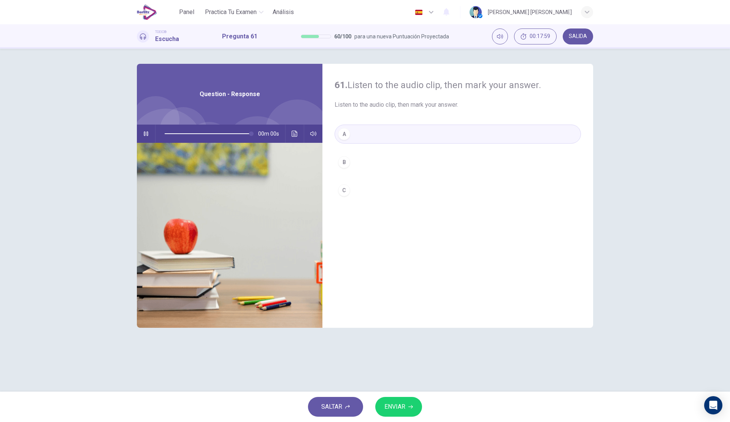
type input "*"
click at [399, 406] on span "ENVIAR" at bounding box center [394, 407] width 21 height 11
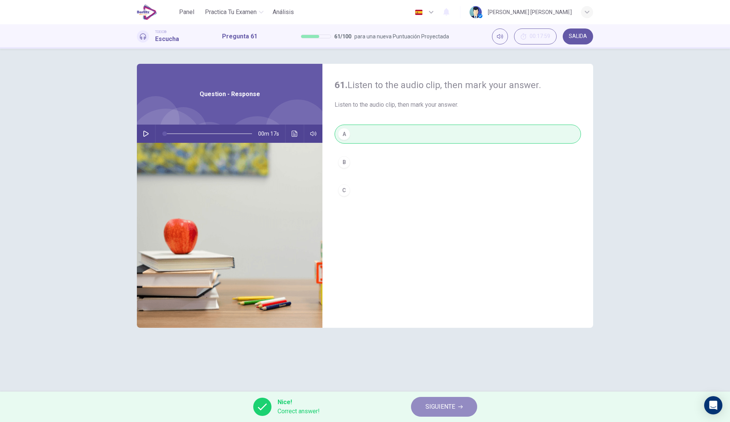
click at [436, 409] on span "SIGUIENTE" at bounding box center [440, 407] width 30 height 11
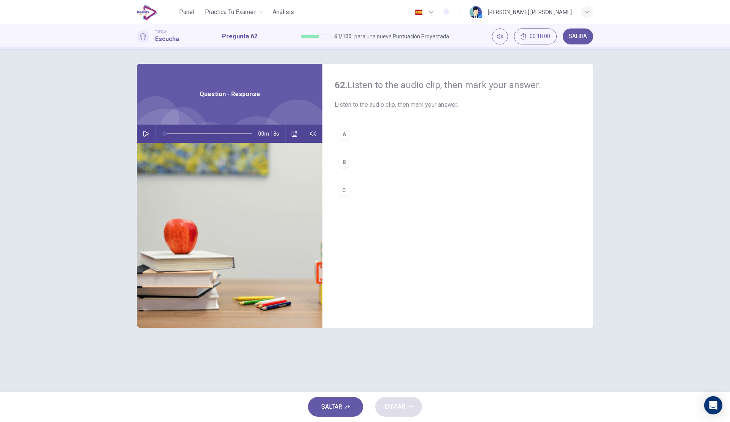
click at [141, 131] on button "button" at bounding box center [146, 134] width 12 height 18
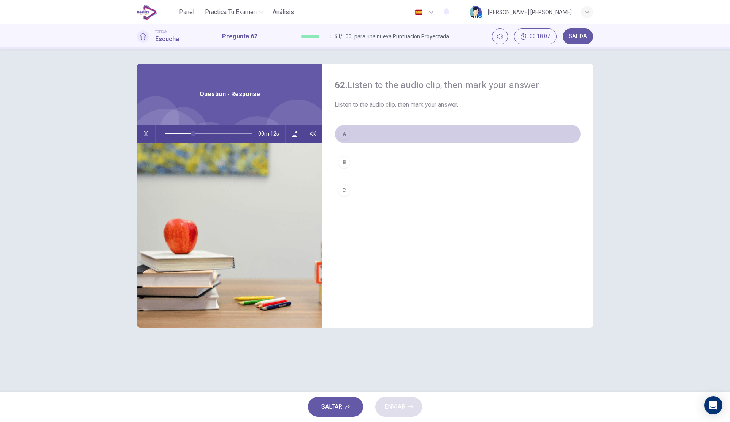
click at [387, 137] on button "A" at bounding box center [458, 134] width 246 height 19
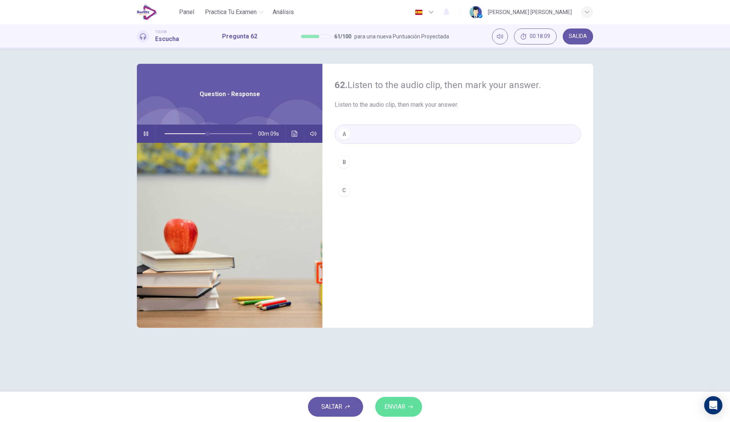
click at [401, 405] on span "ENVIAR" at bounding box center [394, 407] width 21 height 11
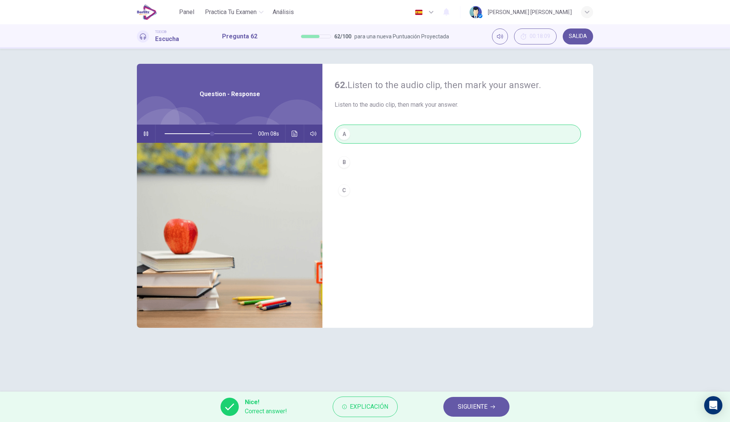
type input "**"
click at [473, 409] on span "SIGUIENTE" at bounding box center [473, 407] width 30 height 11
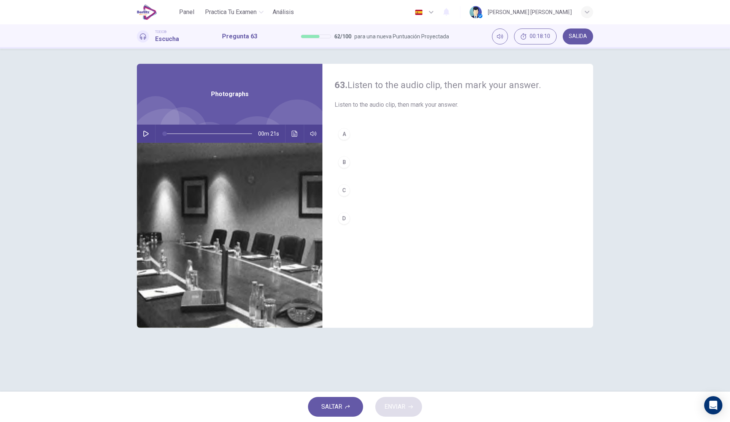
click at [148, 133] on icon "button" at bounding box center [146, 134] width 6 height 6
click at [380, 130] on button "A" at bounding box center [458, 134] width 246 height 19
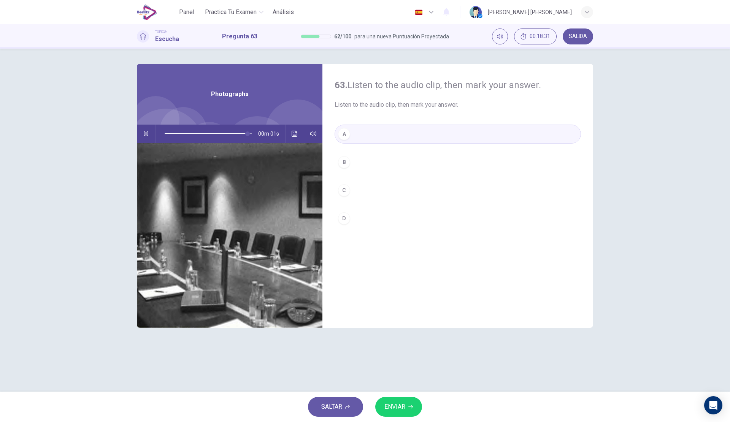
click at [402, 403] on span "ENVIAR" at bounding box center [394, 407] width 21 height 11
type input "*"
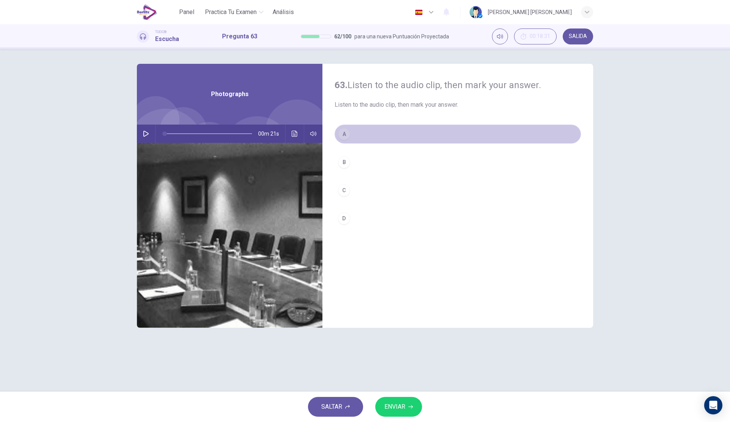
click at [352, 135] on button "A" at bounding box center [458, 134] width 246 height 19
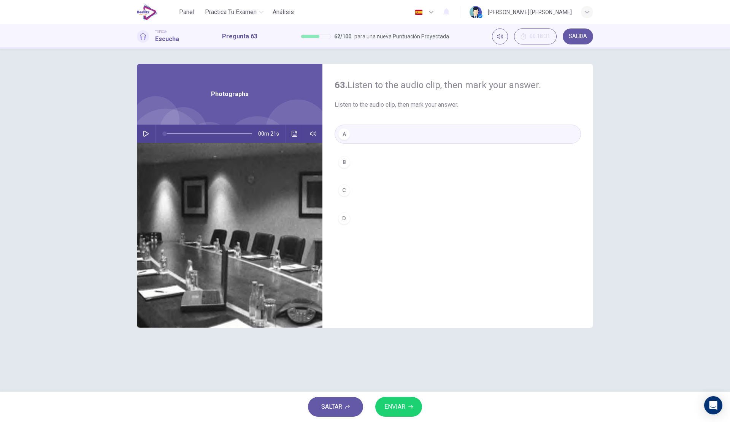
click at [398, 401] on button "ENVIAR" at bounding box center [398, 407] width 47 height 20
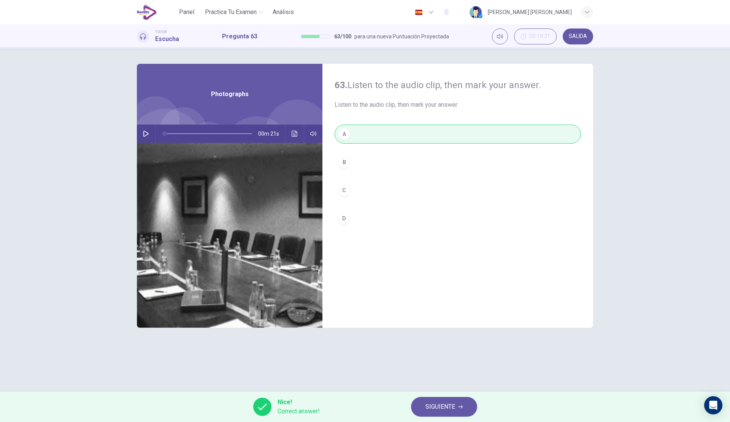
click at [450, 408] on span "SIGUIENTE" at bounding box center [440, 407] width 30 height 11
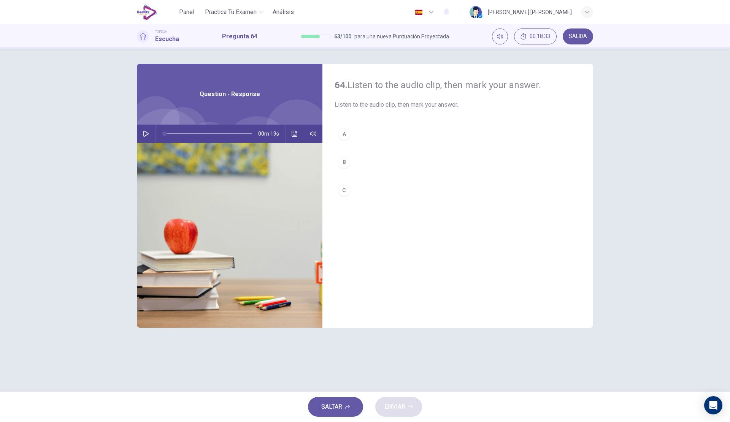
click at [145, 134] on icon "button" at bounding box center [146, 134] width 6 height 6
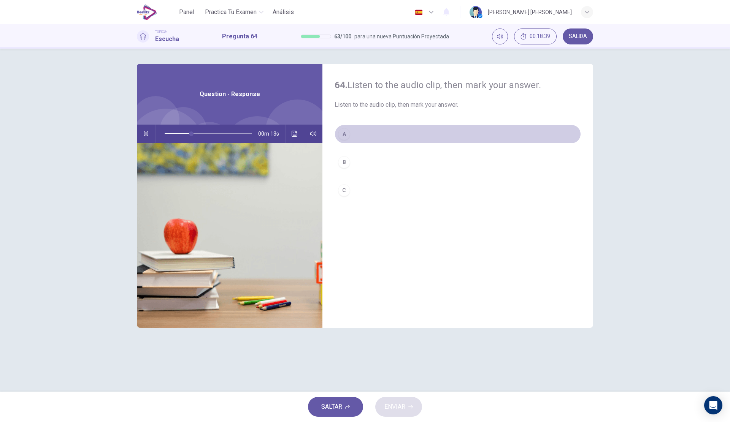
click at [388, 140] on button "A" at bounding box center [458, 134] width 246 height 19
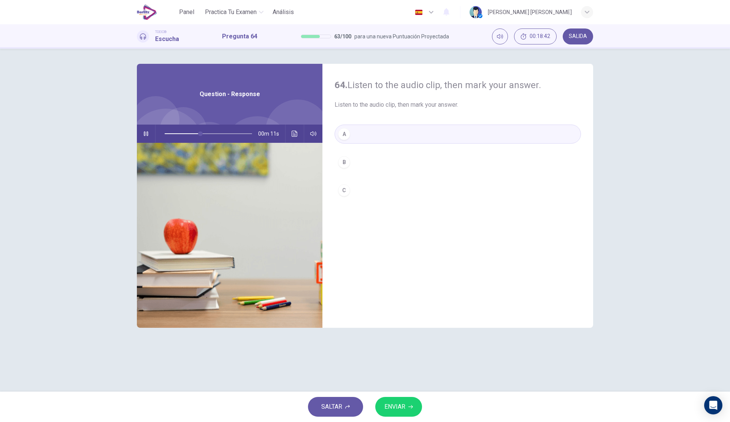
click at [387, 159] on button "B" at bounding box center [458, 162] width 246 height 19
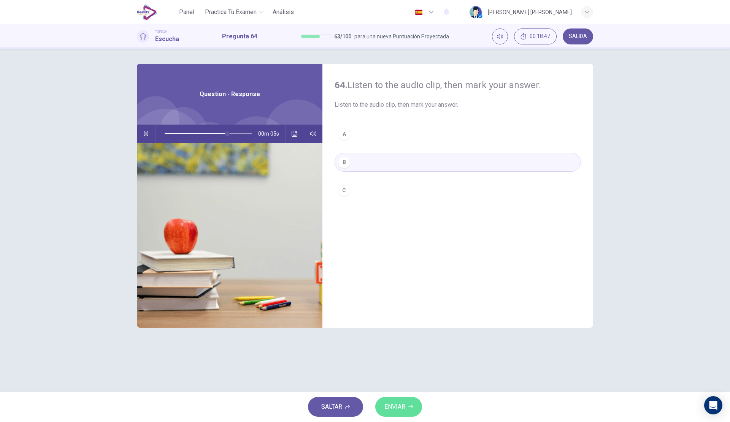
click at [386, 405] on span "ENVIAR" at bounding box center [394, 407] width 21 height 11
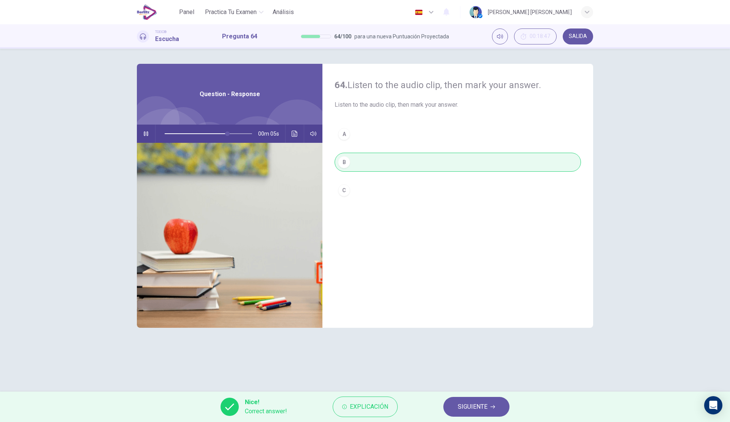
type input "**"
click at [476, 409] on span "SIGUIENTE" at bounding box center [473, 407] width 30 height 11
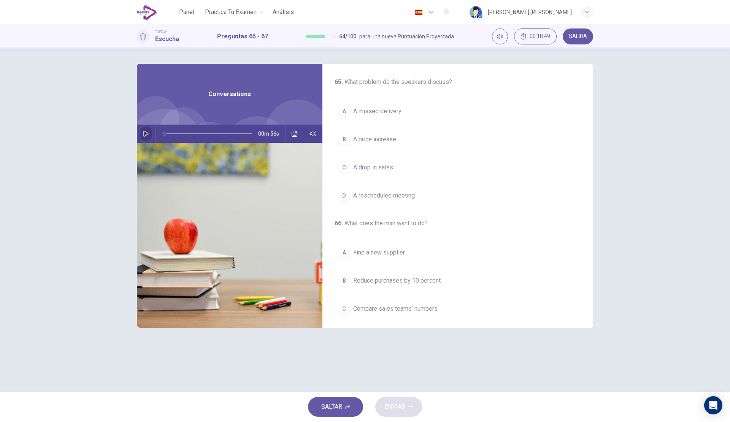
click at [149, 133] on button "button" at bounding box center [146, 134] width 12 height 18
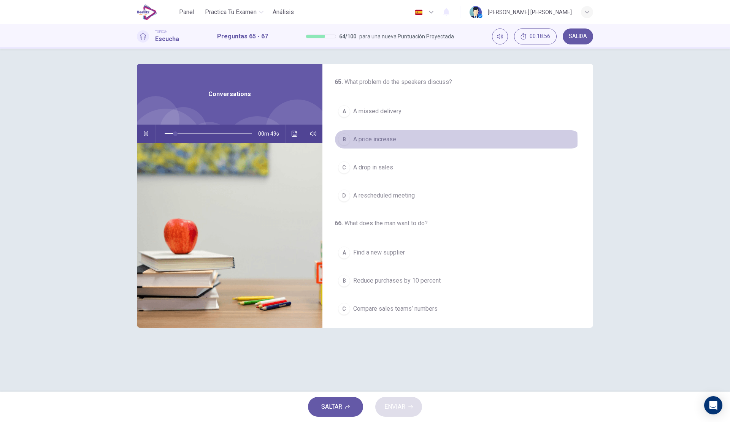
click at [401, 141] on button "B A price increase" at bounding box center [458, 139] width 246 height 19
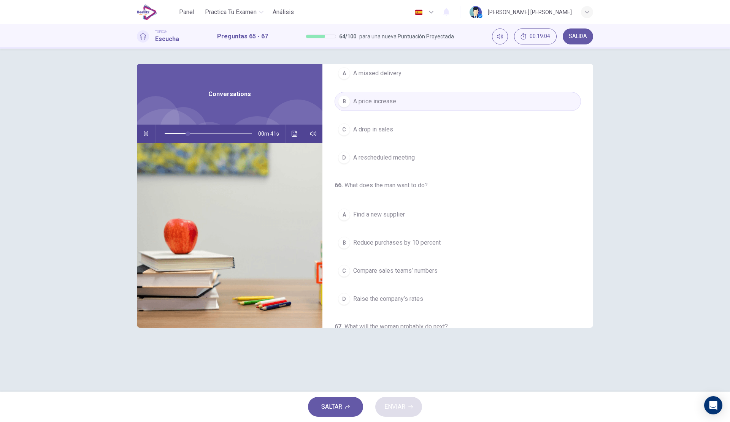
scroll to position [114, 0]
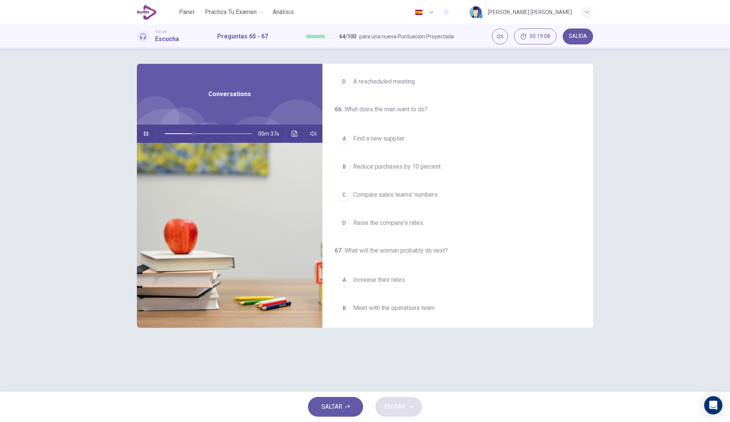
click at [396, 197] on span "Compare sales teams’ numbers" at bounding box center [395, 194] width 84 height 9
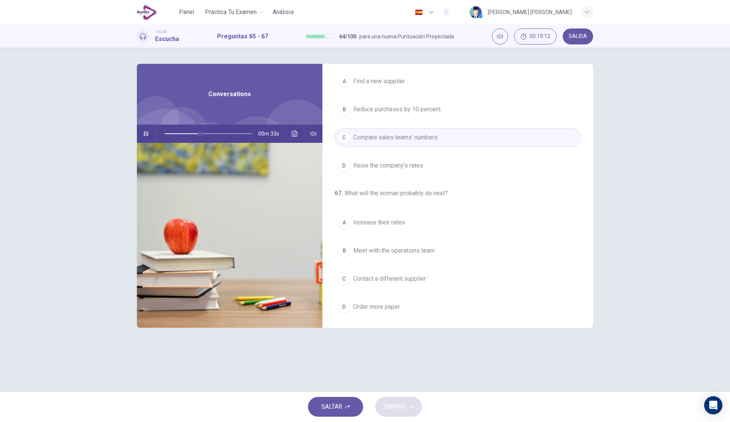
scroll to position [174, 0]
click at [418, 276] on span "Contact a different supplier" at bounding box center [389, 276] width 73 height 9
click at [391, 408] on span "ENVIAR" at bounding box center [394, 407] width 21 height 11
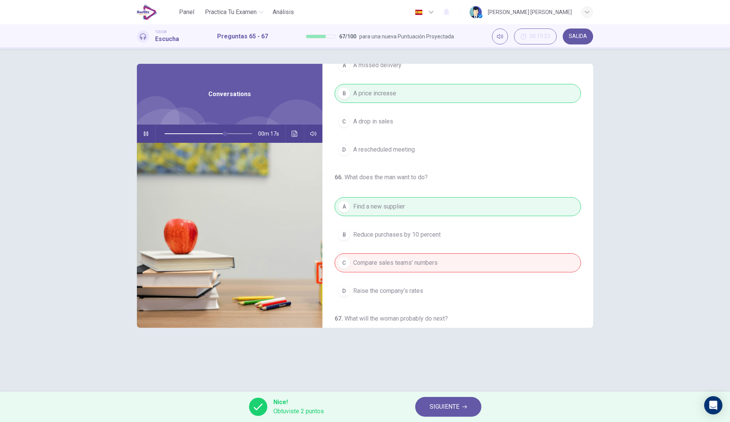
scroll to position [38, 0]
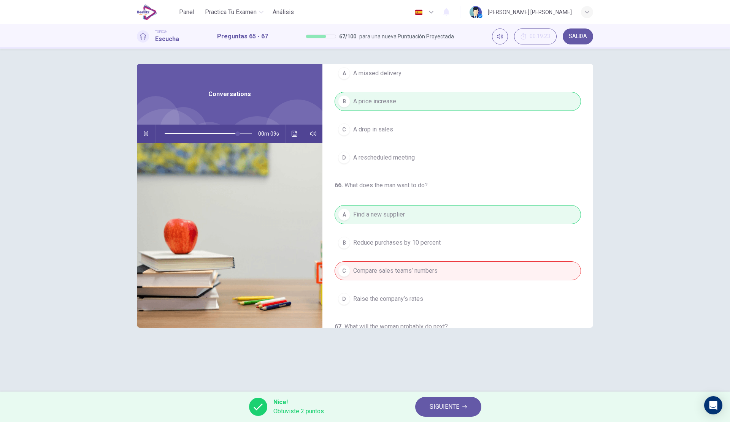
type input "**"
click at [451, 413] on button "SIGUIENTE" at bounding box center [448, 407] width 66 height 20
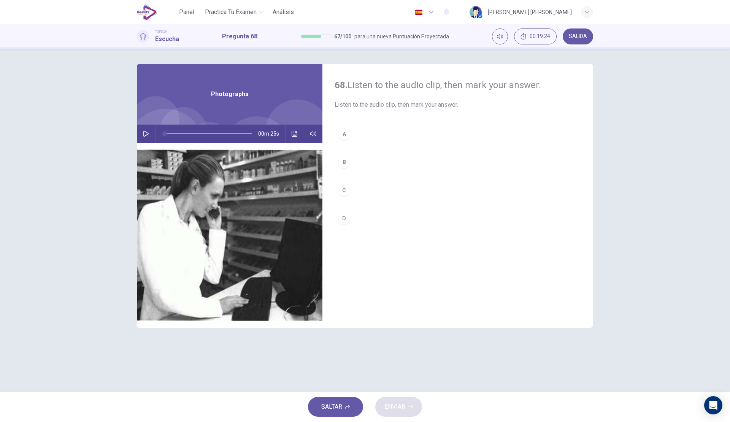
click at [146, 132] on icon "button" at bounding box center [145, 134] width 5 height 6
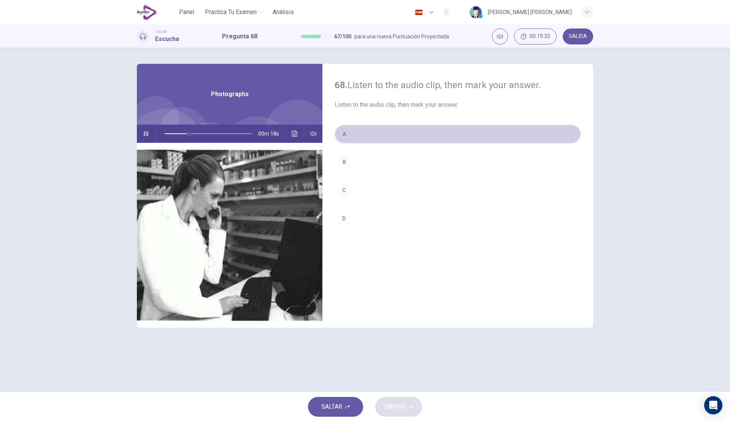
click at [388, 136] on button "A" at bounding box center [458, 134] width 246 height 19
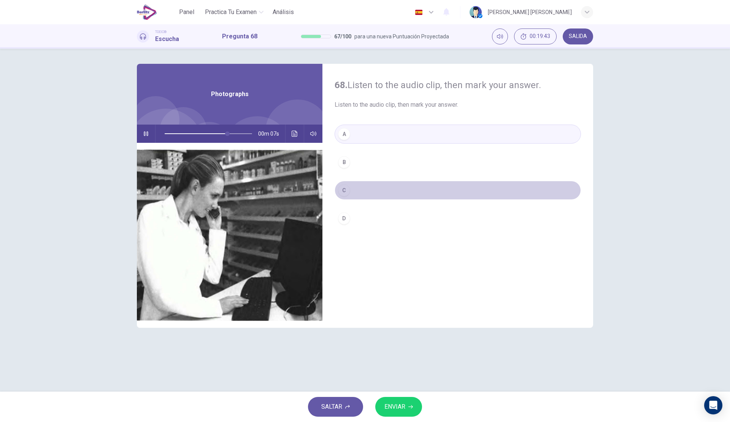
click at [364, 193] on button "C" at bounding box center [458, 190] width 246 height 19
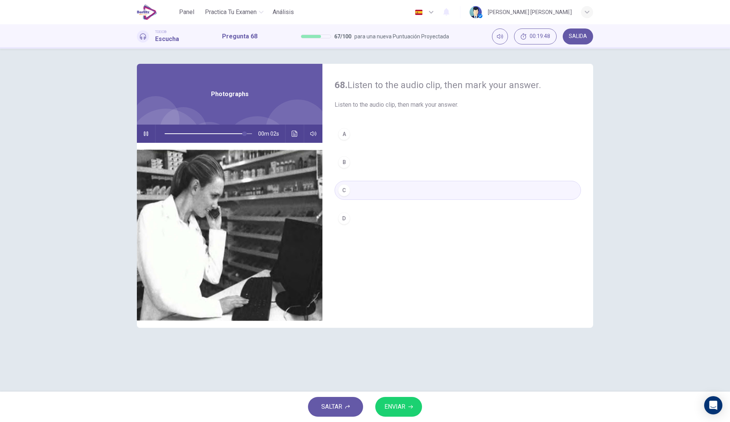
click at [402, 405] on span "ENVIAR" at bounding box center [394, 407] width 21 height 11
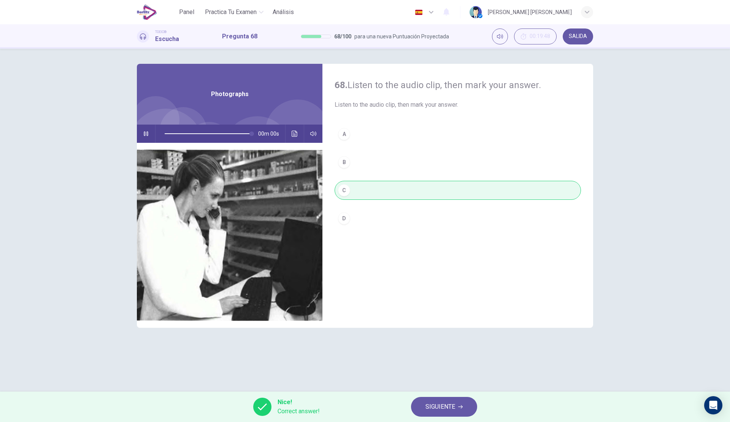
type input "*"
click at [428, 408] on span "SIGUIENTE" at bounding box center [440, 407] width 30 height 11
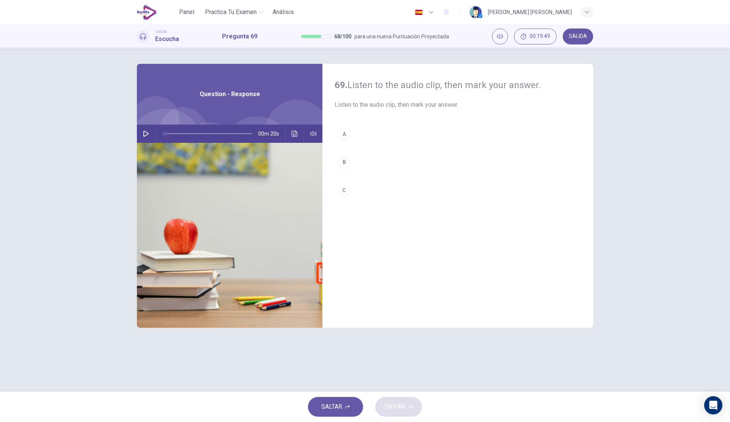
click at [136, 136] on div "69. Listen to the audio clip, then [PERSON_NAME] your answer. Listen to the aud…" at bounding box center [365, 220] width 481 height 313
click at [149, 132] on button "button" at bounding box center [146, 134] width 12 height 18
click at [383, 139] on button "A" at bounding box center [458, 134] width 246 height 19
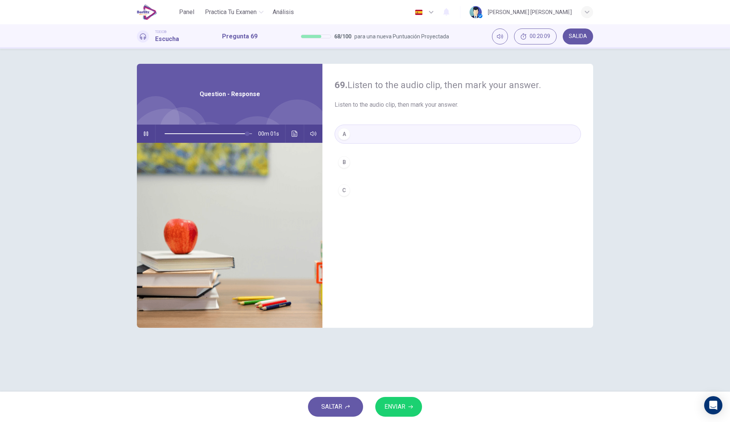
click at [396, 406] on span "ENVIAR" at bounding box center [394, 407] width 21 height 11
type input "*"
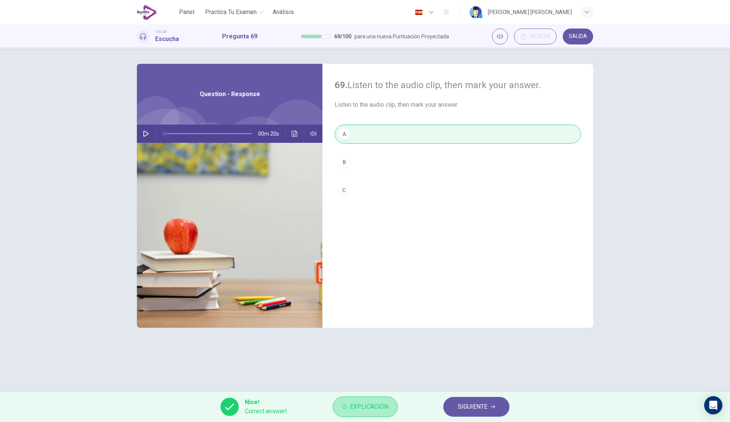
click at [386, 406] on span "Explicación" at bounding box center [369, 407] width 38 height 11
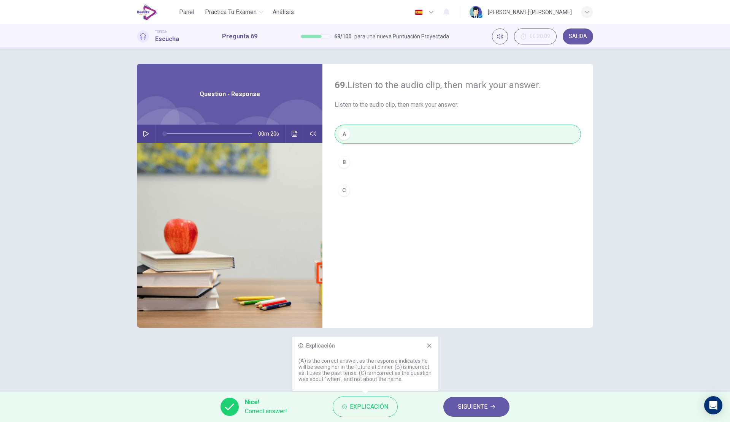
click at [489, 404] on button "SIGUIENTE" at bounding box center [476, 407] width 66 height 20
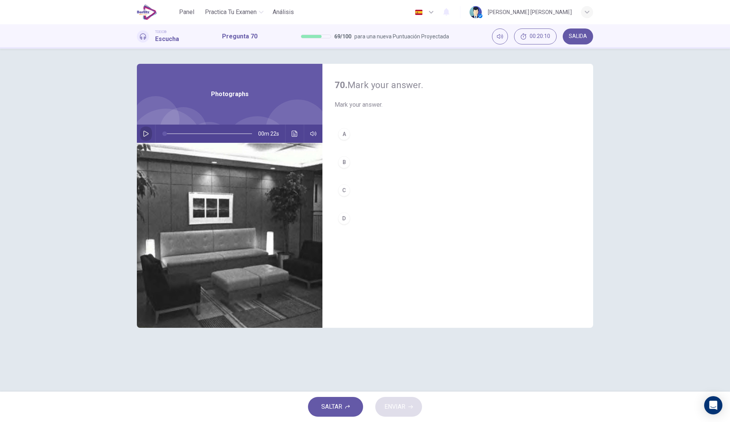
click at [143, 127] on button "button" at bounding box center [146, 134] width 12 height 18
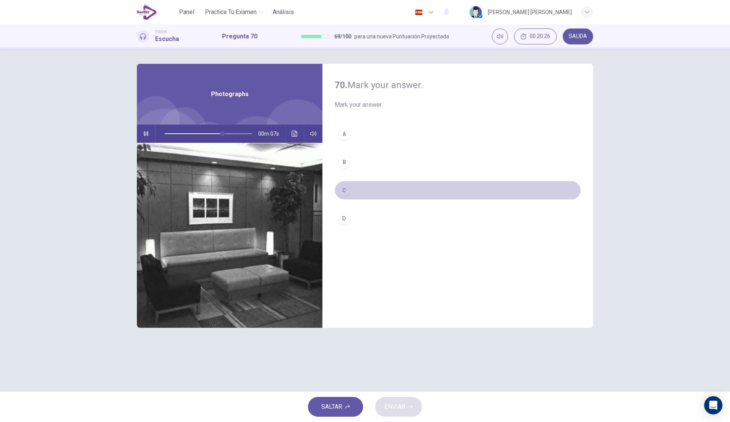
click at [363, 190] on button "C" at bounding box center [458, 190] width 246 height 19
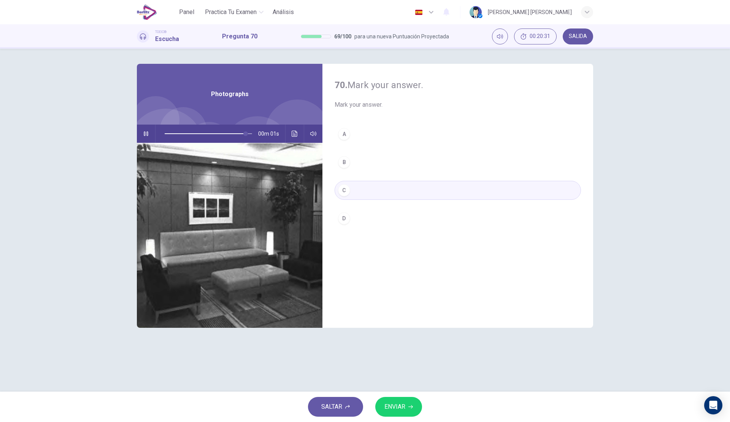
click at [406, 408] on button "ENVIAR" at bounding box center [398, 407] width 47 height 20
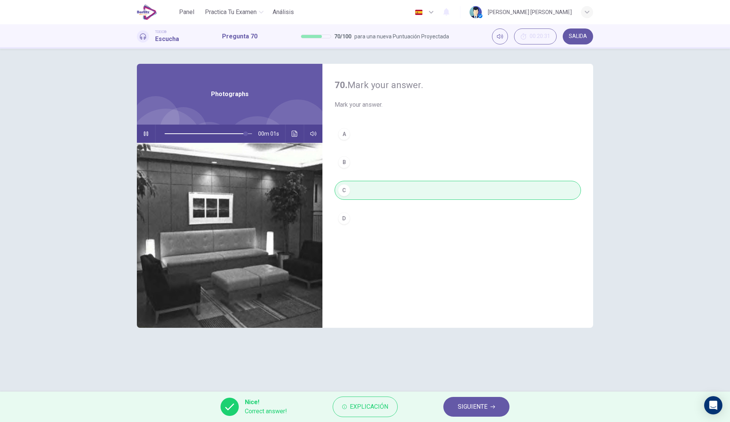
type input "**"
click at [491, 410] on button "SIGUIENTE" at bounding box center [476, 407] width 66 height 20
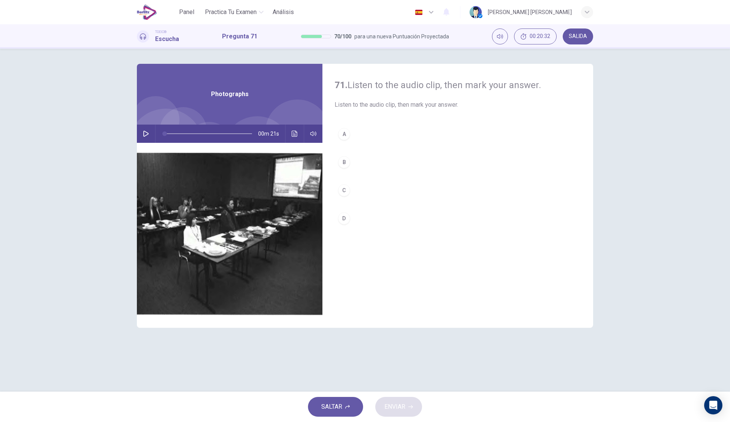
click at [148, 130] on button "button" at bounding box center [146, 134] width 12 height 18
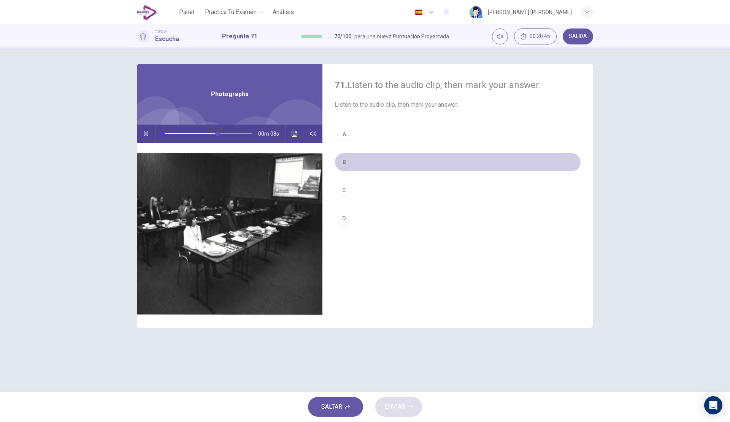
click at [357, 160] on button "B" at bounding box center [458, 162] width 246 height 19
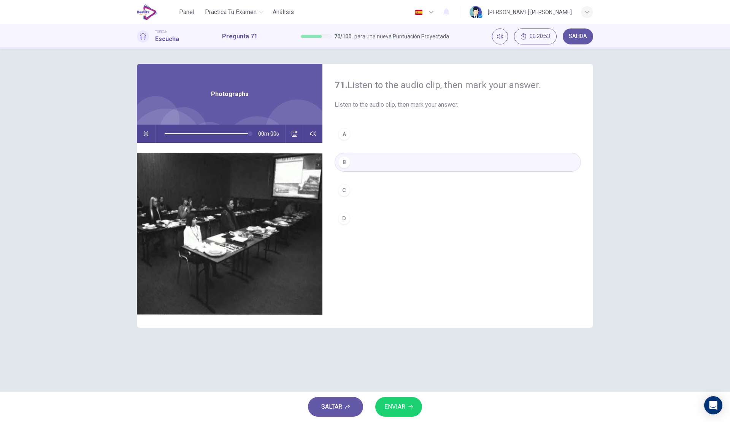
type input "*"
click at [405, 409] on span "ENVIAR" at bounding box center [394, 407] width 21 height 11
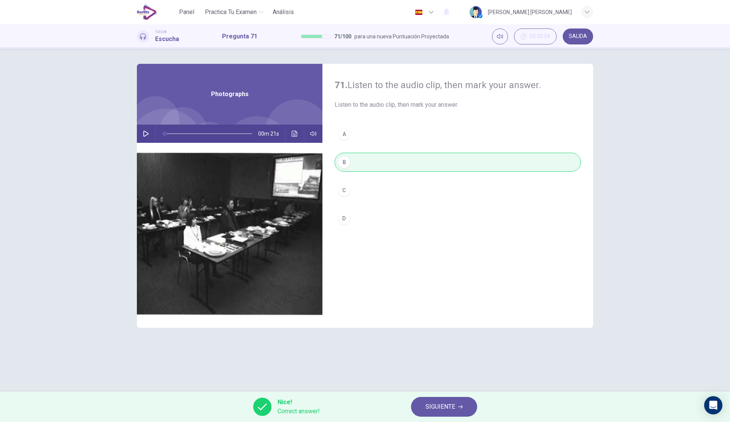
click at [443, 405] on span "SIGUIENTE" at bounding box center [440, 407] width 30 height 11
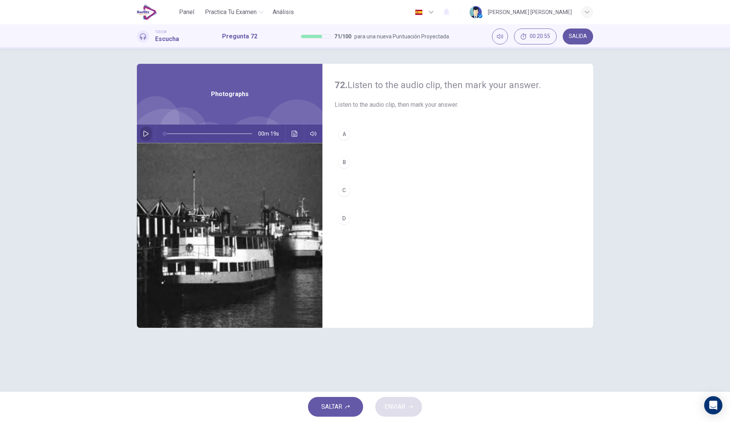
click at [144, 133] on icon "button" at bounding box center [146, 134] width 6 height 6
click at [376, 136] on button "A" at bounding box center [458, 134] width 246 height 19
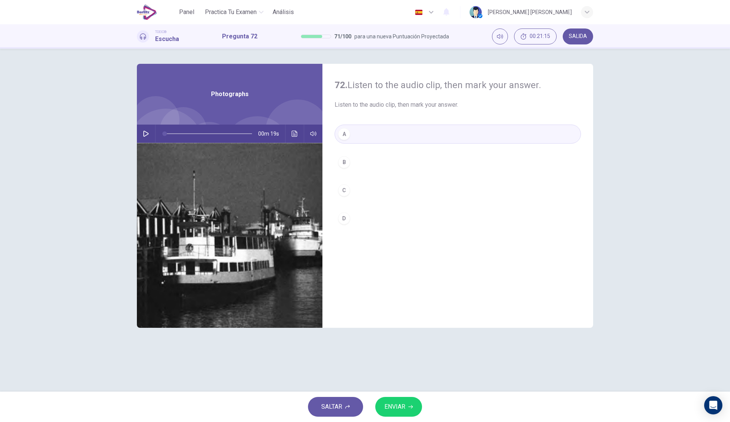
type input "*"
click at [389, 401] on button "ENVIAR" at bounding box center [398, 407] width 47 height 20
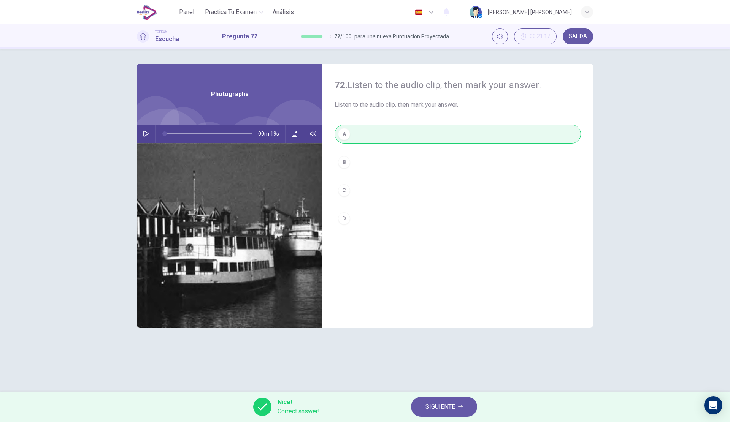
click at [450, 408] on span "SIGUIENTE" at bounding box center [440, 407] width 30 height 11
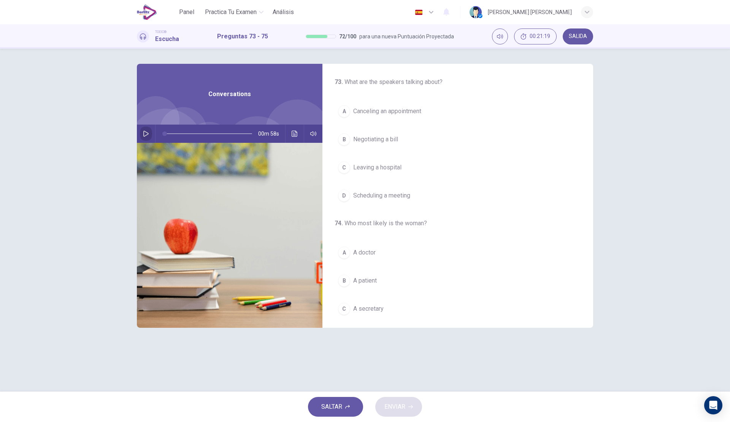
click at [149, 135] on button "button" at bounding box center [146, 134] width 12 height 18
drag, startPoint x: 168, startPoint y: 136, endPoint x: 157, endPoint y: 133, distance: 11.4
click at [162, 133] on span at bounding box center [164, 134] width 5 height 5
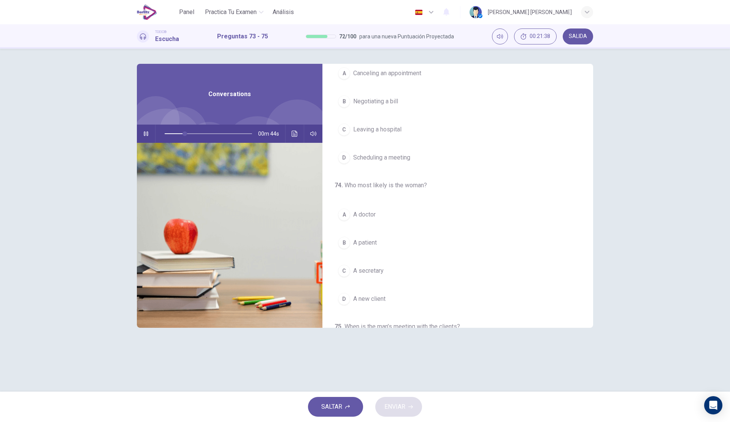
click at [381, 213] on button "A A doctor" at bounding box center [458, 214] width 246 height 19
click at [409, 161] on span "Scheduling a meeting" at bounding box center [381, 157] width 57 height 9
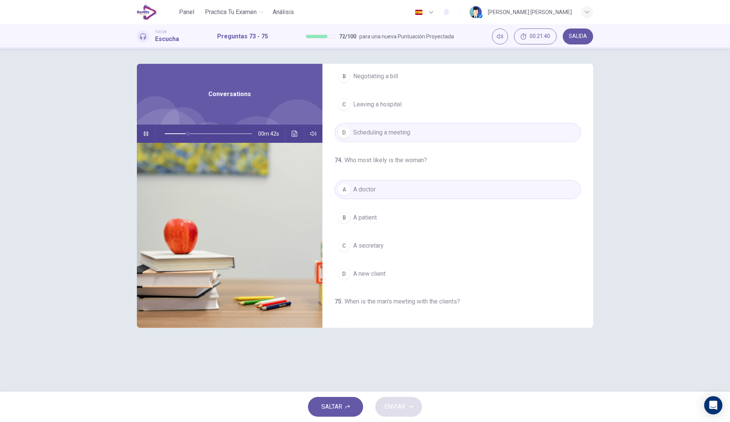
scroll to position [114, 0]
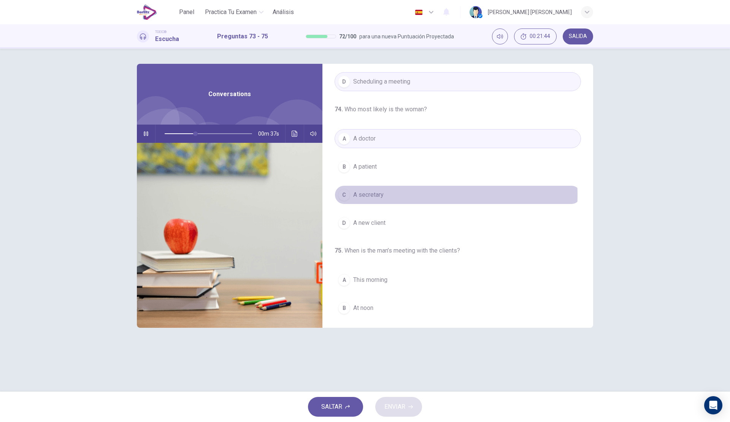
click at [386, 195] on button "C A secretary" at bounding box center [458, 195] width 246 height 19
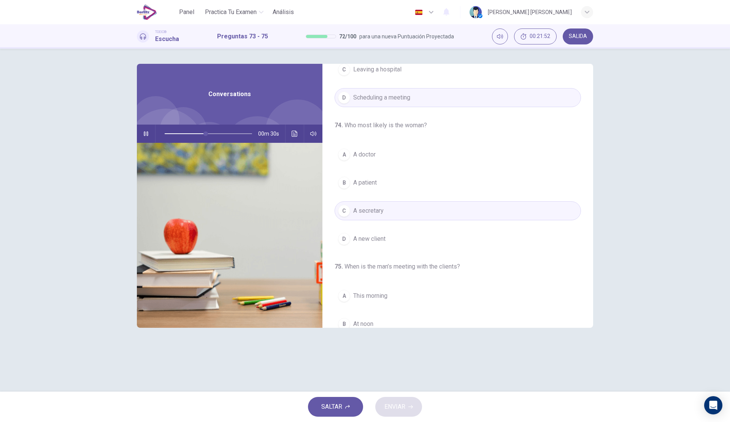
scroll to position [174, 0]
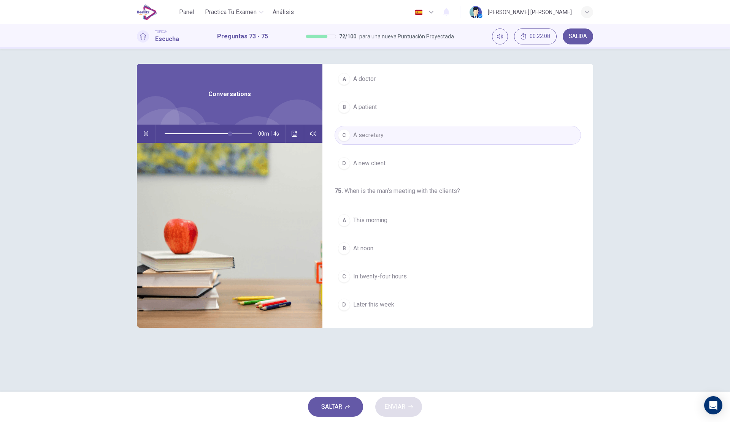
click at [380, 219] on span "This morning" at bounding box center [370, 220] width 34 height 9
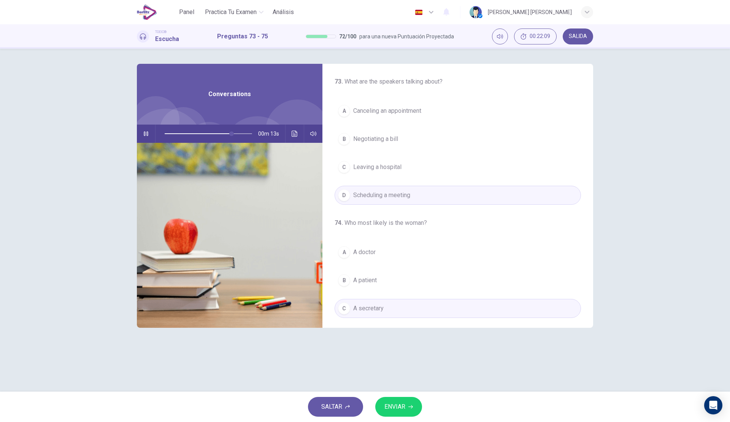
scroll to position [0, 0]
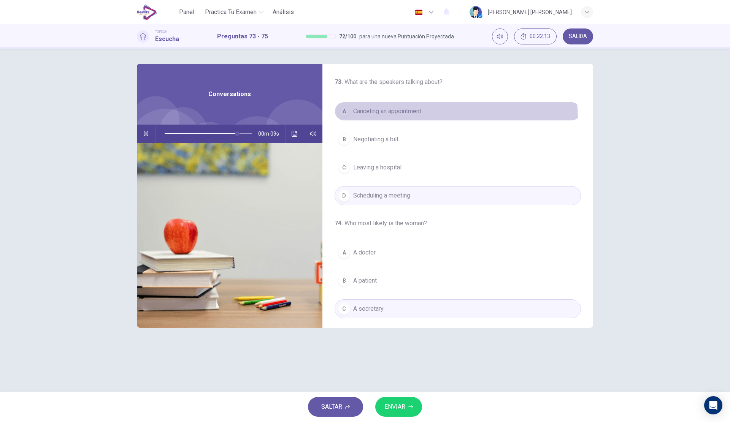
click at [400, 119] on button "A Canceling an appointment" at bounding box center [458, 111] width 246 height 19
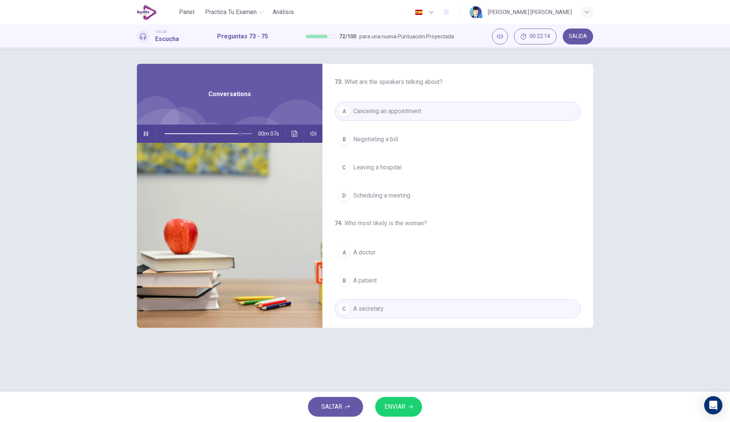
click at [396, 407] on span "ENVIAR" at bounding box center [394, 407] width 21 height 11
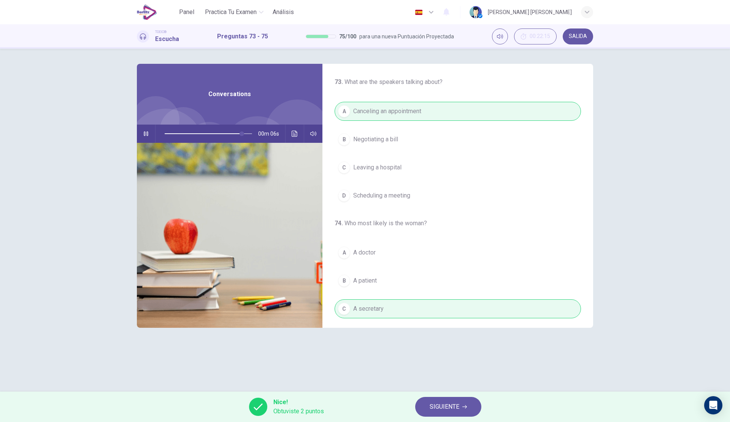
scroll to position [174, 0]
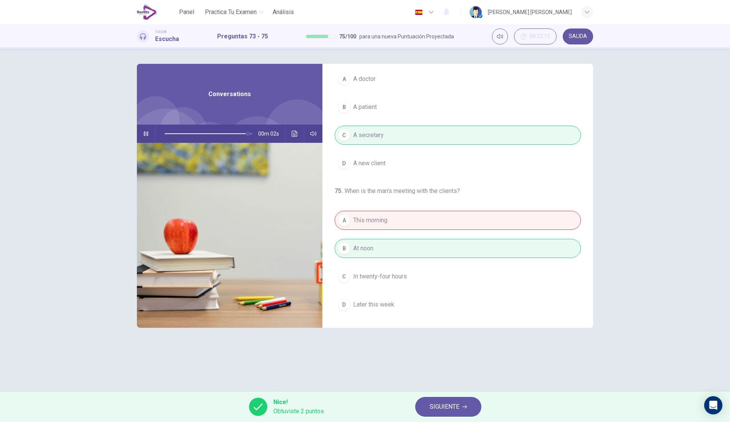
drag, startPoint x: 463, startPoint y: 191, endPoint x: 376, endPoint y: 194, distance: 87.1
click at [376, 194] on h4 "75 . When is the man’s meeting with the clients?" at bounding box center [458, 191] width 246 height 9
drag, startPoint x: 342, startPoint y: 193, endPoint x: 454, endPoint y: 192, distance: 111.8
click at [453, 192] on h4 "75 . When is the man’s meeting with the clients?" at bounding box center [458, 191] width 246 height 9
click at [222, 133] on span at bounding box center [208, 134] width 87 height 16
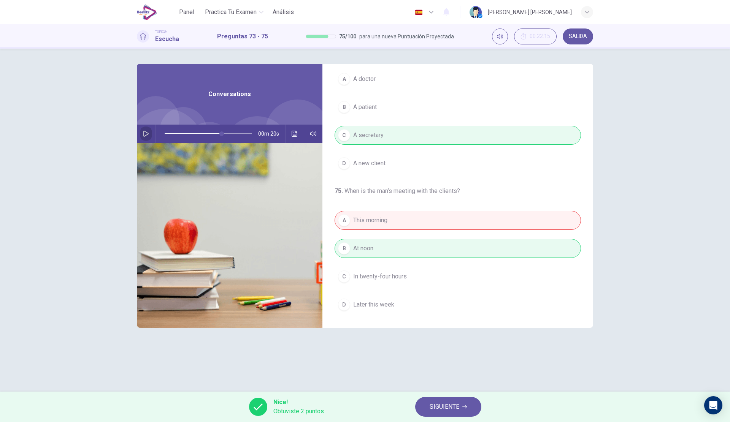
click at [149, 135] on button "button" at bounding box center [146, 134] width 12 height 18
click at [222, 133] on span at bounding box center [222, 134] width 5 height 5
drag, startPoint x: 222, startPoint y: 133, endPoint x: 135, endPoint y: 131, distance: 87.5
click at [135, 131] on div "73 . What are the speakers talking about? A Canceling an appointment B Negotiat…" at bounding box center [365, 220] width 481 height 313
click at [185, 133] on span at bounding box center [208, 133] width 87 height 1
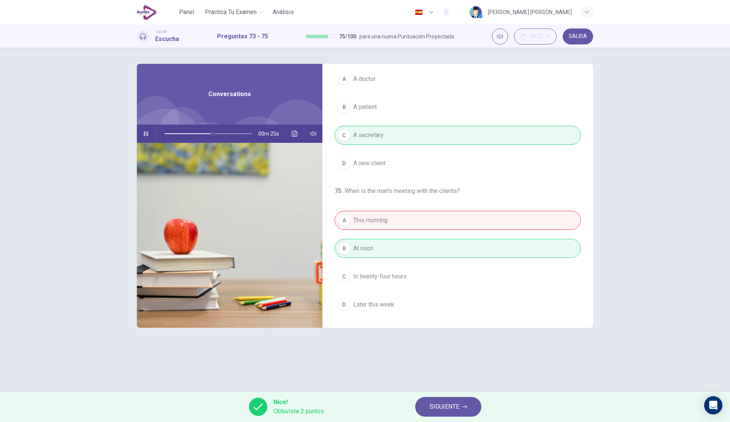
type input "**"
click at [440, 410] on span "SIGUIENTE" at bounding box center [445, 407] width 30 height 11
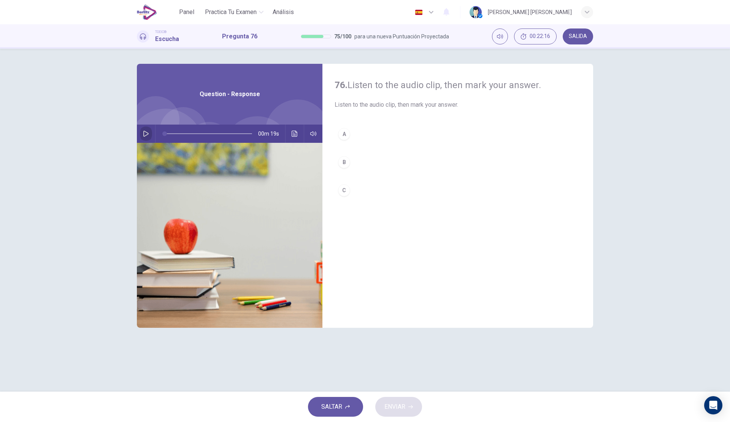
click at [144, 136] on icon "button" at bounding box center [146, 134] width 6 height 6
click at [369, 190] on button "C" at bounding box center [458, 190] width 246 height 19
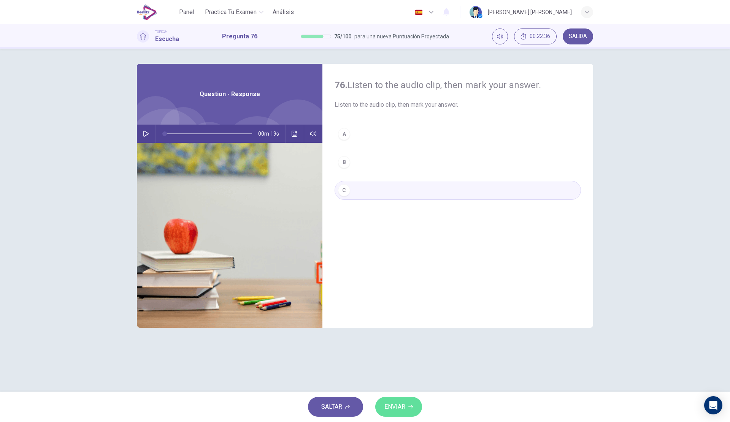
click at [403, 407] on span "ENVIAR" at bounding box center [394, 407] width 21 height 11
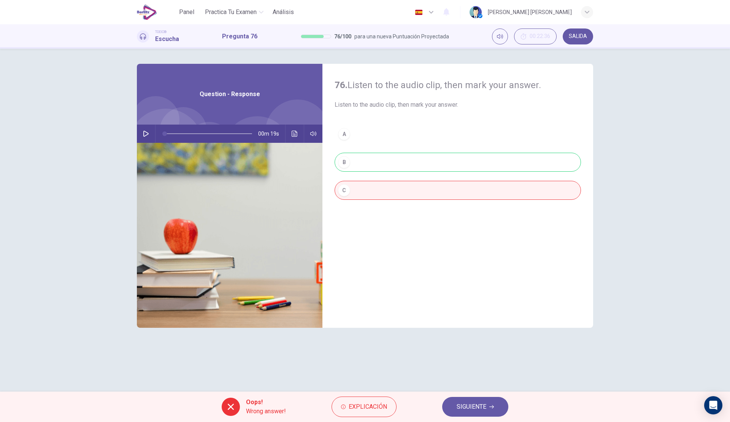
click at [365, 409] on span "Explicación" at bounding box center [368, 407] width 38 height 11
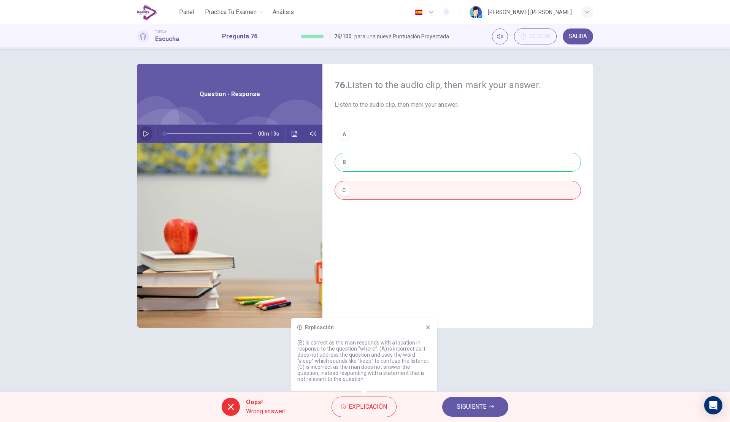
click at [147, 132] on icon "button" at bounding box center [146, 134] width 6 height 6
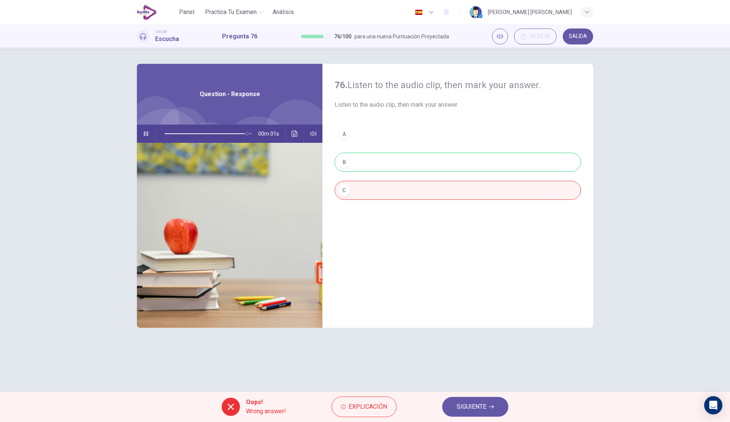
type input "*"
click at [484, 411] on span "SIGUIENTE" at bounding box center [472, 407] width 30 height 11
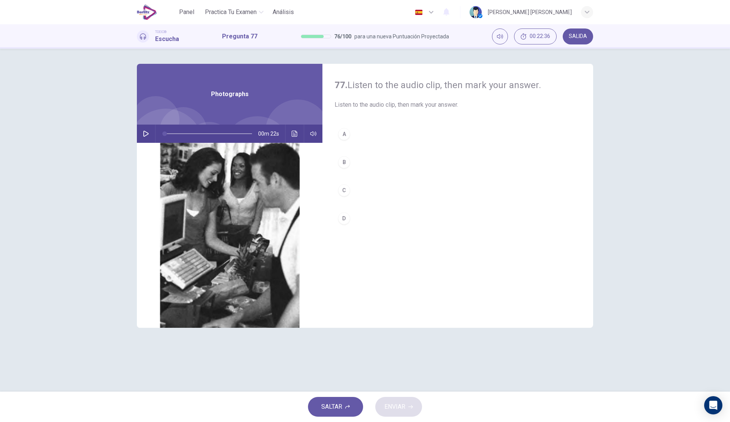
click at [145, 130] on button "button" at bounding box center [146, 134] width 12 height 18
click at [361, 162] on button "B" at bounding box center [458, 162] width 246 height 19
type input "*"
click at [395, 409] on span "ENVIAR" at bounding box center [394, 407] width 21 height 11
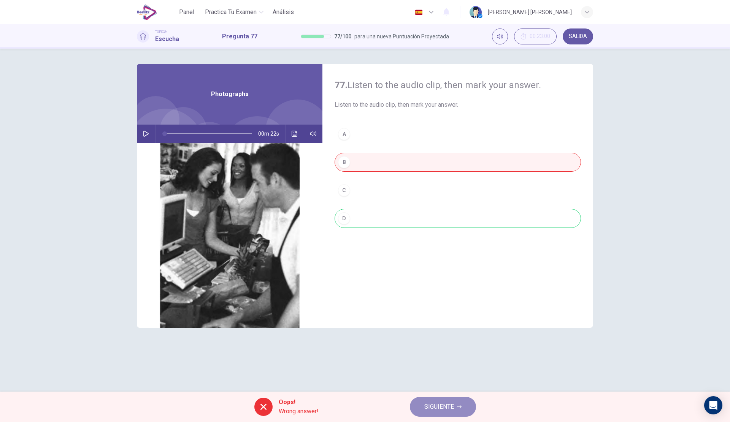
click at [451, 407] on span "SIGUIENTE" at bounding box center [439, 407] width 30 height 11
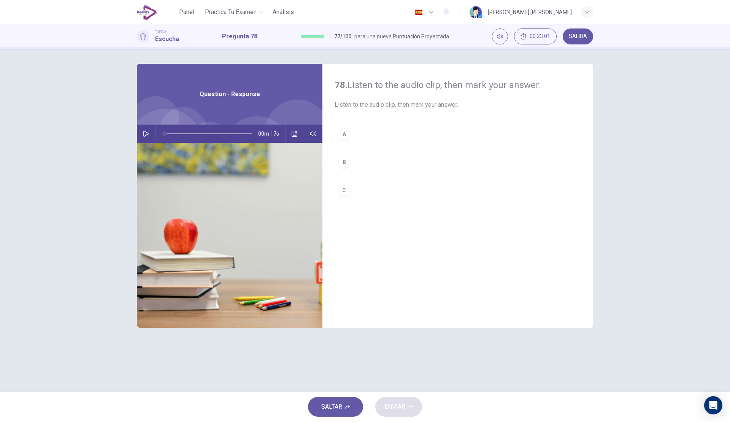
click at [143, 133] on icon "button" at bounding box center [146, 134] width 6 height 6
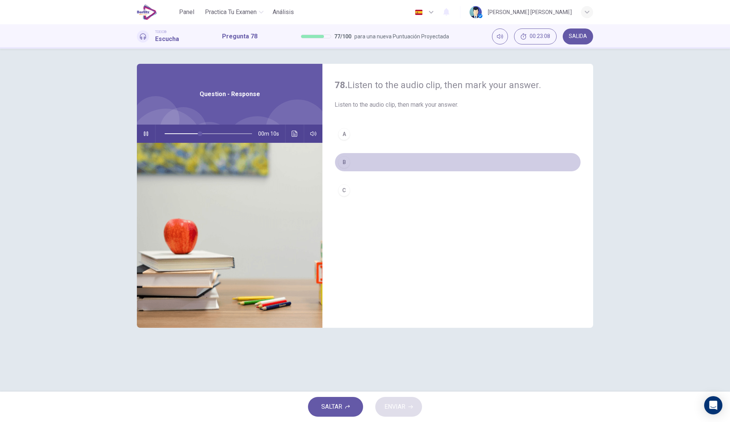
click at [373, 154] on button "B" at bounding box center [458, 162] width 246 height 19
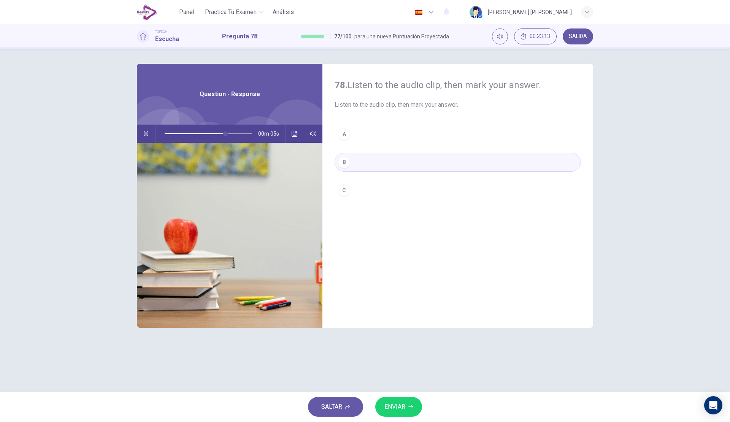
click at [390, 401] on button "ENVIAR" at bounding box center [398, 407] width 47 height 20
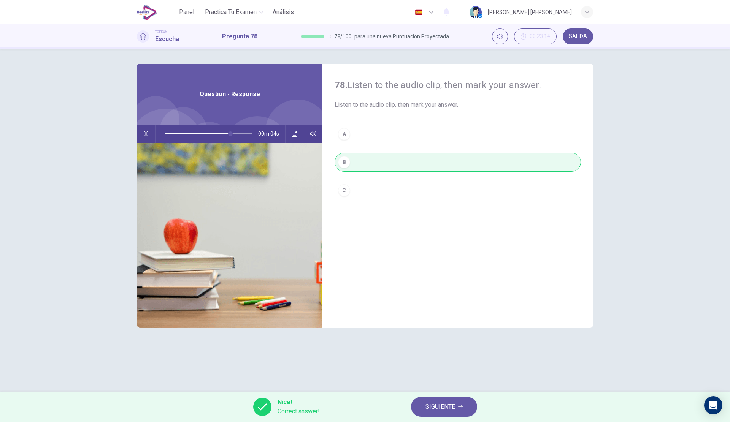
type input "**"
click at [445, 408] on span "SIGUIENTE" at bounding box center [440, 407] width 30 height 11
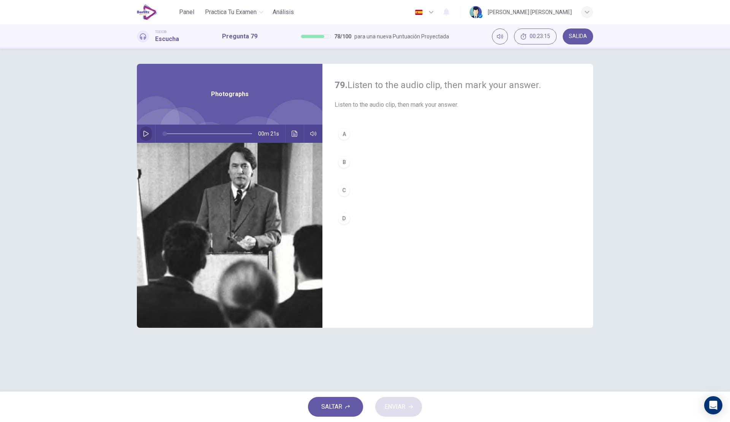
click at [144, 138] on button "button" at bounding box center [146, 134] width 12 height 18
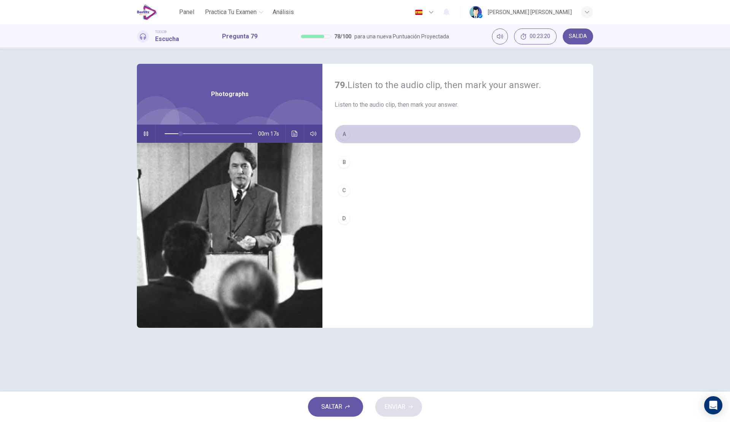
click at [379, 135] on button "A" at bounding box center [458, 134] width 246 height 19
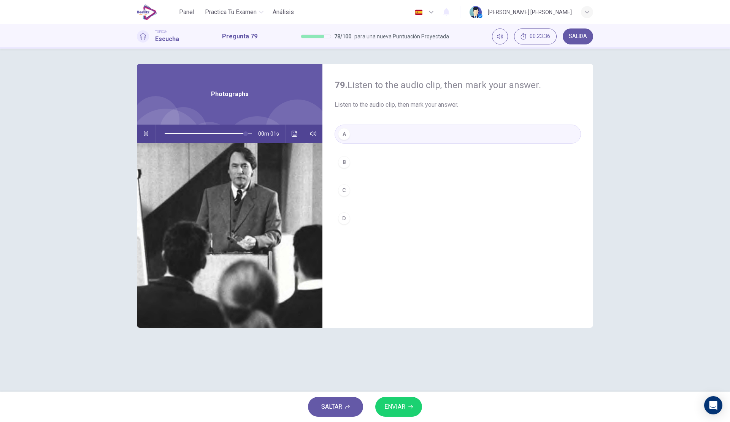
click at [372, 211] on button "D" at bounding box center [458, 218] width 246 height 19
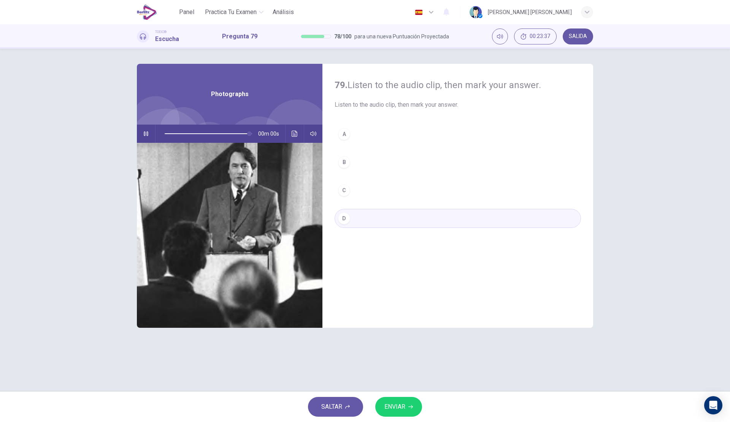
type input "*"
click at [394, 413] on button "ENVIAR" at bounding box center [398, 407] width 47 height 20
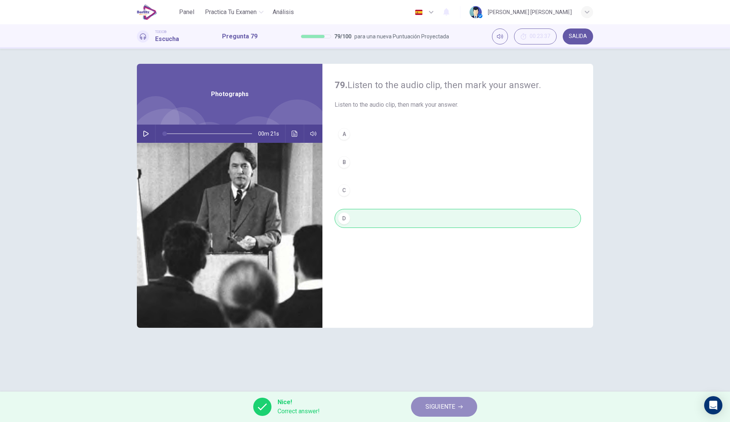
click at [430, 399] on button "SIGUIENTE" at bounding box center [444, 407] width 66 height 20
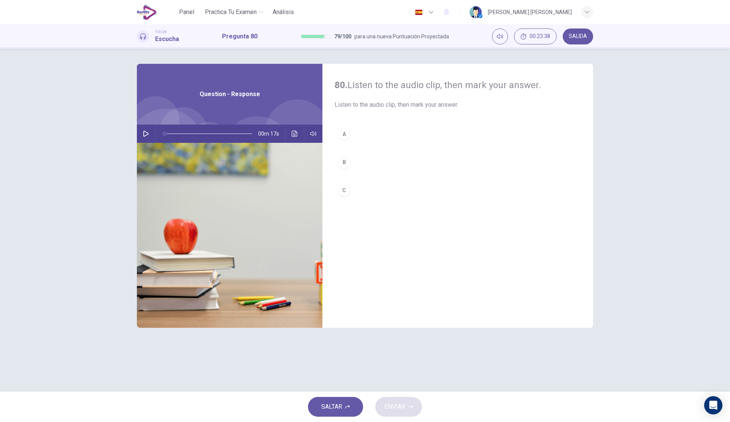
click at [153, 133] on div "00m 17s" at bounding box center [230, 134] width 186 height 18
click at [152, 132] on button "button" at bounding box center [146, 134] width 12 height 18
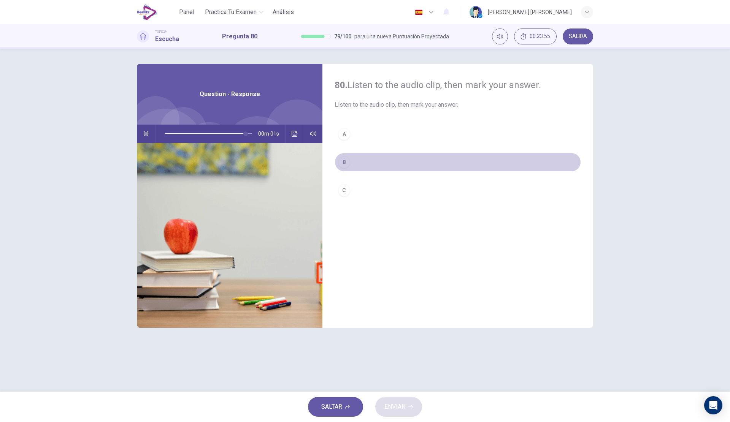
click at [378, 165] on button "B" at bounding box center [458, 162] width 246 height 19
type input "*"
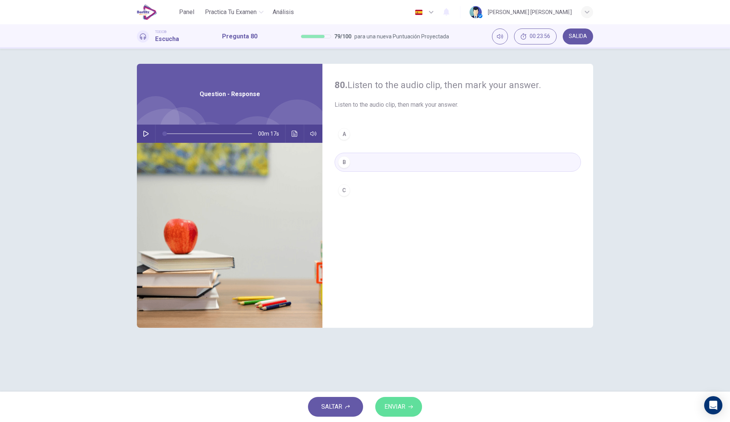
click at [398, 406] on span "ENVIAR" at bounding box center [394, 407] width 21 height 11
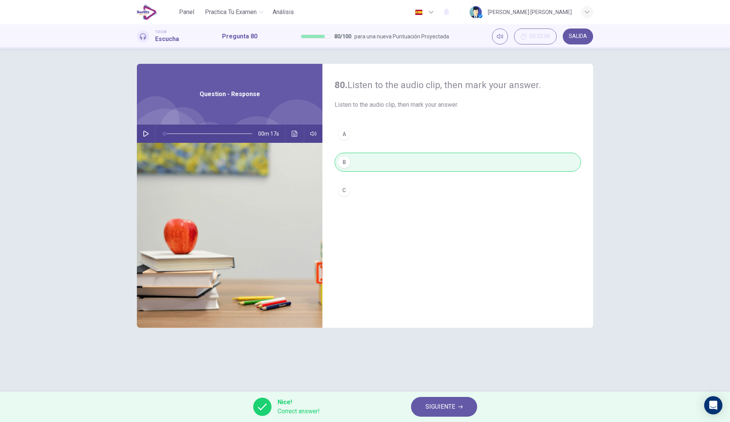
click at [436, 408] on span "SIGUIENTE" at bounding box center [440, 407] width 30 height 11
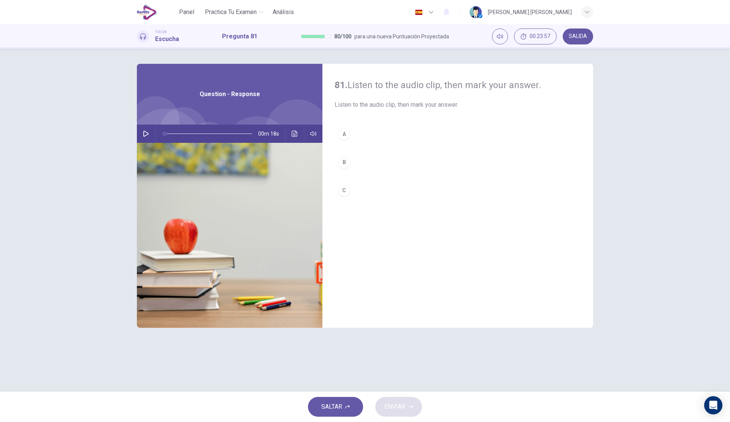
click at [144, 134] on icon "button" at bounding box center [145, 134] width 5 height 6
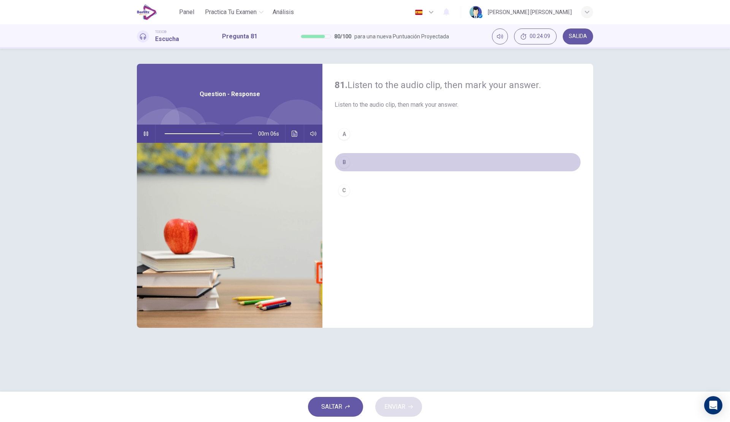
click at [379, 166] on button "B" at bounding box center [458, 162] width 246 height 19
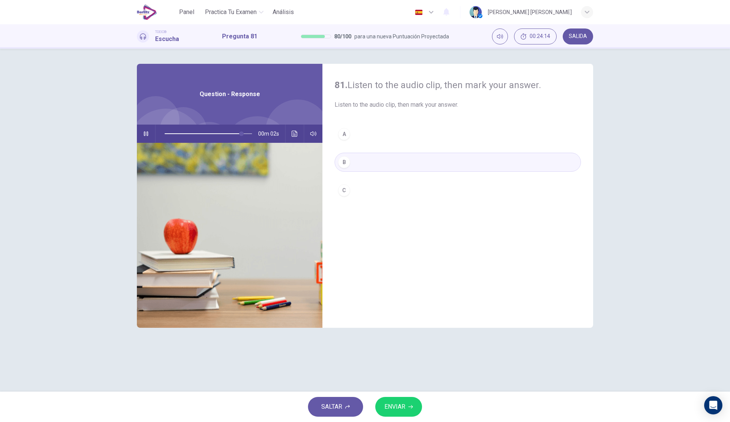
click at [403, 410] on span "ENVIAR" at bounding box center [394, 407] width 21 height 11
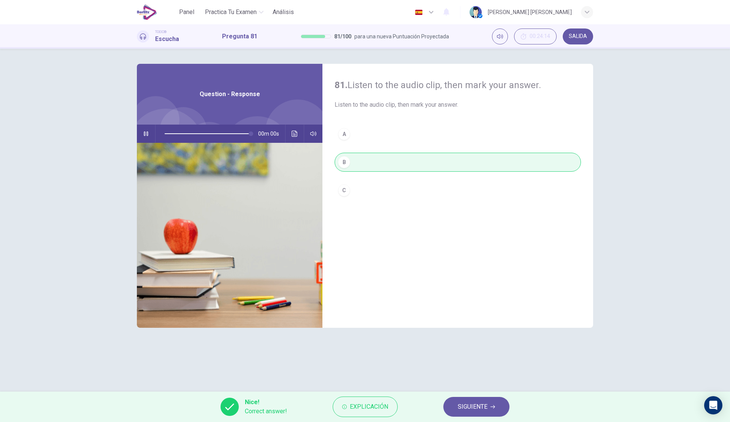
type input "*"
click at [373, 409] on span "Explicación" at bounding box center [369, 407] width 38 height 11
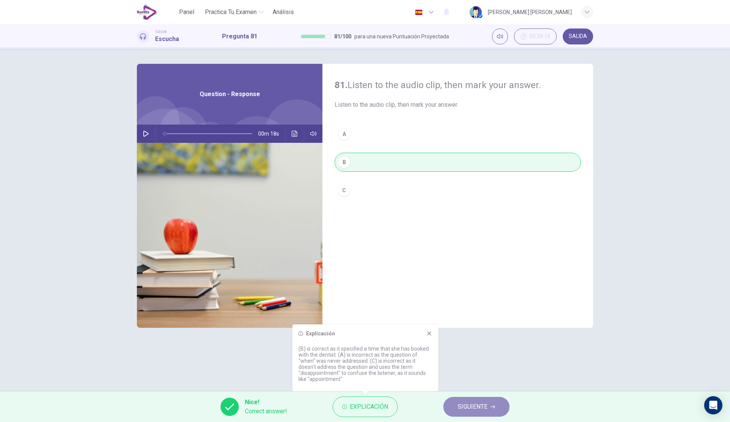
click at [461, 406] on span "SIGUIENTE" at bounding box center [473, 407] width 30 height 11
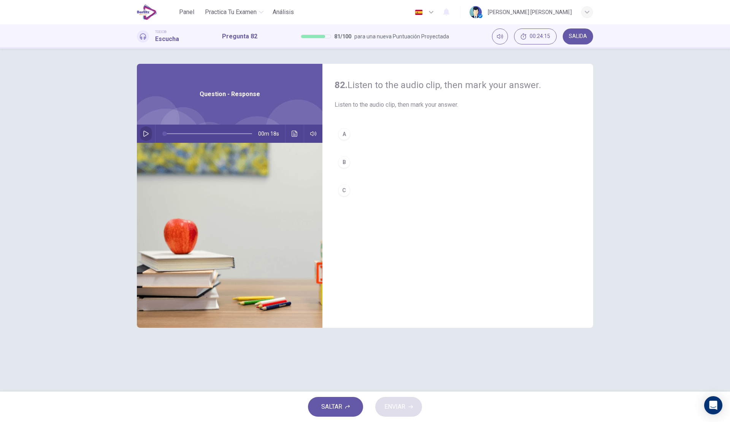
click at [142, 129] on button "button" at bounding box center [146, 134] width 12 height 18
click at [141, 137] on button "button" at bounding box center [146, 134] width 12 height 18
click at [425, 131] on button "A" at bounding box center [458, 134] width 246 height 19
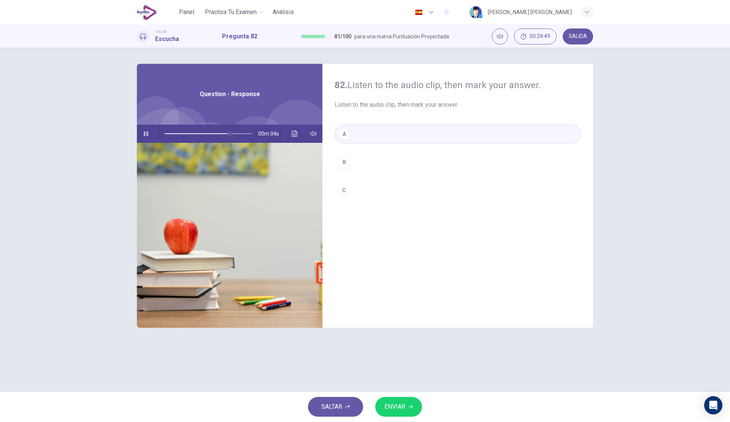
click at [394, 160] on button "B" at bounding box center [458, 162] width 246 height 19
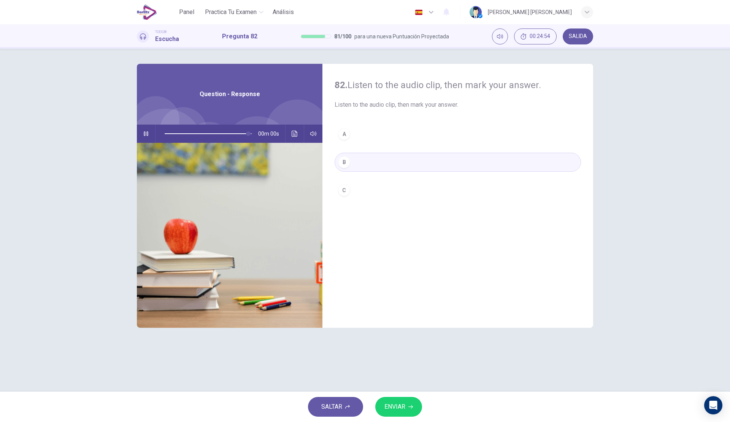
click at [398, 404] on span "ENVIAR" at bounding box center [394, 407] width 21 height 11
type input "*"
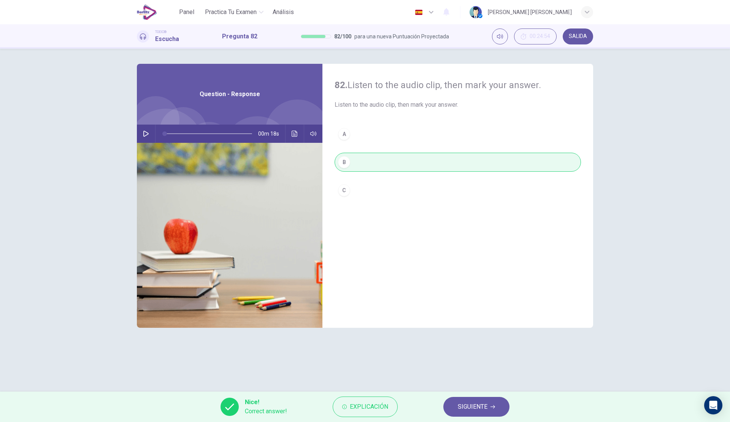
click at [386, 402] on button "Explicación" at bounding box center [365, 407] width 65 height 21
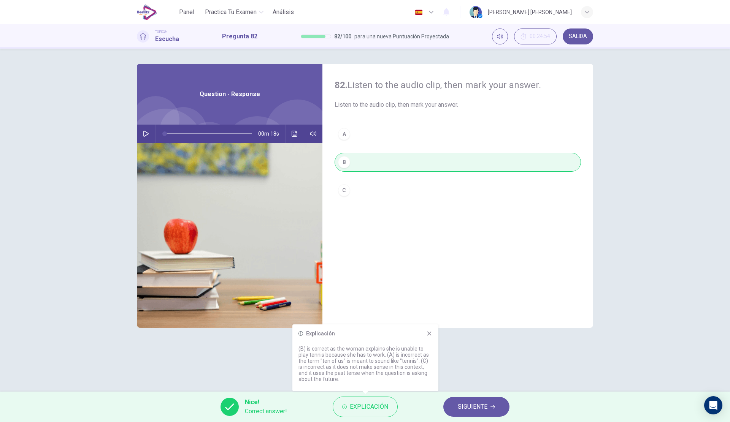
click at [469, 402] on span "SIGUIENTE" at bounding box center [473, 407] width 30 height 11
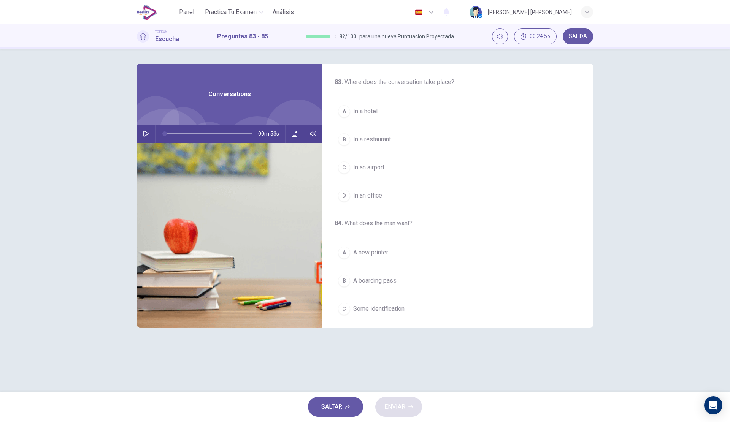
click at [135, 140] on div "83 . Where does the conversation take place? A In a hotel B In a restaurant C I…" at bounding box center [365, 220] width 481 height 313
click at [138, 136] on div "00m 53s" at bounding box center [230, 134] width 186 height 18
click at [141, 136] on button "button" at bounding box center [146, 134] width 12 height 18
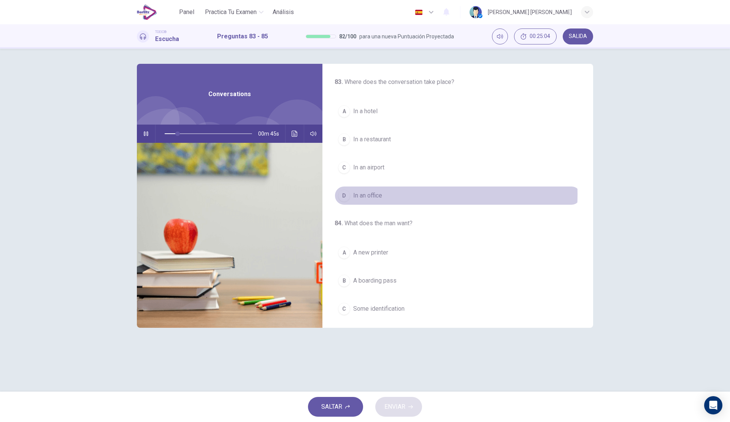
click at [377, 195] on span "In an office" at bounding box center [367, 195] width 29 height 9
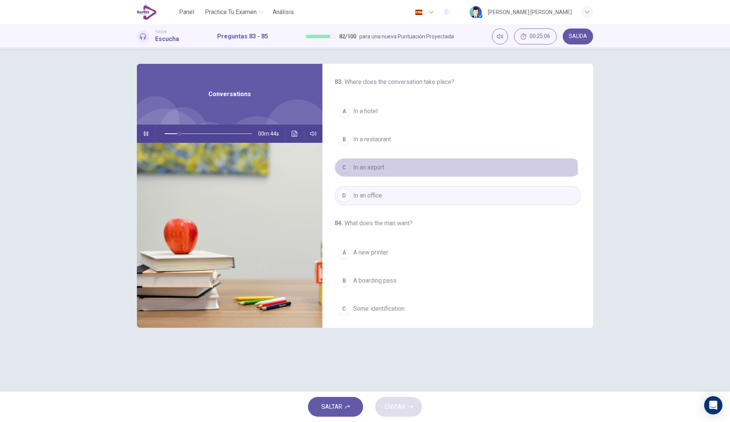
click at [387, 173] on button "C In an airport" at bounding box center [458, 167] width 246 height 19
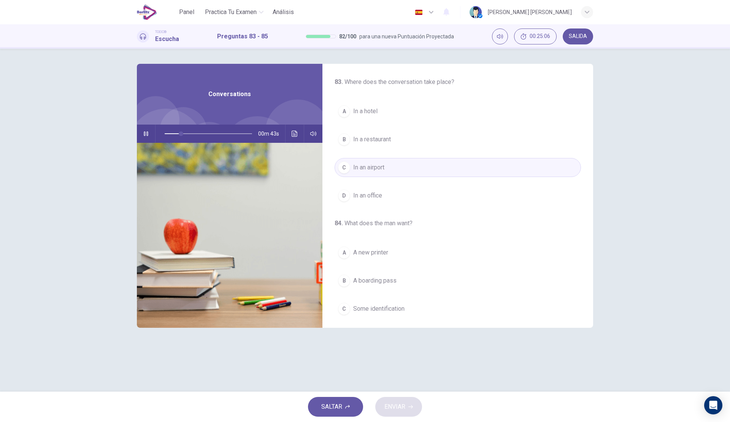
scroll to position [76, 0]
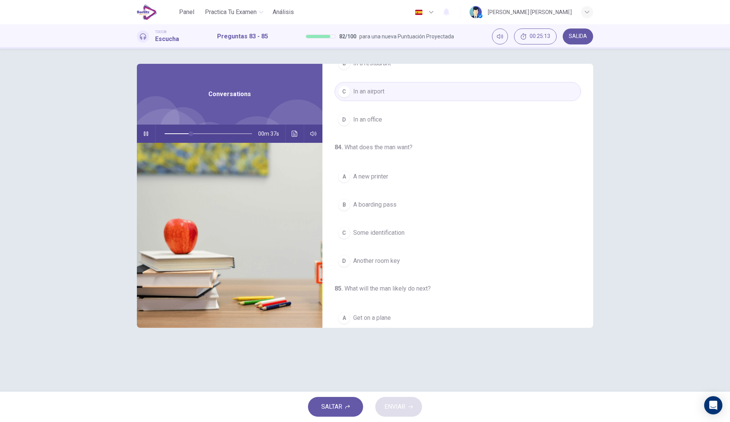
click at [389, 203] on span "A boarding pass" at bounding box center [374, 204] width 43 height 9
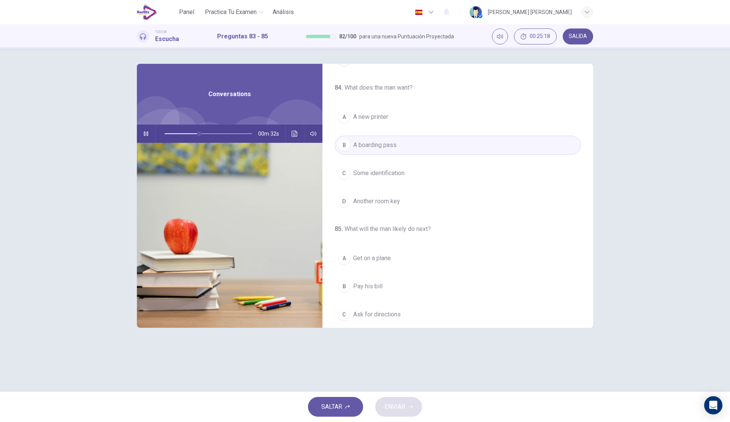
scroll to position [174, 0]
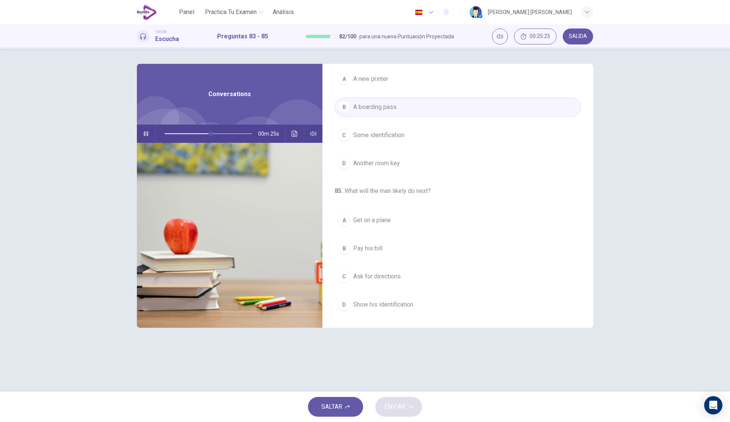
click at [396, 301] on span "Show his identification" at bounding box center [383, 304] width 60 height 9
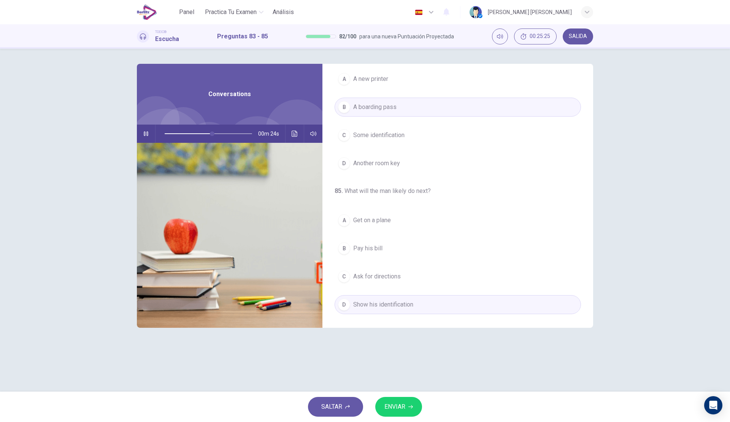
click at [399, 403] on span "ENVIAR" at bounding box center [394, 407] width 21 height 11
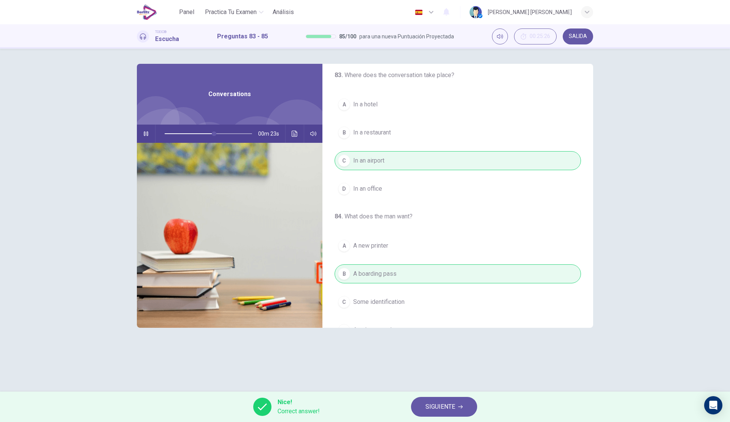
scroll to position [0, 0]
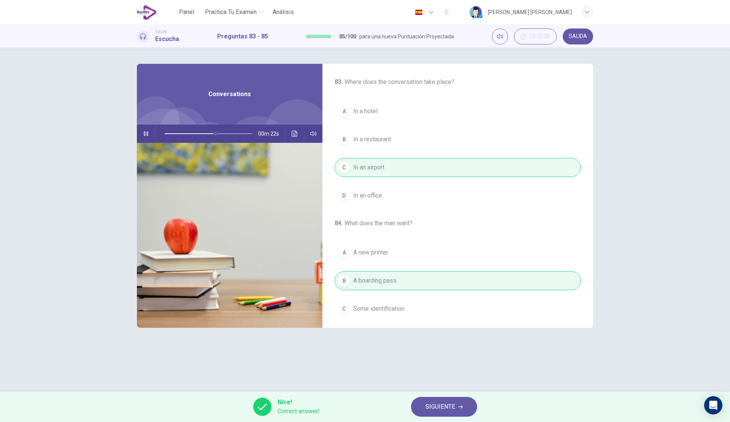
type input "**"
click at [443, 402] on span "SIGUIENTE" at bounding box center [440, 407] width 30 height 11
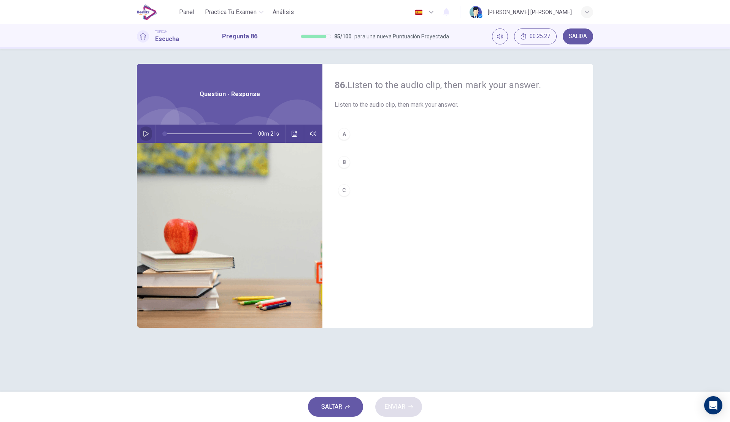
click at [151, 135] on button "button" at bounding box center [146, 134] width 12 height 18
click at [389, 139] on button "A" at bounding box center [458, 134] width 246 height 19
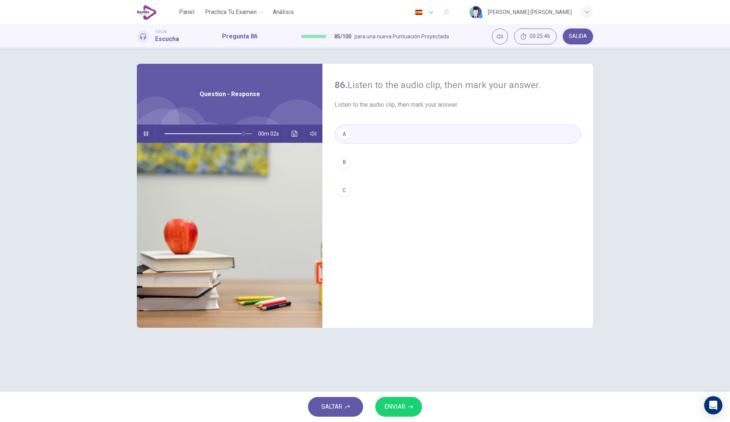
click at [390, 404] on span "ENVIAR" at bounding box center [394, 407] width 21 height 11
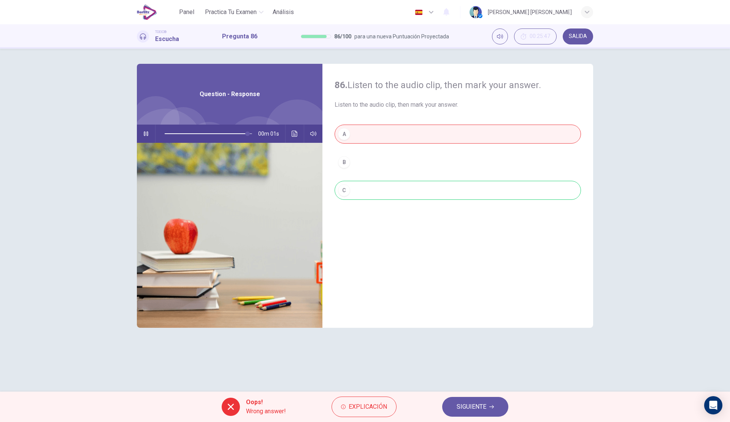
type input "*"
click at [374, 405] on span "Explicación" at bounding box center [368, 407] width 38 height 11
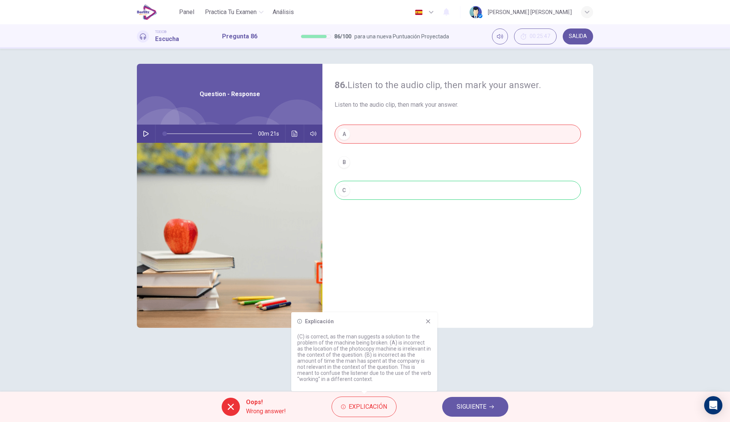
click at [474, 402] on span "SIGUIENTE" at bounding box center [472, 407] width 30 height 11
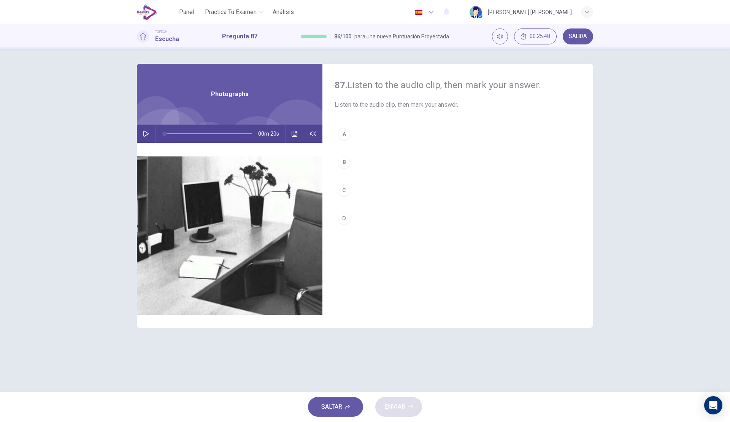
click at [148, 132] on icon "button" at bounding box center [146, 134] width 6 height 6
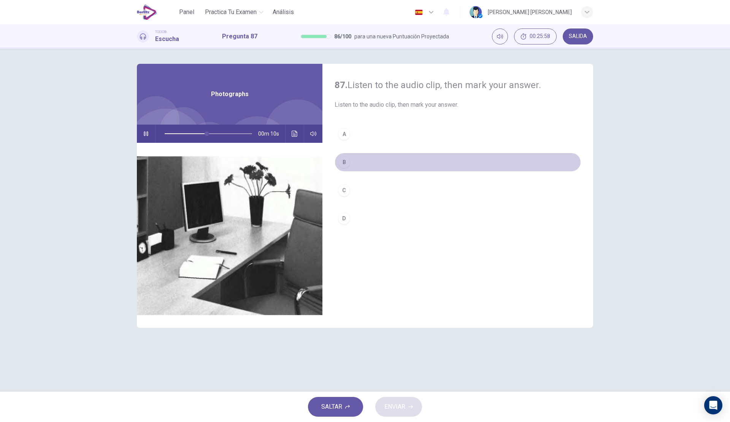
click at [371, 157] on button "B" at bounding box center [458, 162] width 246 height 19
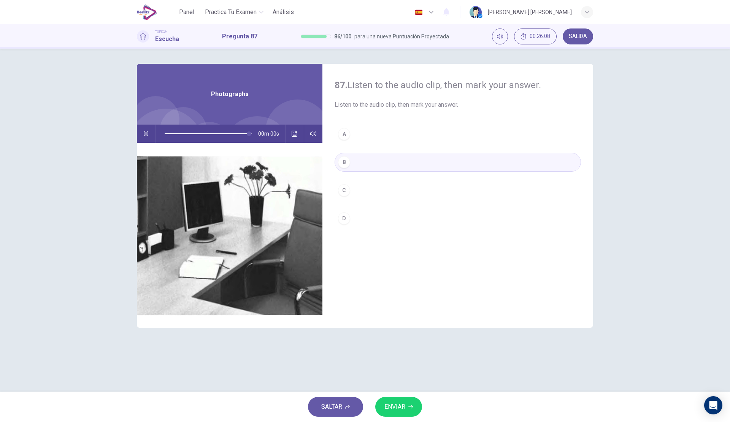
type input "*"
click at [405, 407] on span "ENVIAR" at bounding box center [394, 407] width 21 height 11
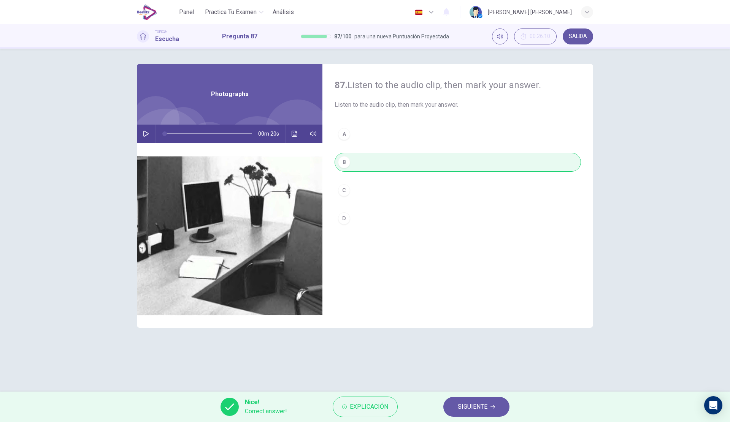
click at [476, 408] on span "SIGUIENTE" at bounding box center [473, 407] width 30 height 11
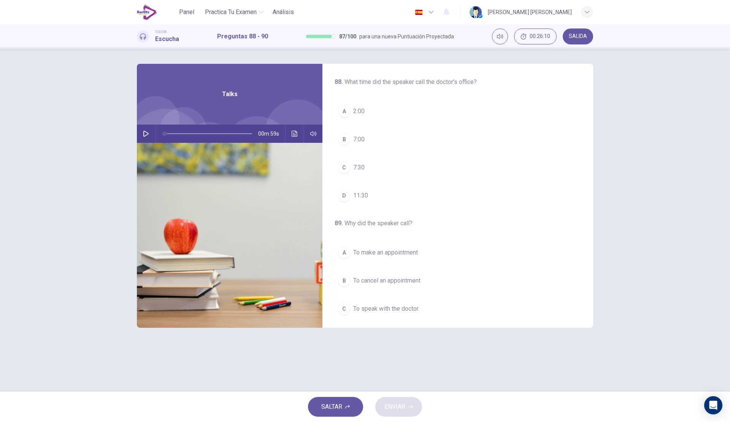
click at [151, 136] on button "button" at bounding box center [146, 134] width 12 height 18
click at [357, 171] on span "7:30" at bounding box center [358, 167] width 11 height 9
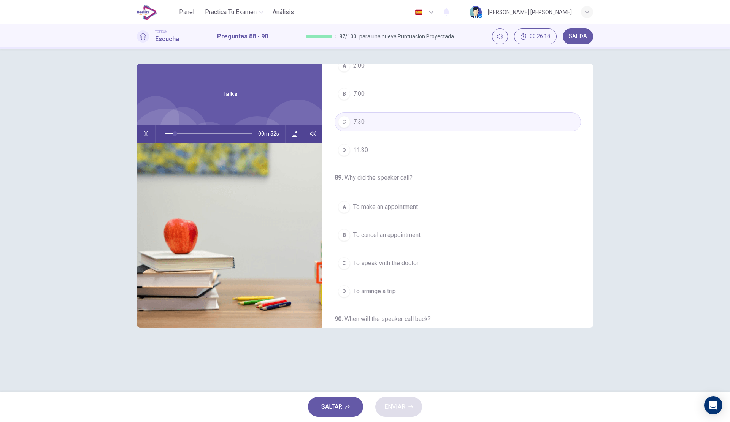
scroll to position [76, 0]
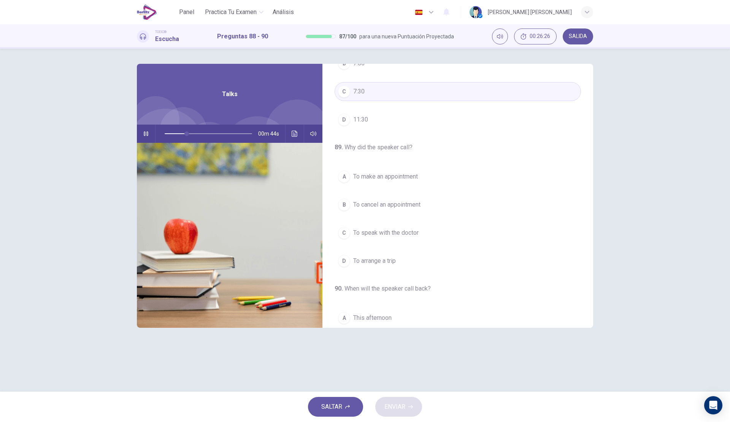
click at [405, 207] on span "To cancel an appointment" at bounding box center [386, 204] width 67 height 9
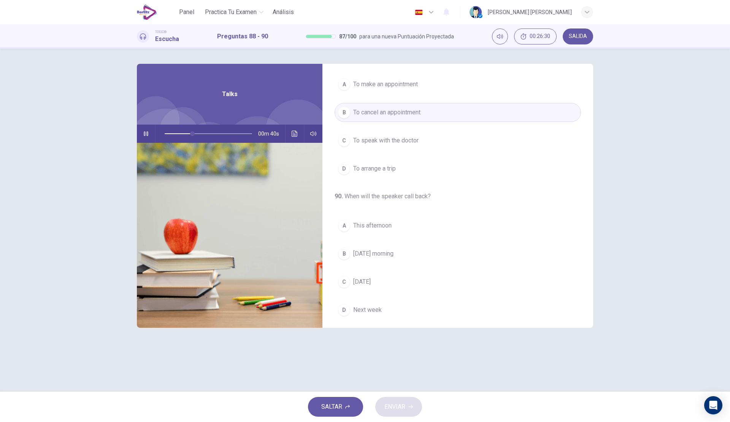
scroll to position [174, 0]
click at [371, 305] on span "Next week" at bounding box center [367, 304] width 29 height 9
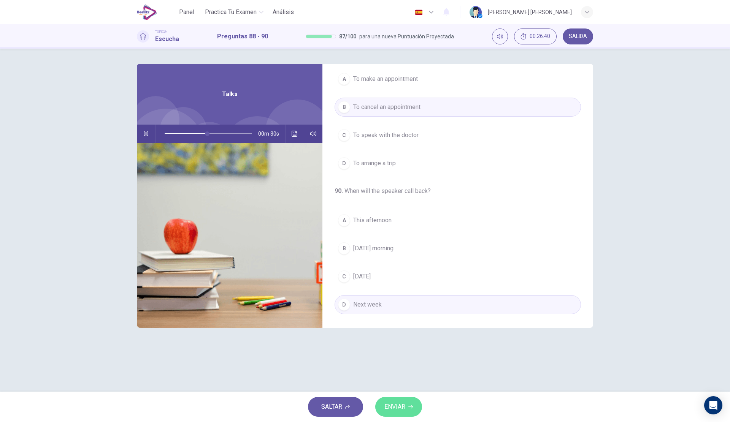
click at [396, 401] on button "ENVIAR" at bounding box center [398, 407] width 47 height 20
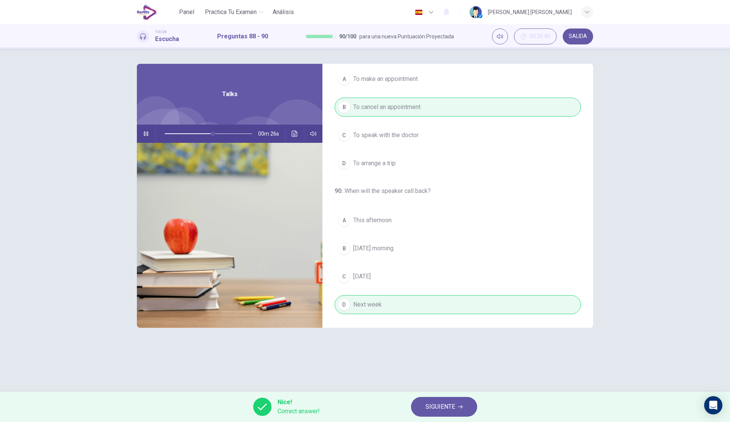
type input "**"
click at [430, 414] on button "SIGUIENTE" at bounding box center [444, 407] width 66 height 20
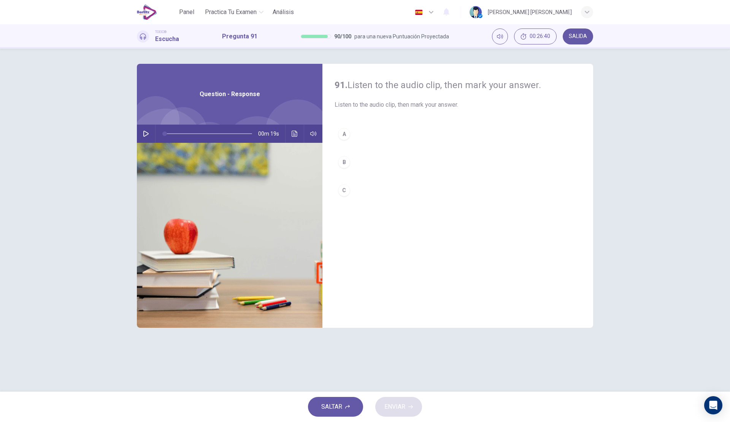
click at [151, 130] on button "button" at bounding box center [146, 134] width 12 height 18
click at [373, 189] on button "C" at bounding box center [458, 190] width 246 height 19
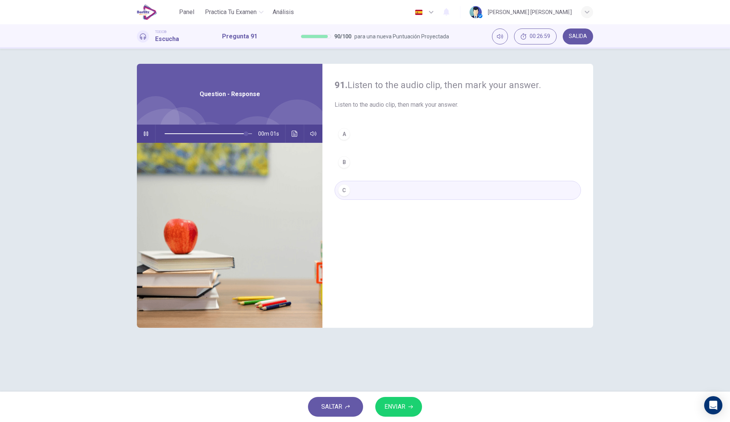
click at [396, 401] on button "ENVIAR" at bounding box center [398, 407] width 47 height 20
type input "*"
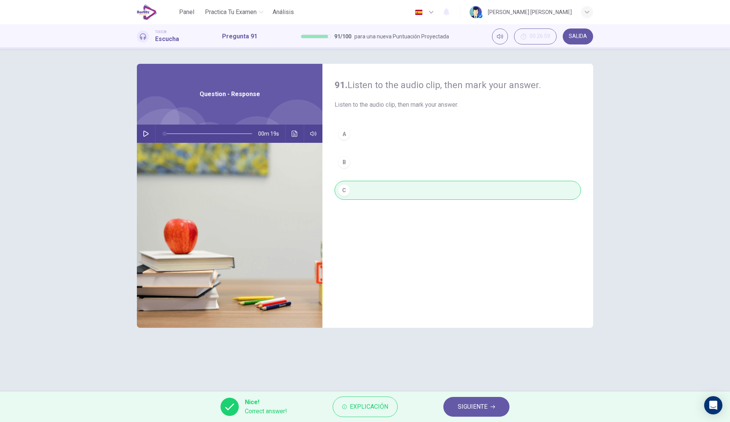
click at [453, 402] on button "SIGUIENTE" at bounding box center [476, 407] width 66 height 20
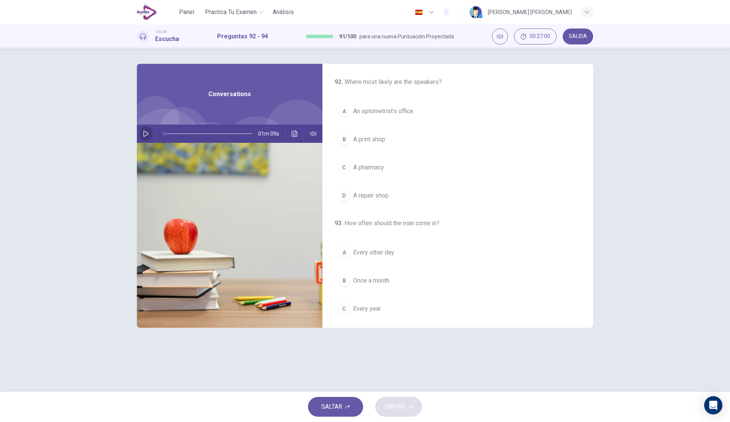
click at [148, 136] on icon "button" at bounding box center [146, 134] width 6 height 6
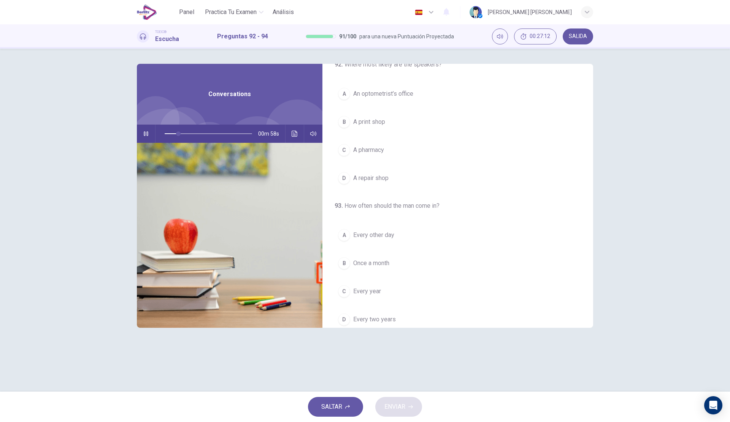
scroll to position [0, 0]
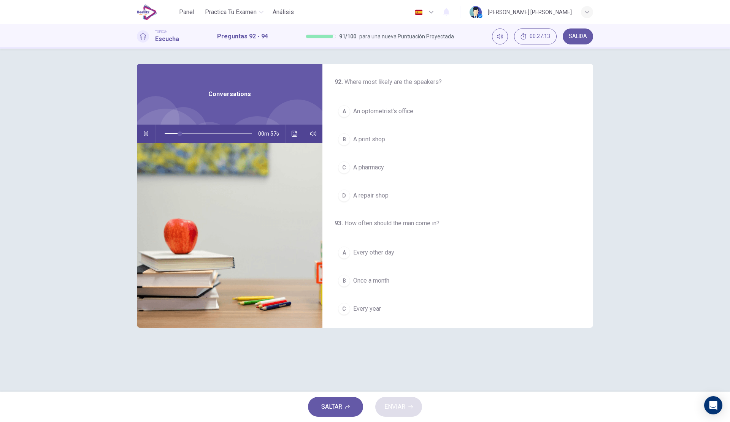
click at [382, 112] on span "An optometrist’s office" at bounding box center [383, 111] width 60 height 9
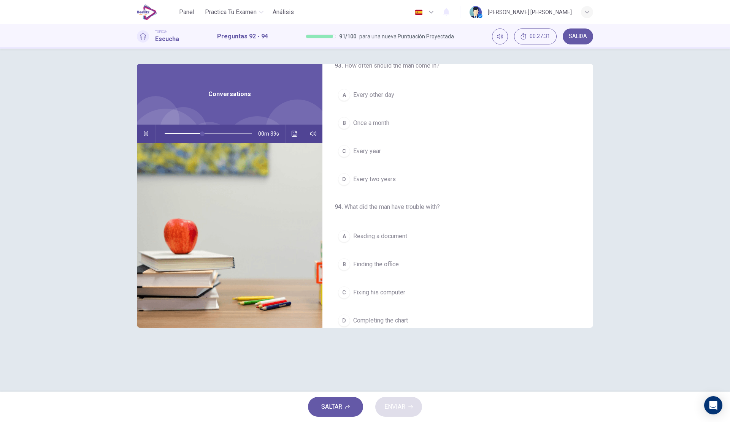
scroll to position [174, 0]
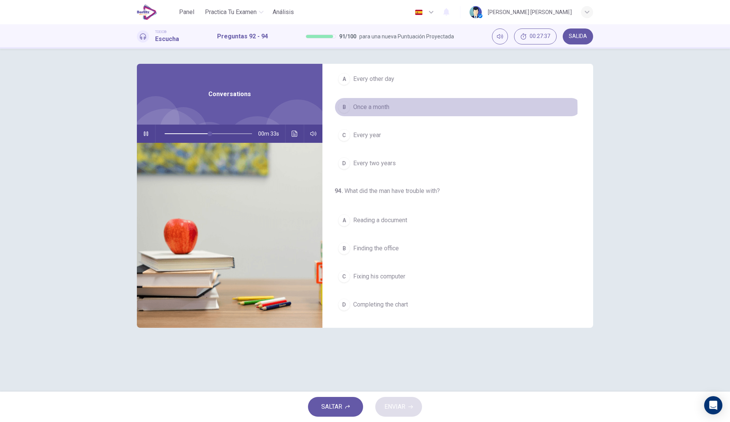
click at [381, 109] on span "Once a month" at bounding box center [371, 107] width 36 height 9
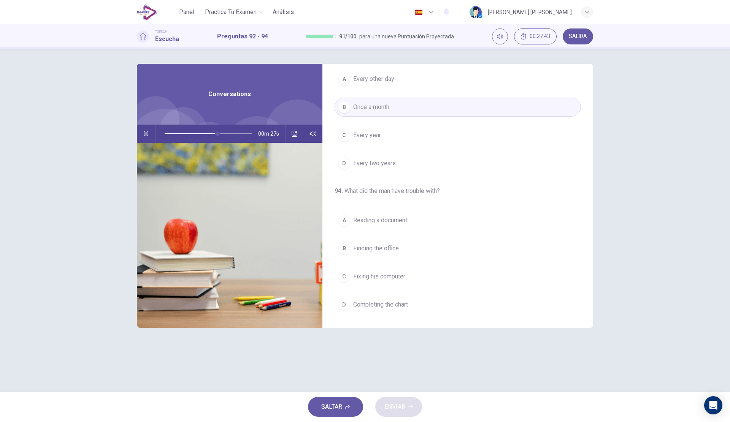
click at [385, 219] on span "Reading a document" at bounding box center [380, 220] width 54 height 9
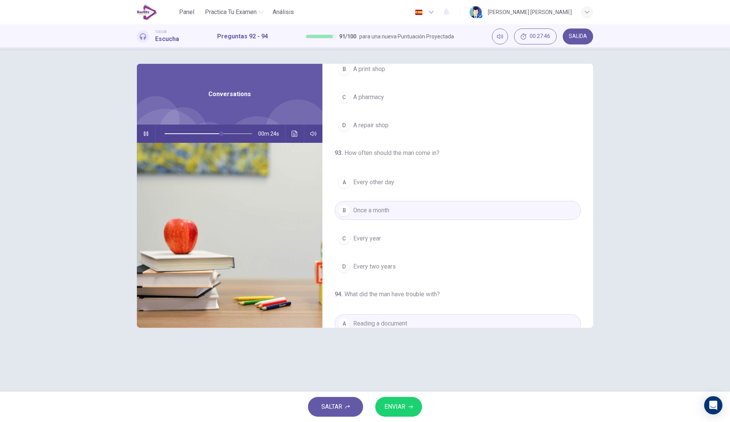
scroll to position [60, 0]
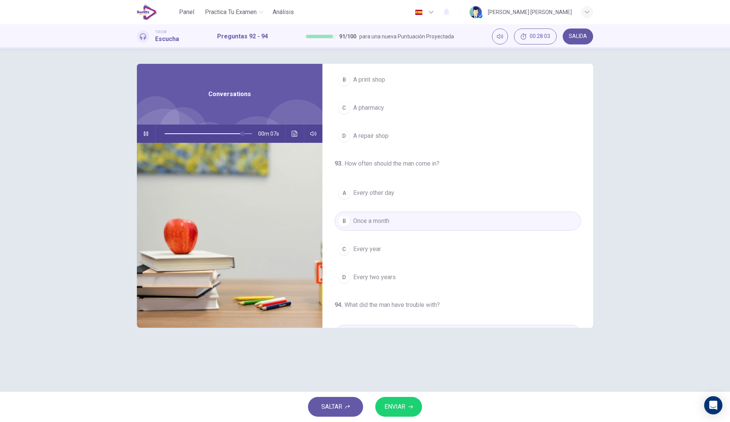
click at [413, 250] on button "C Every year" at bounding box center [458, 249] width 246 height 19
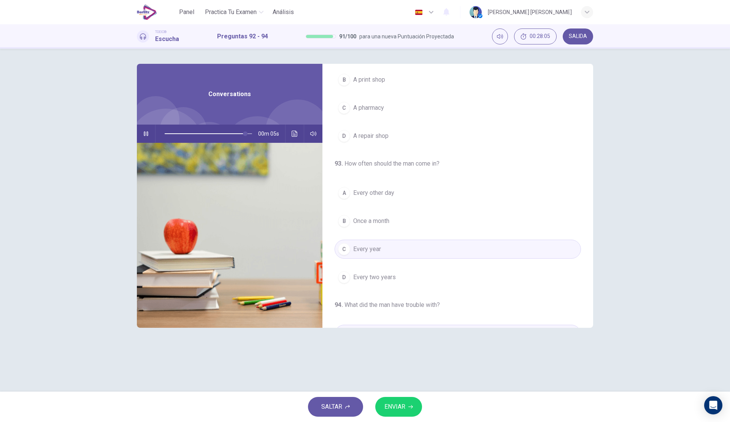
click at [392, 405] on span "ENVIAR" at bounding box center [394, 407] width 21 height 11
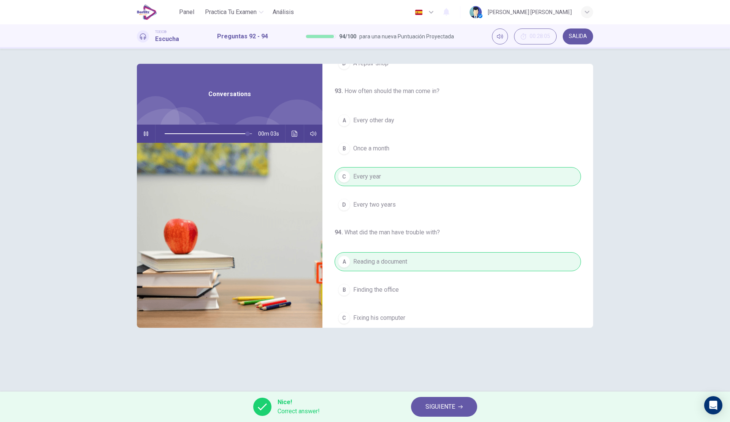
scroll to position [174, 0]
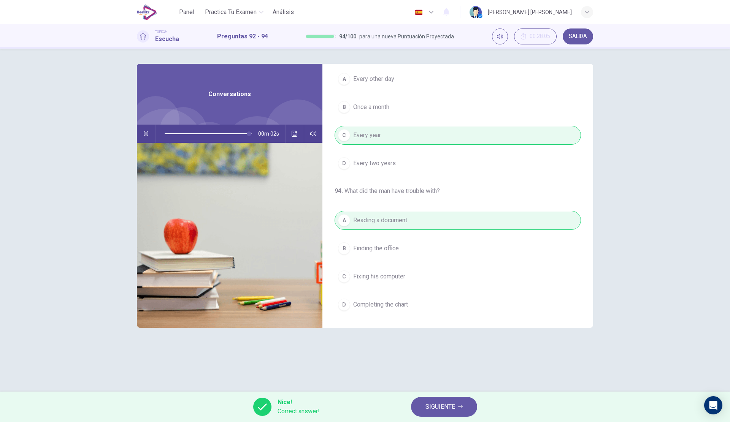
type input "**"
click at [459, 405] on icon "button" at bounding box center [460, 407] width 5 height 5
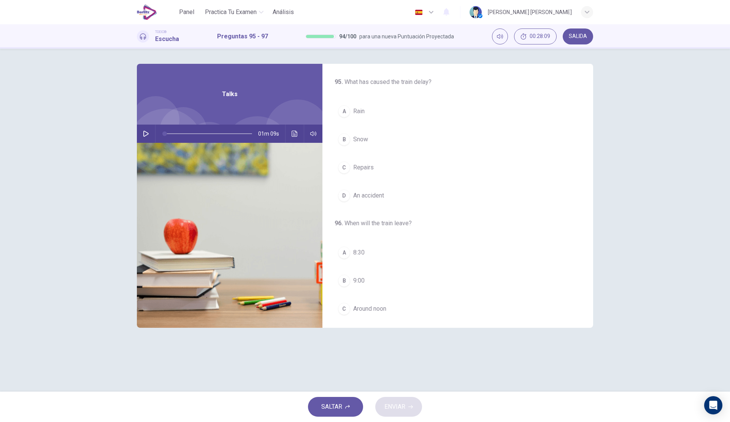
click at [143, 136] on icon "button" at bounding box center [146, 134] width 6 height 6
click at [394, 140] on button "B Snow" at bounding box center [458, 139] width 246 height 19
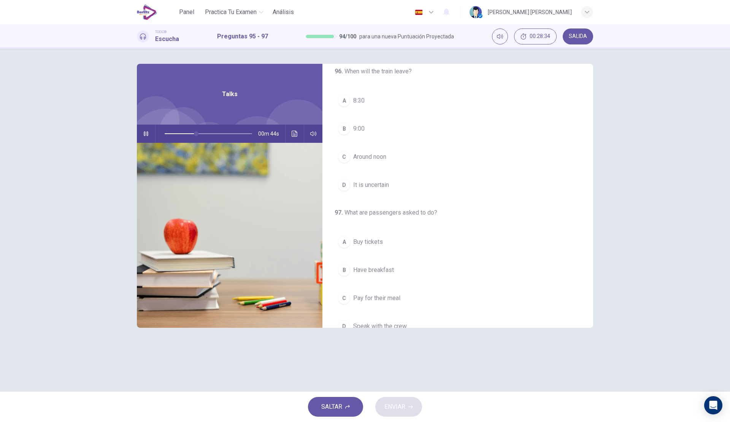
scroll to position [114, 0]
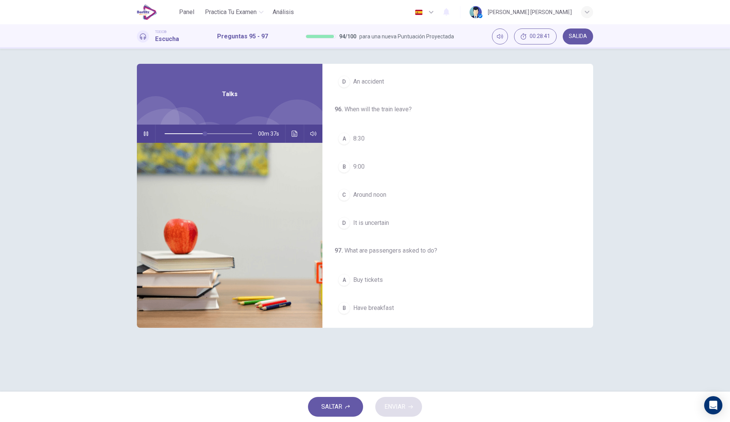
click at [367, 228] on button "D It is uncertain" at bounding box center [458, 223] width 246 height 19
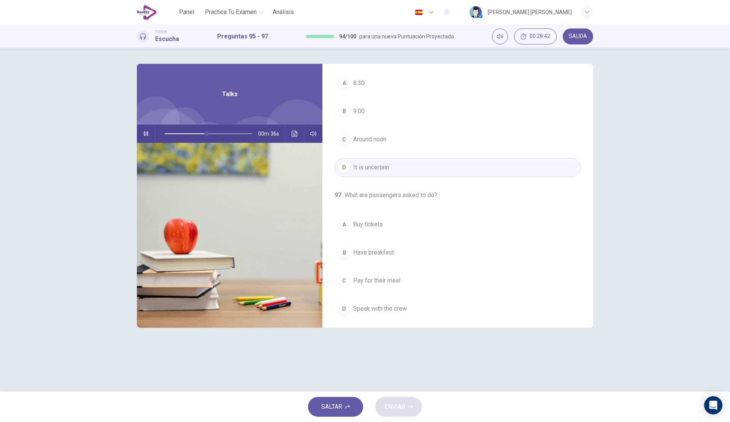
scroll to position [174, 0]
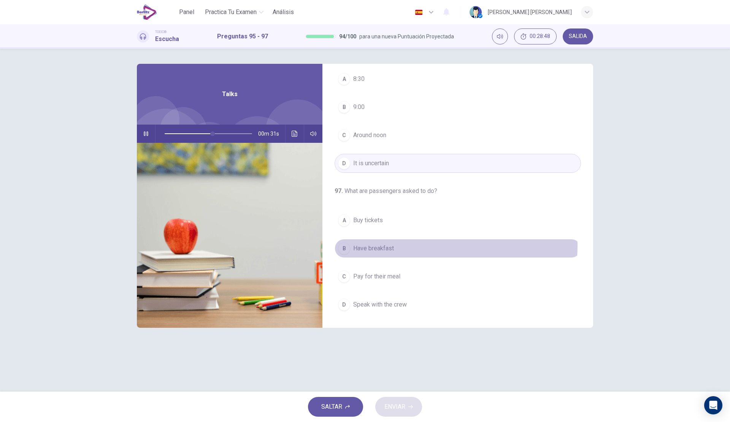
click at [419, 246] on button "B Have breakfast" at bounding box center [458, 248] width 246 height 19
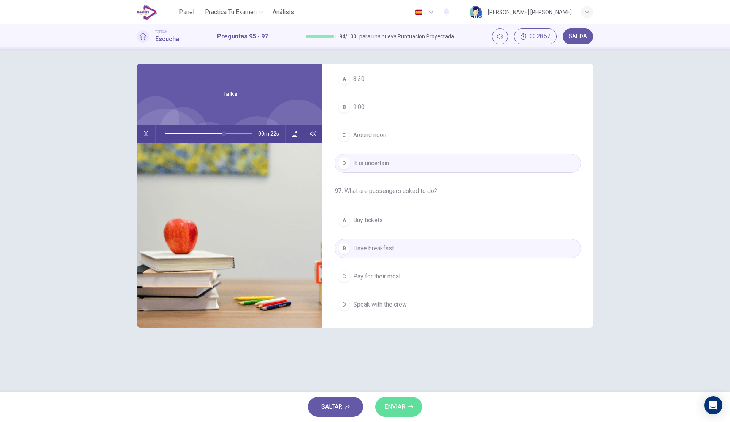
click at [404, 405] on span "ENVIAR" at bounding box center [394, 407] width 21 height 11
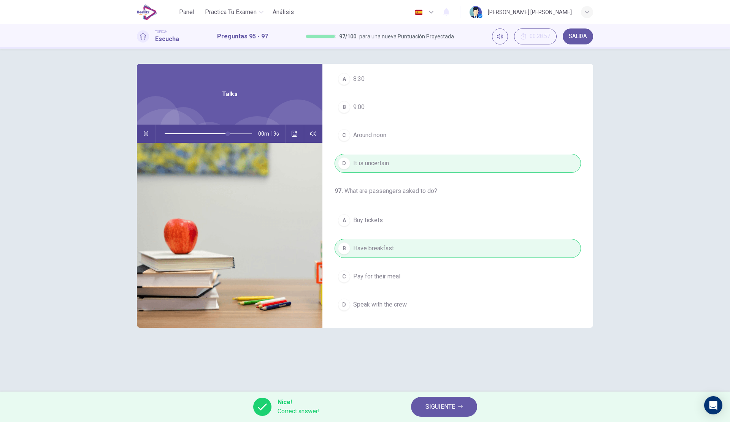
type input "**"
click at [432, 402] on span "SIGUIENTE" at bounding box center [440, 407] width 30 height 11
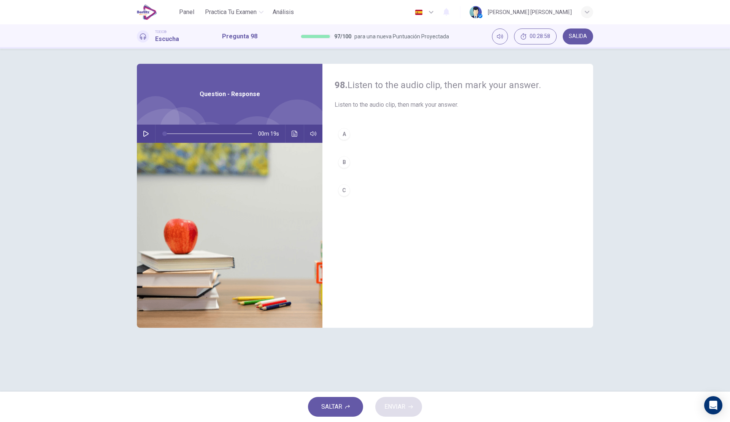
click at [141, 132] on button "button" at bounding box center [146, 134] width 12 height 18
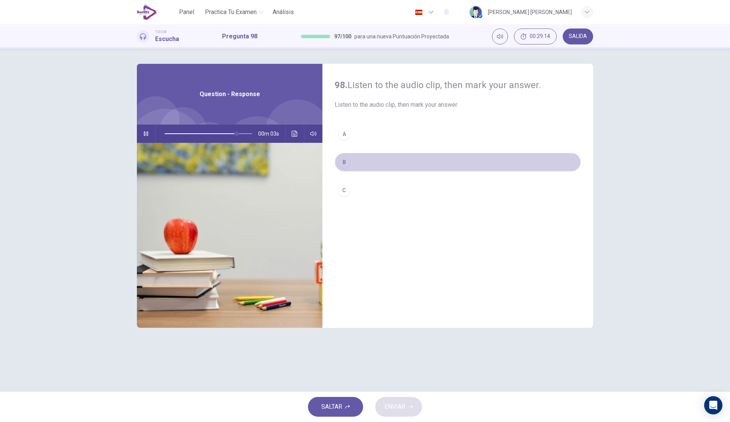
click at [393, 163] on button "B" at bounding box center [458, 162] width 246 height 19
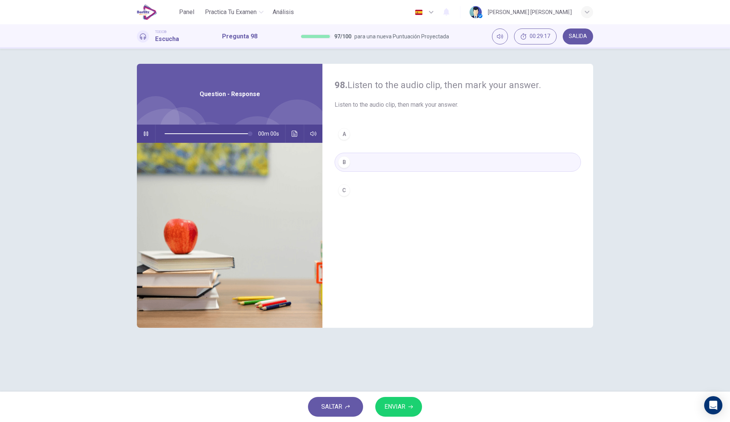
type input "*"
click at [396, 409] on span "ENVIAR" at bounding box center [394, 407] width 21 height 11
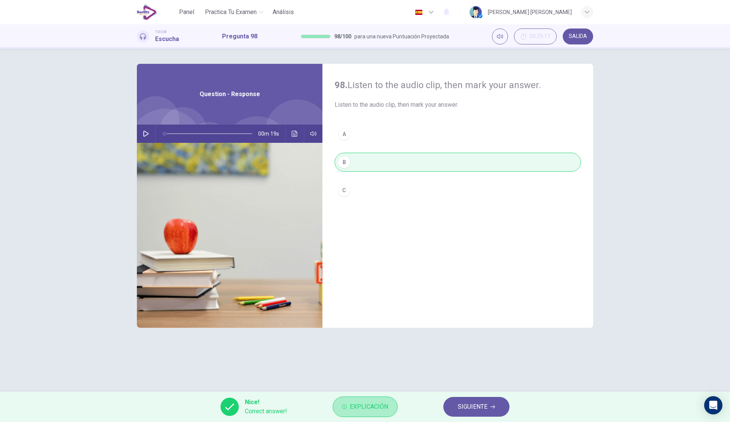
click at [347, 405] on button "Explicación" at bounding box center [365, 407] width 65 height 21
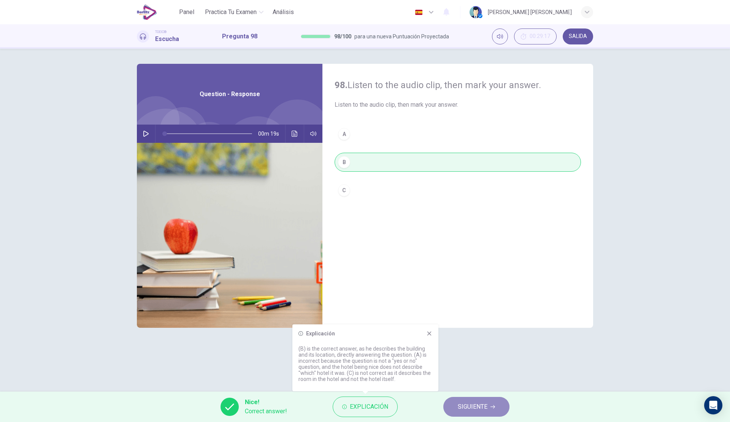
click at [471, 411] on span "SIGUIENTE" at bounding box center [473, 407] width 30 height 11
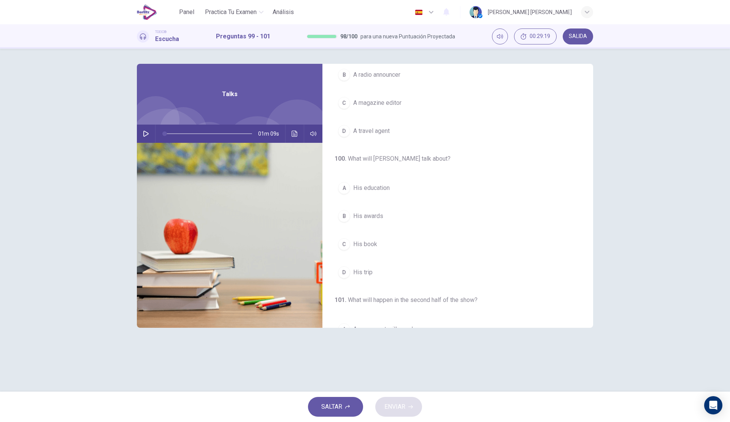
scroll to position [0, 0]
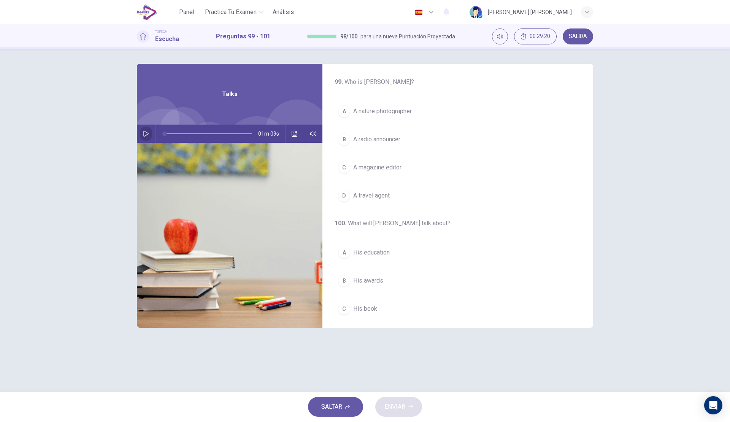
click at [146, 135] on icon "button" at bounding box center [146, 134] width 6 height 6
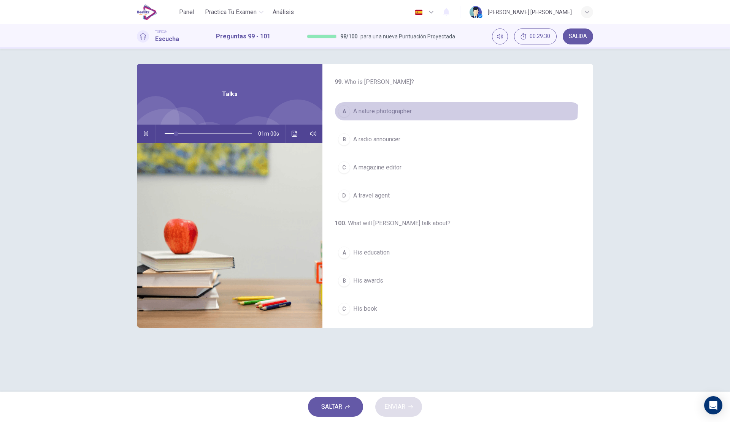
click at [399, 106] on button "A A nature photographer" at bounding box center [458, 111] width 246 height 19
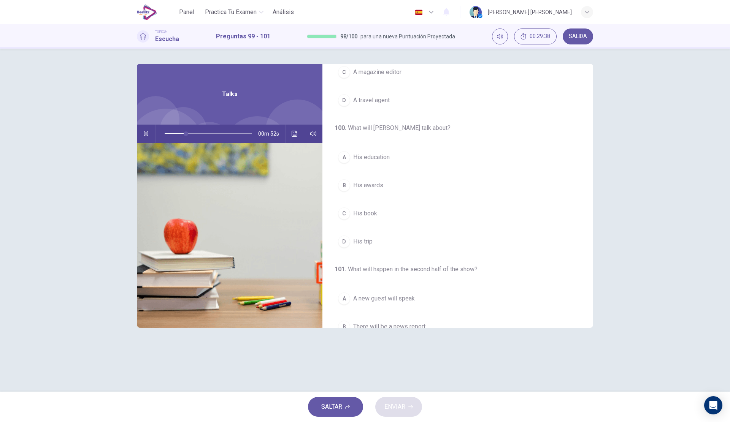
scroll to position [114, 0]
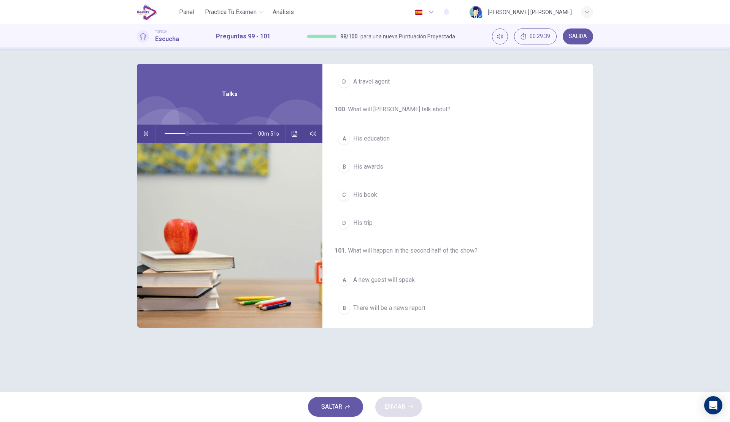
click at [367, 223] on span "His trip" at bounding box center [362, 223] width 19 height 9
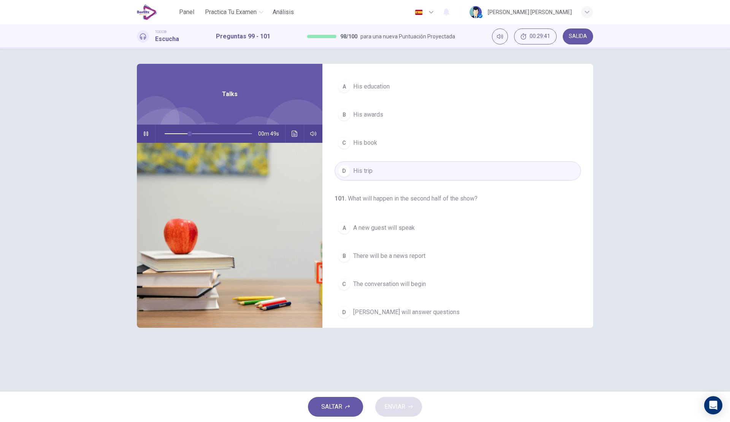
scroll to position [174, 0]
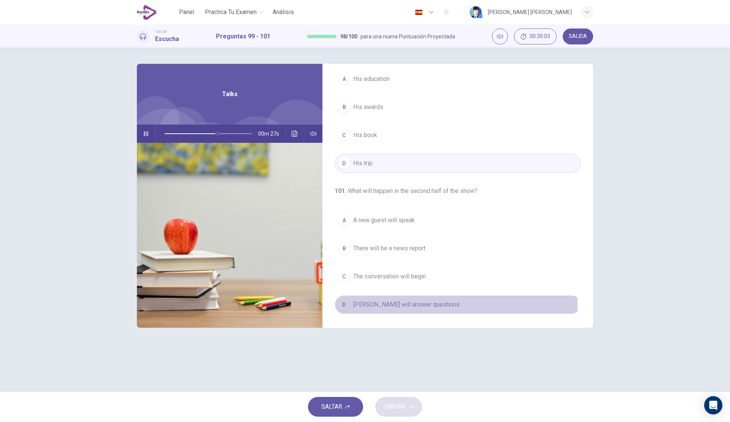
click at [406, 306] on span "[PERSON_NAME] will answer questions" at bounding box center [406, 304] width 106 height 9
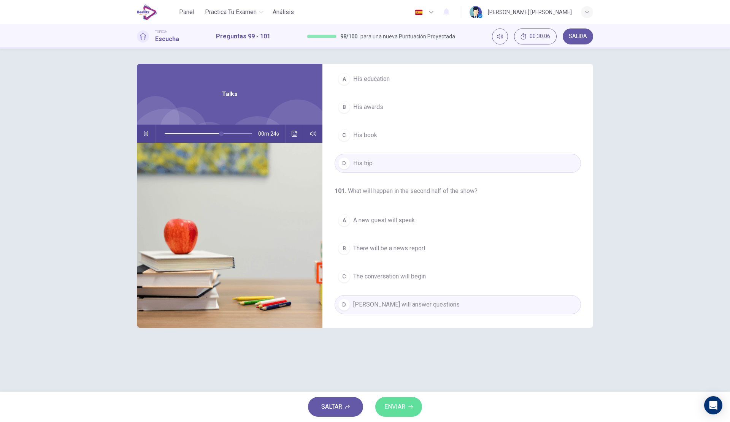
click at [410, 409] on icon "button" at bounding box center [410, 407] width 5 height 5
type input "**"
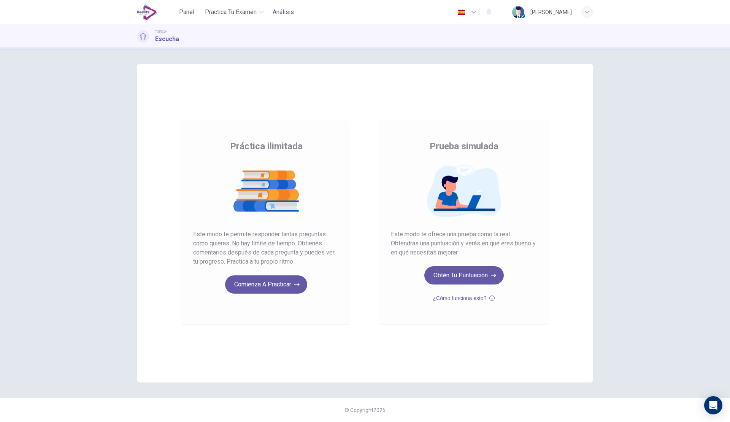
click at [190, 10] on span "Panel" at bounding box center [186, 12] width 15 height 9
